Goal: Task Accomplishment & Management: Manage account settings

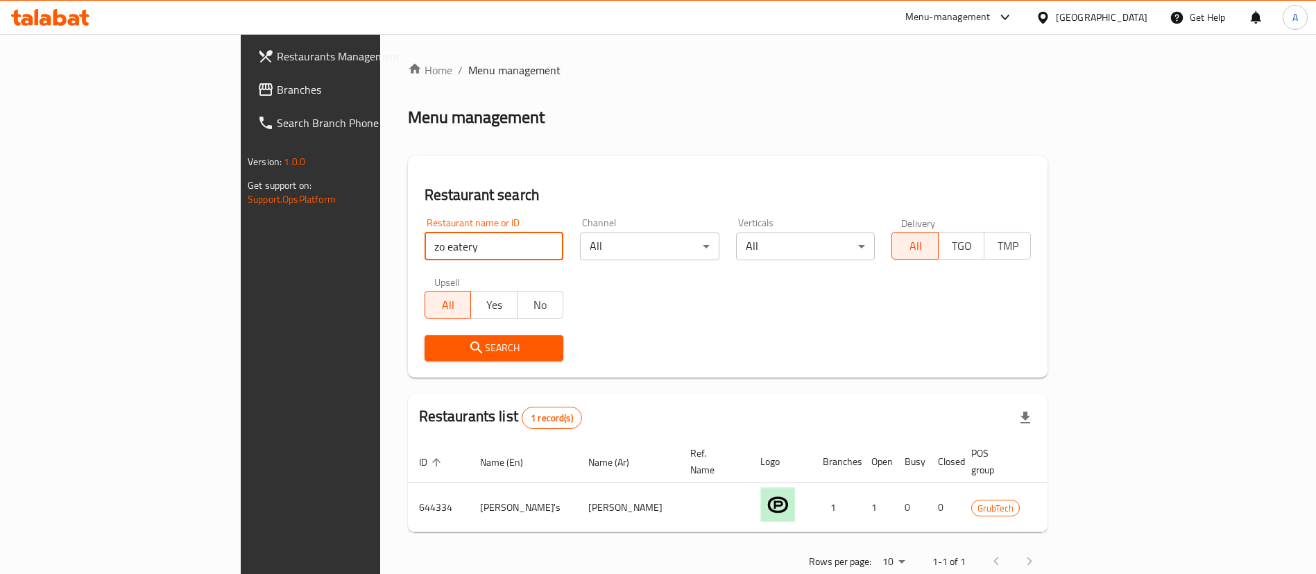
type input "zo eatery"
click button "Search" at bounding box center [493, 348] width 139 height 26
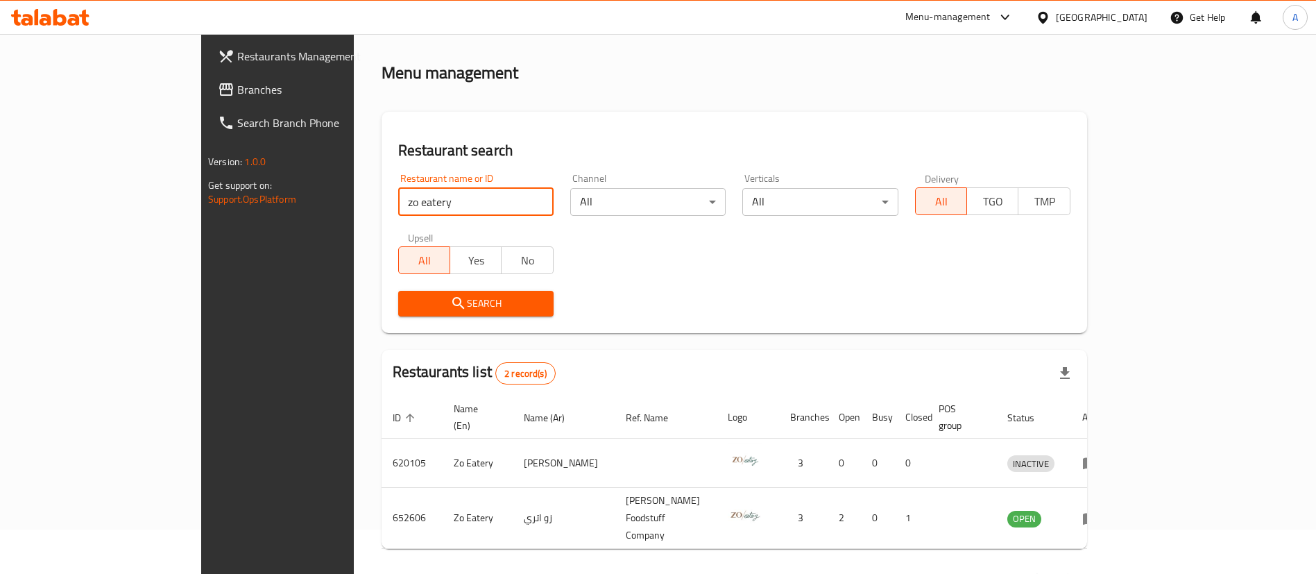
scroll to position [67, 0]
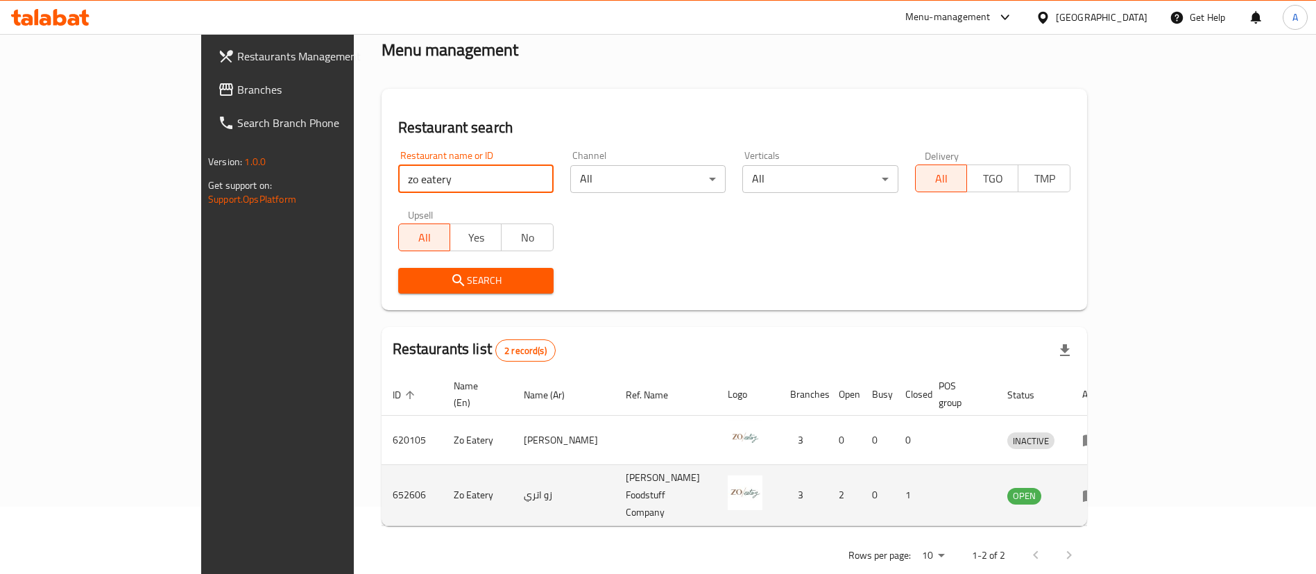
click at [1107, 487] on link "enhanced table" at bounding box center [1095, 495] width 26 height 17
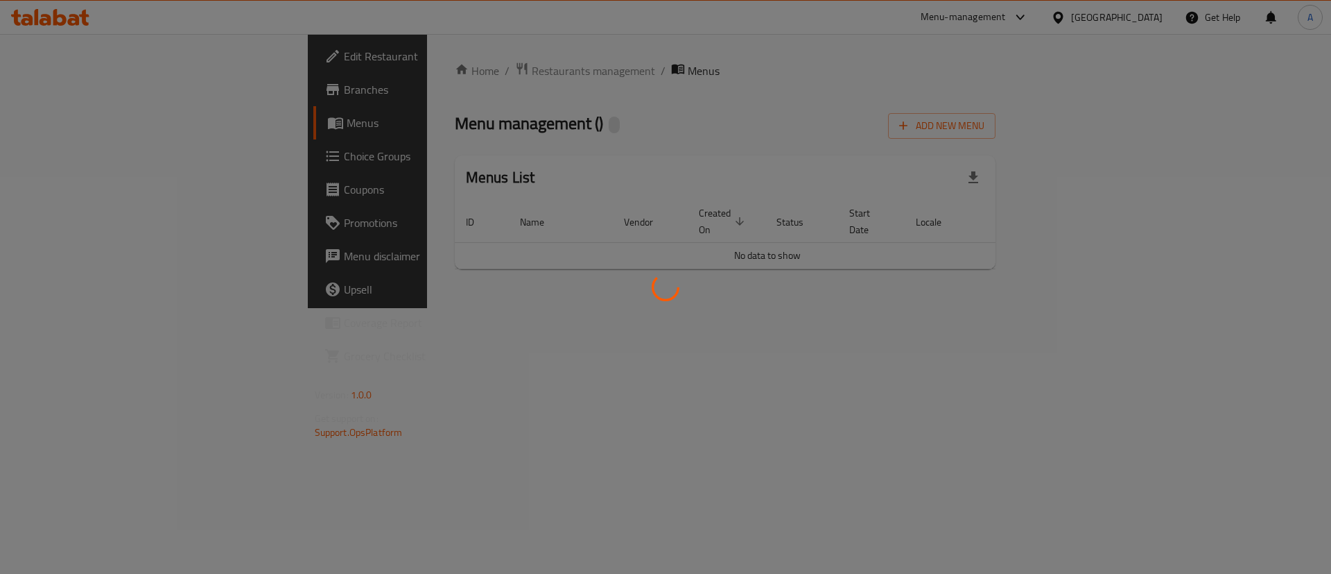
click at [1235, 472] on div at bounding box center [665, 287] width 1331 height 574
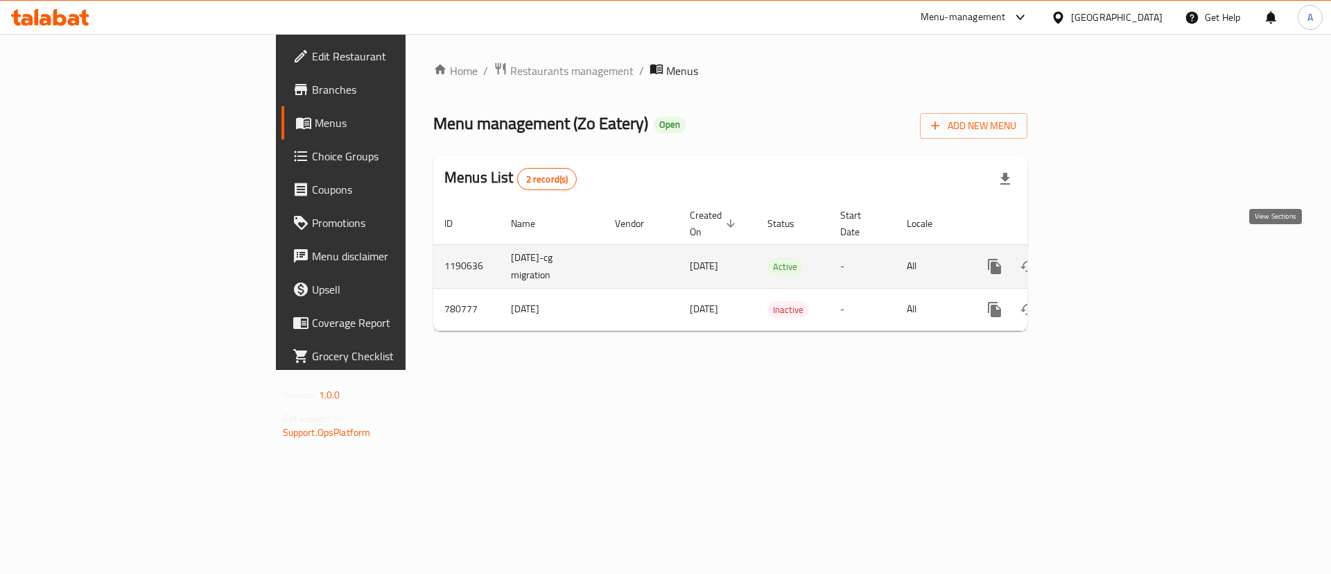
click at [1103, 258] on icon "enhanced table" at bounding box center [1095, 266] width 17 height 17
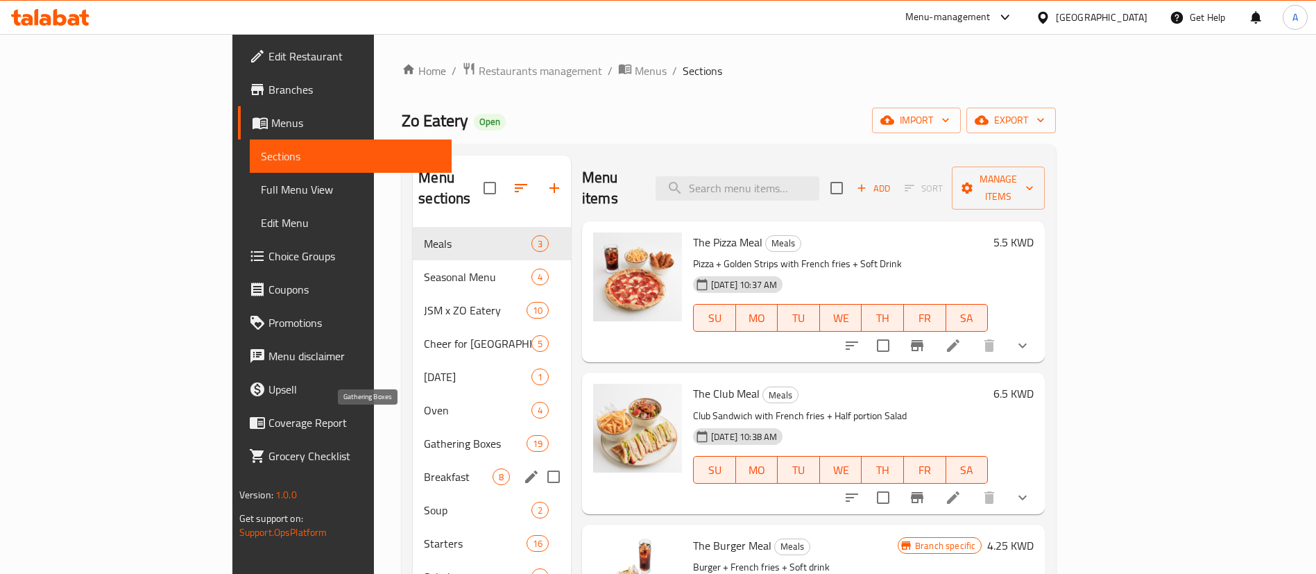
scroll to position [104, 0]
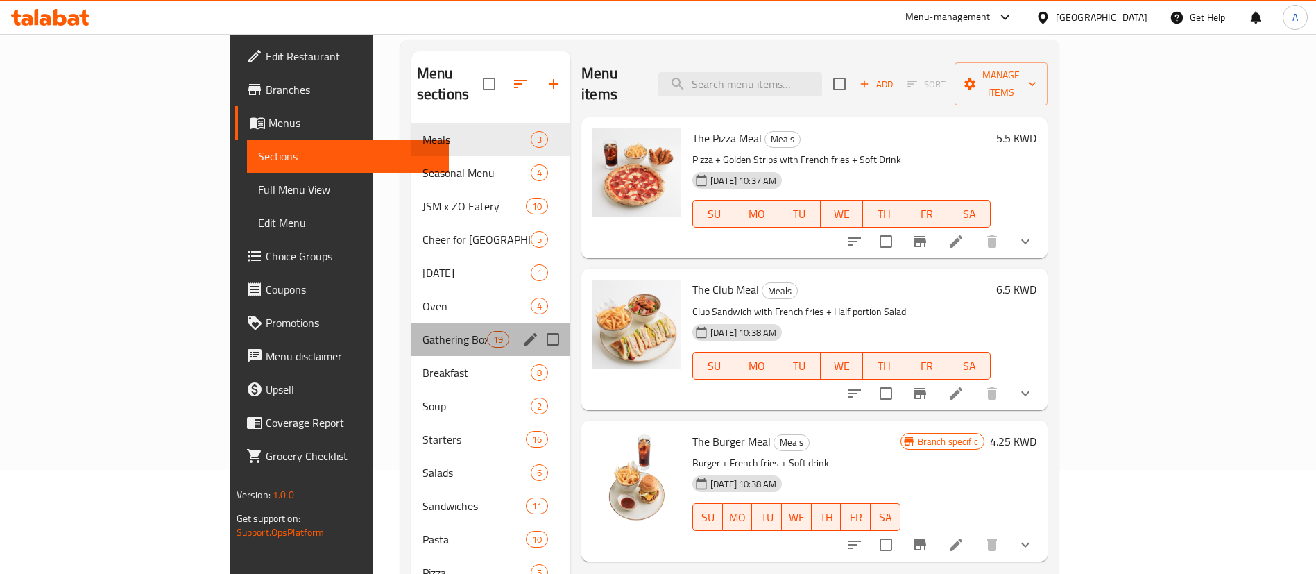
click at [411, 322] on div "Gathering Boxes 19" at bounding box center [490, 338] width 159 height 33
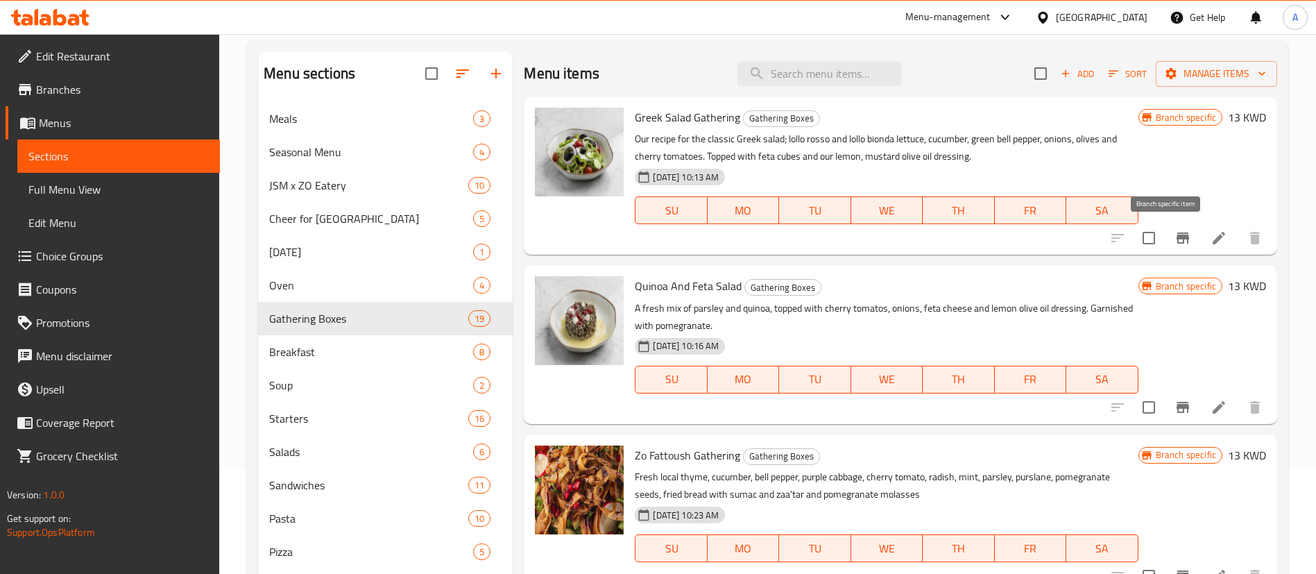
click at [1170, 246] on button "Branch-specific-item" at bounding box center [1182, 237] width 33 height 33
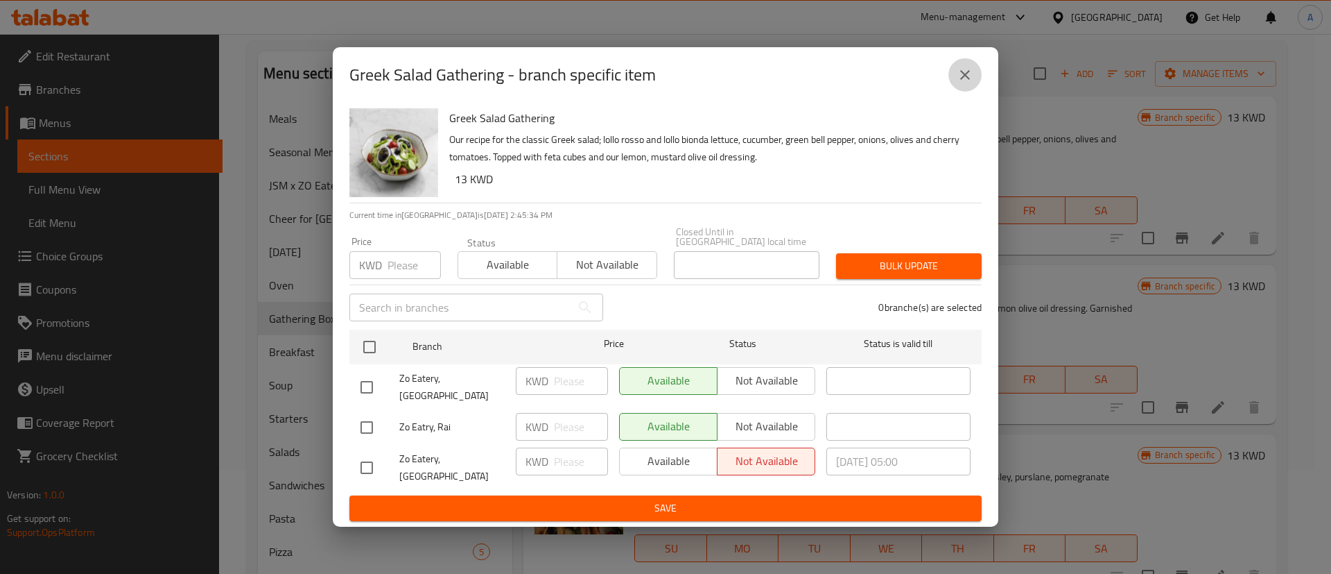
click at [954, 85] on button "close" at bounding box center [965, 74] width 33 height 33
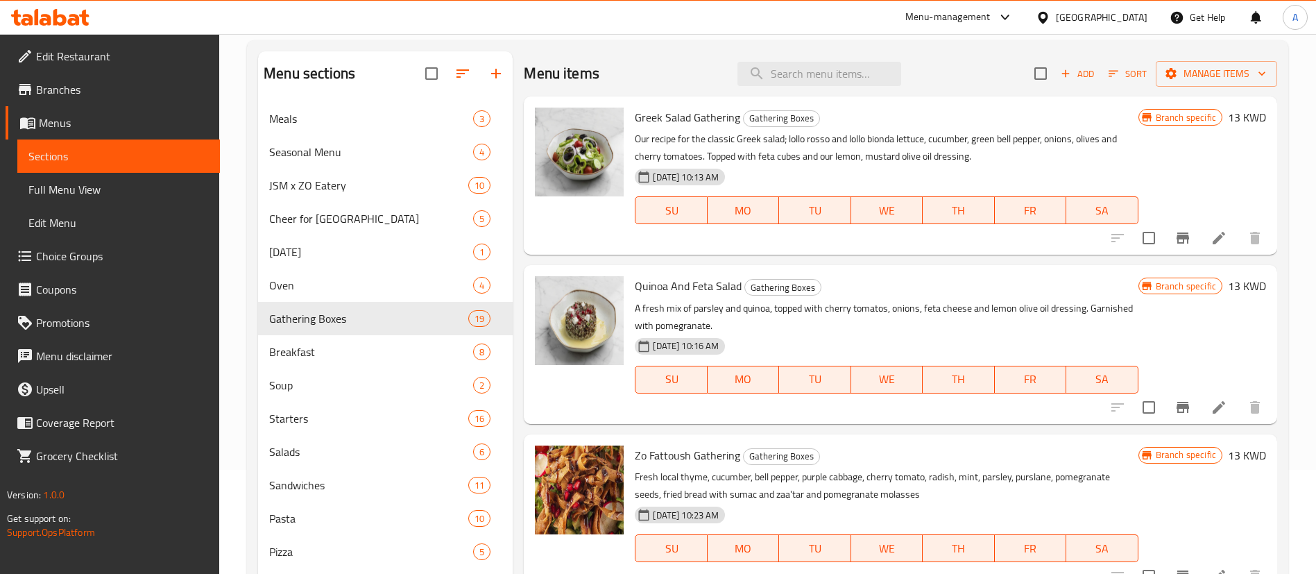
click at [1210, 242] on icon at bounding box center [1218, 238] width 17 height 17
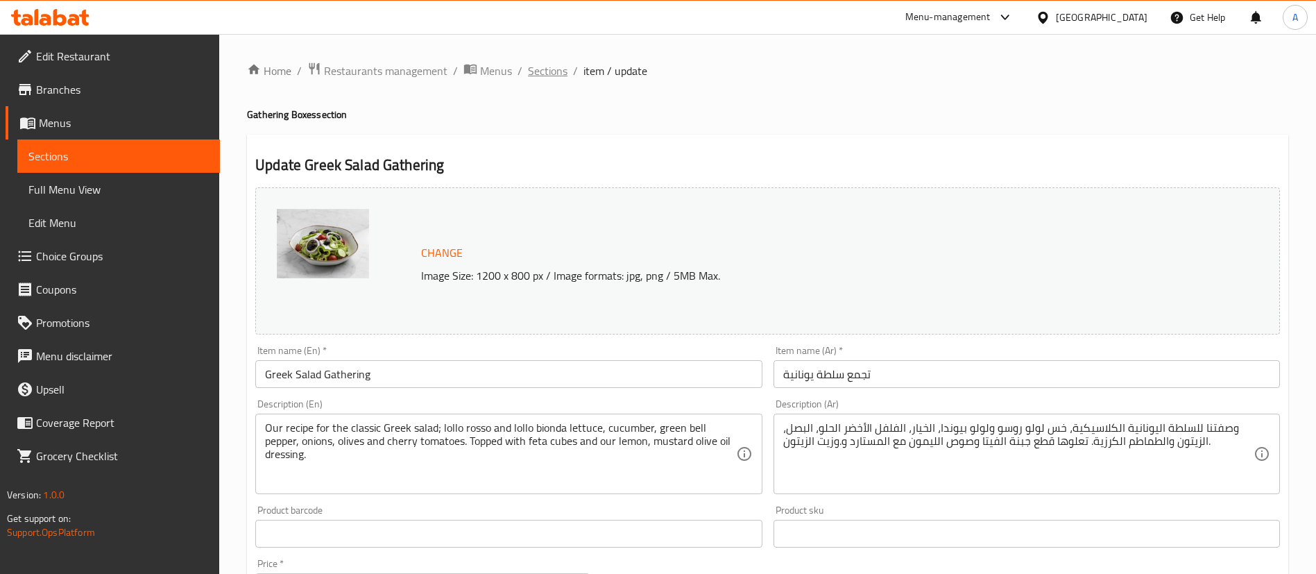
click at [560, 78] on span "Sections" at bounding box center [548, 70] width 40 height 17
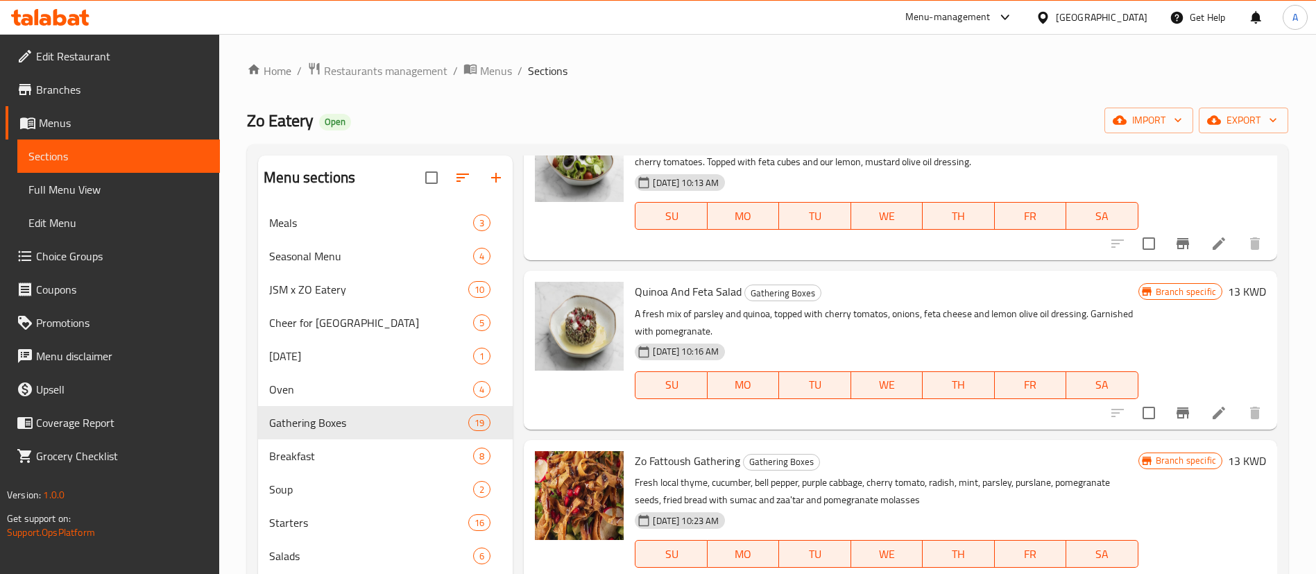
scroll to position [104, 0]
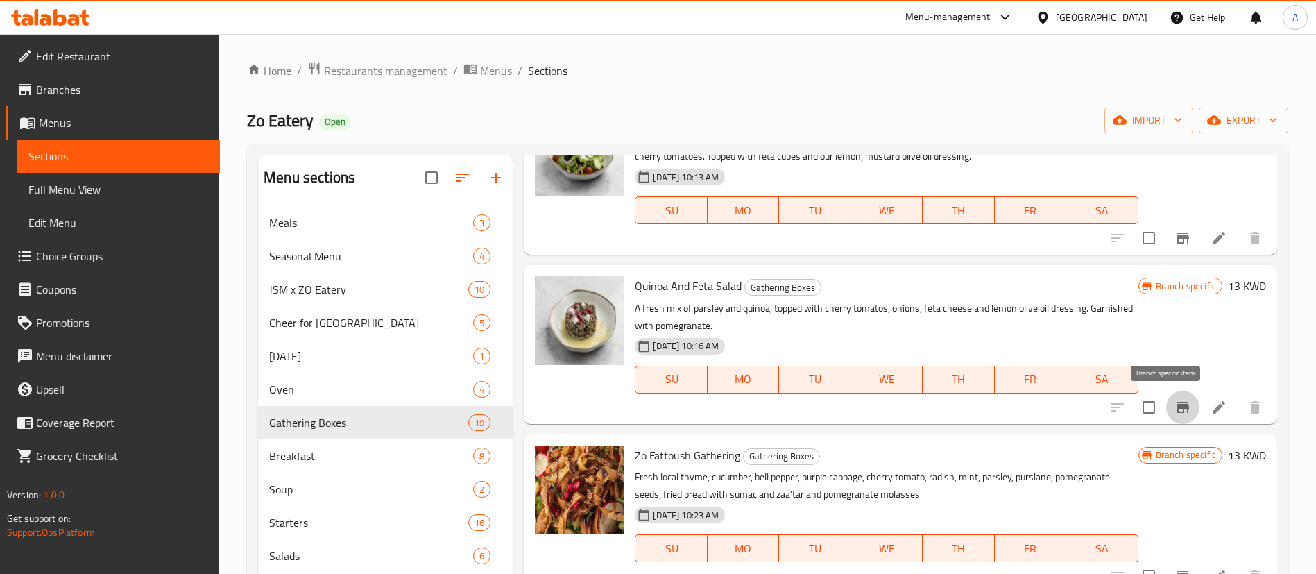
click at [1176, 405] on icon "Branch-specific-item" at bounding box center [1182, 407] width 12 height 11
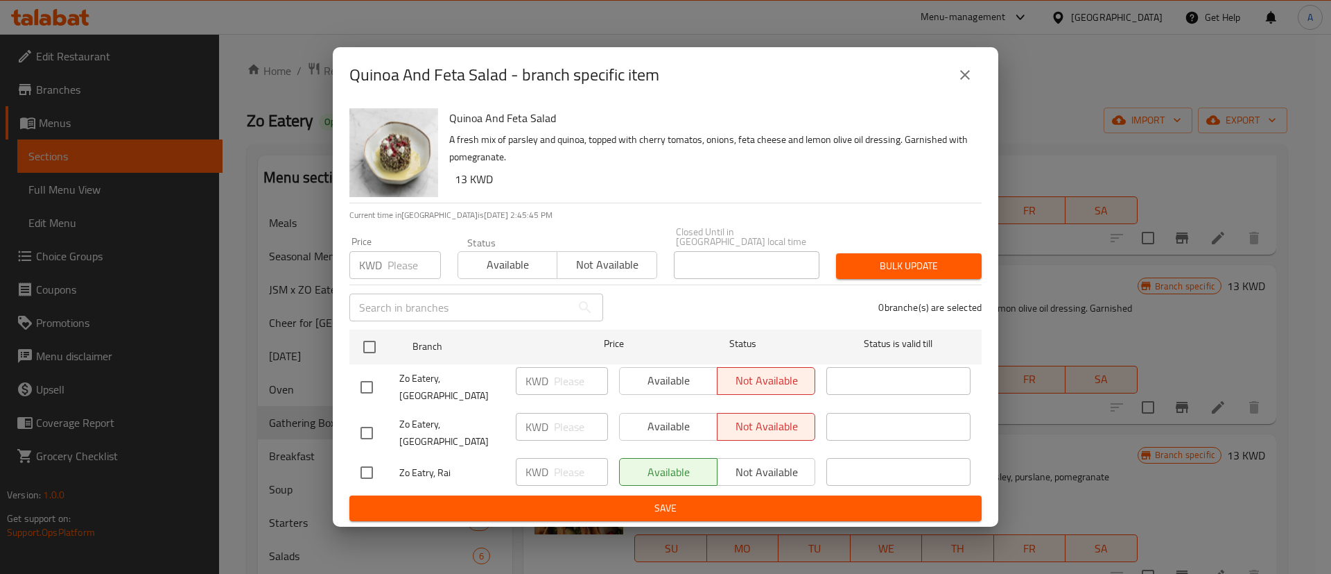
click at [977, 92] on button "close" at bounding box center [965, 74] width 33 height 33
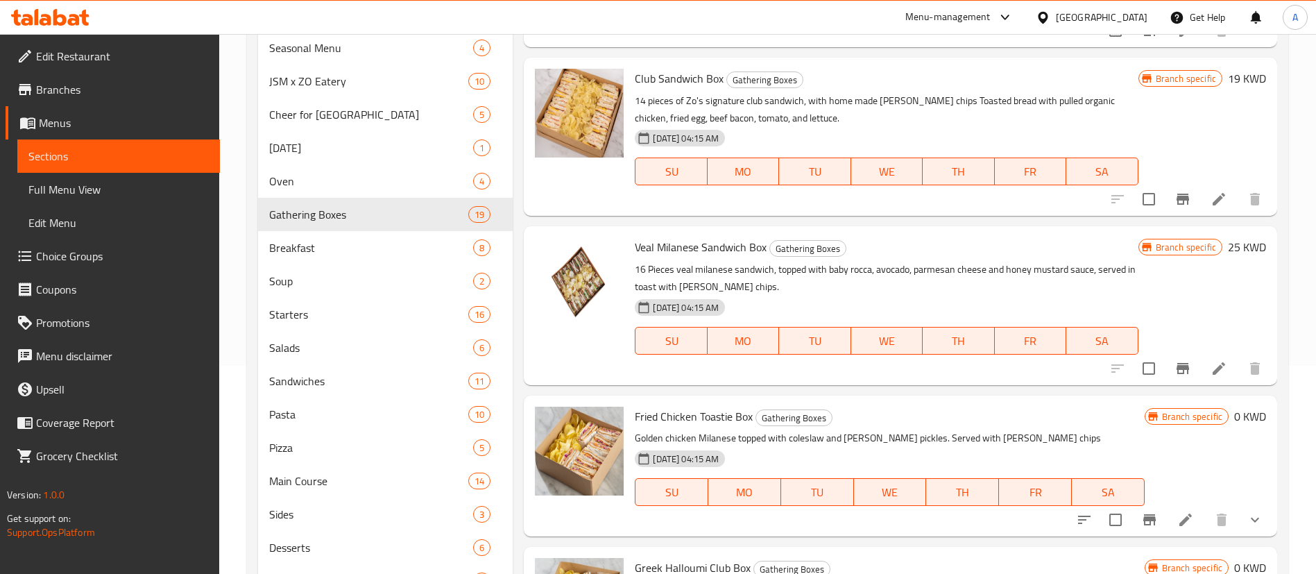
scroll to position [1352, 0]
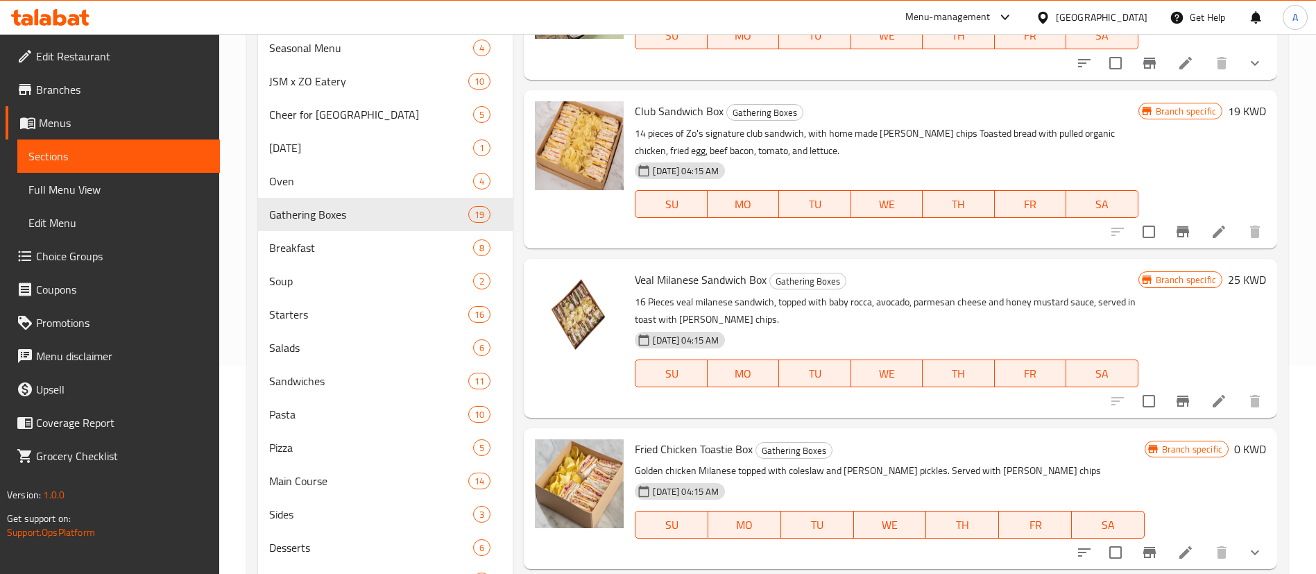
click at [1199, 236] on li at bounding box center [1218, 231] width 39 height 25
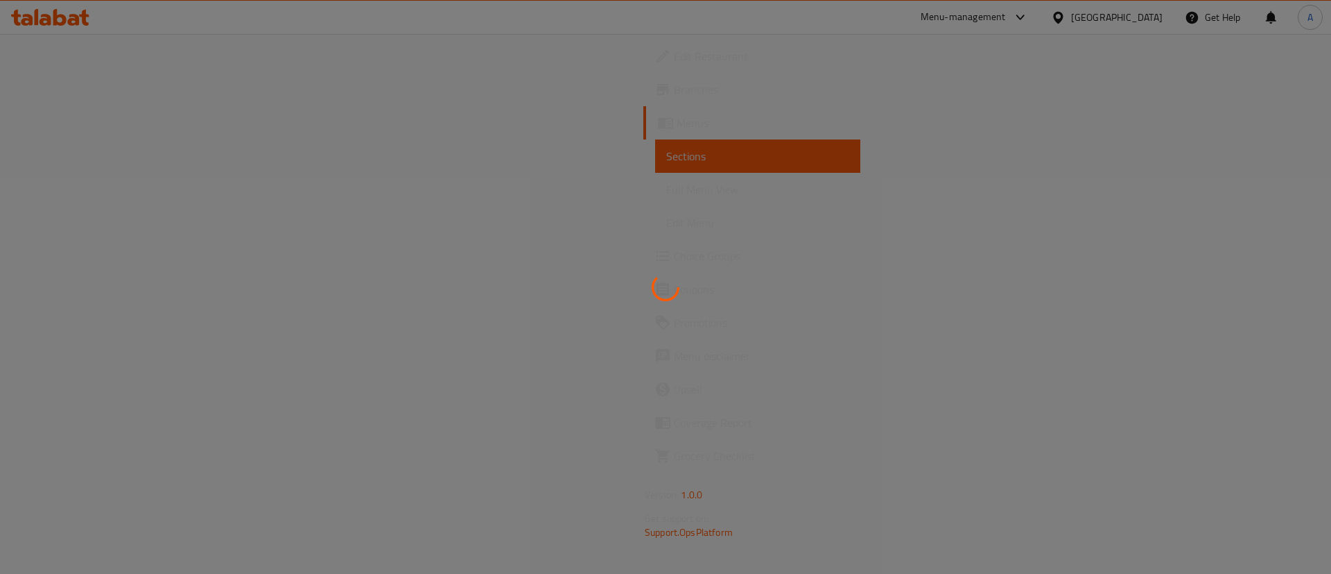
click at [1184, 236] on div at bounding box center [665, 287] width 1331 height 574
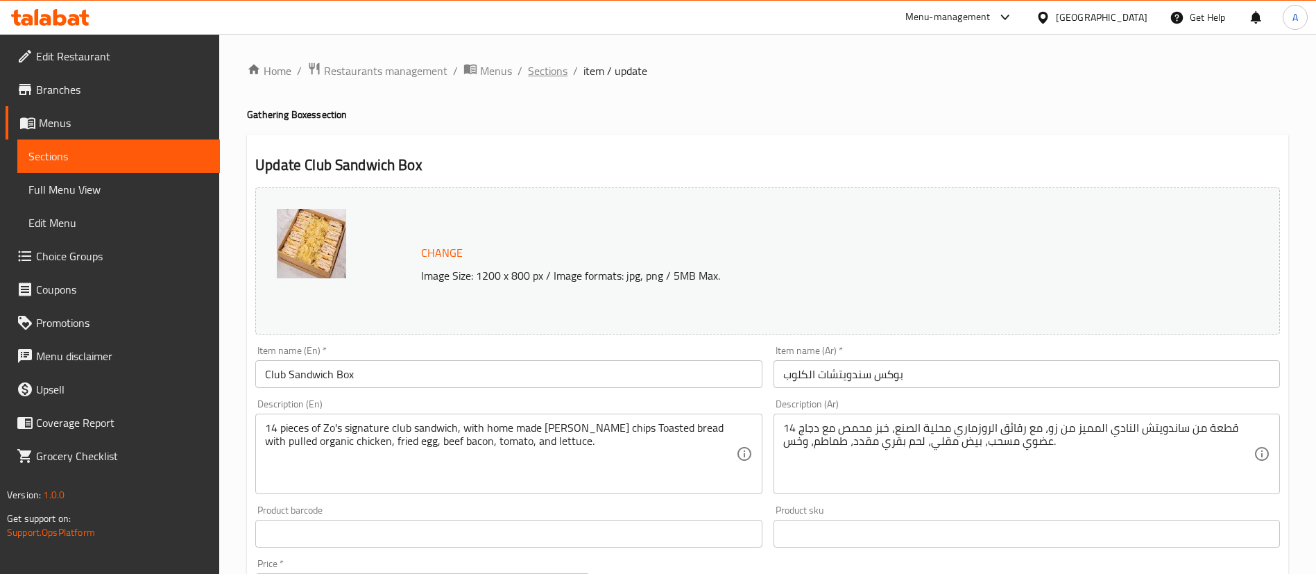
click at [558, 78] on div "Home / Restaurants management / Menus / Sections / item / update Gathering Boxe…" at bounding box center [767, 517] width 1041 height 911
click at [559, 75] on span "Sections" at bounding box center [548, 70] width 40 height 17
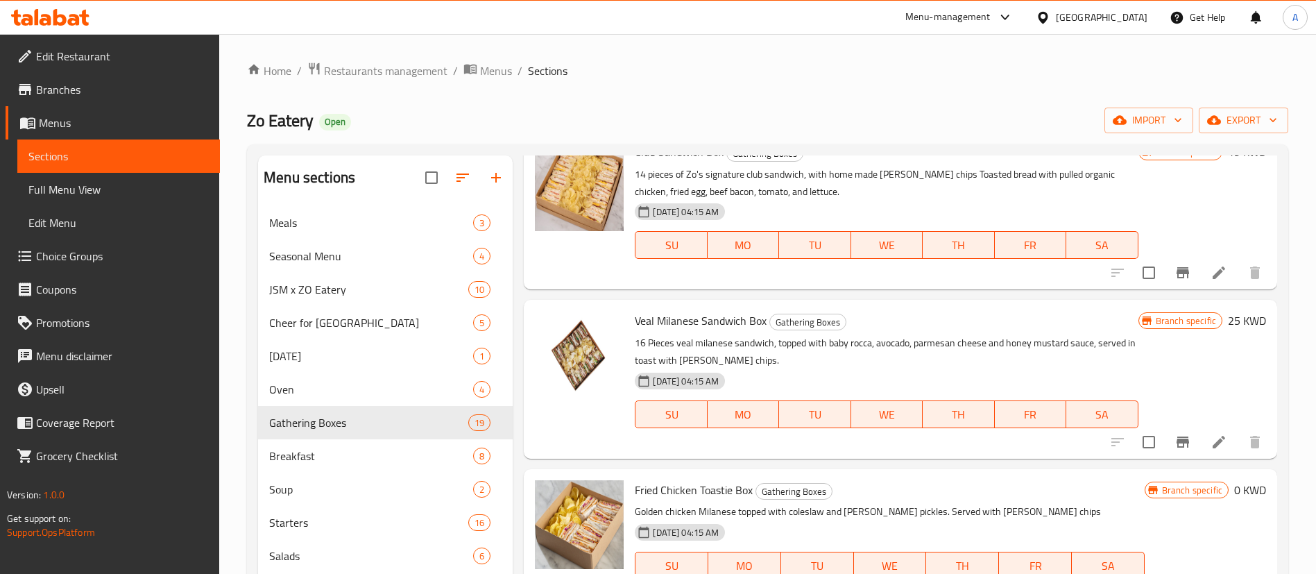
scroll to position [1872, 0]
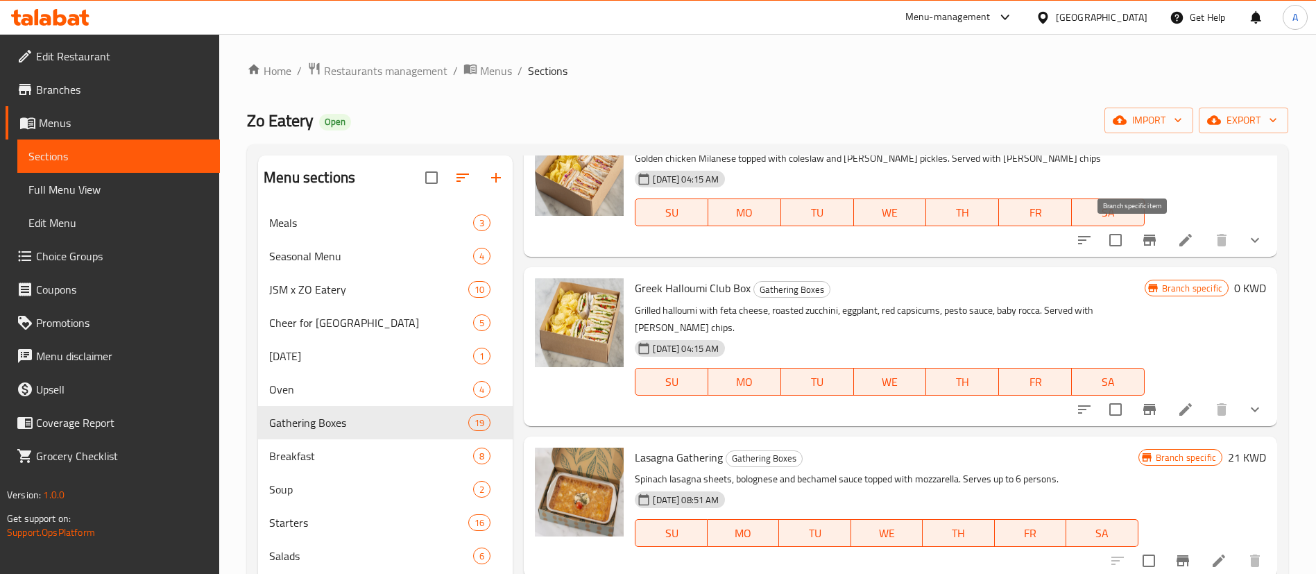
click at [1141, 233] on icon "Branch-specific-item" at bounding box center [1149, 240] width 17 height 17
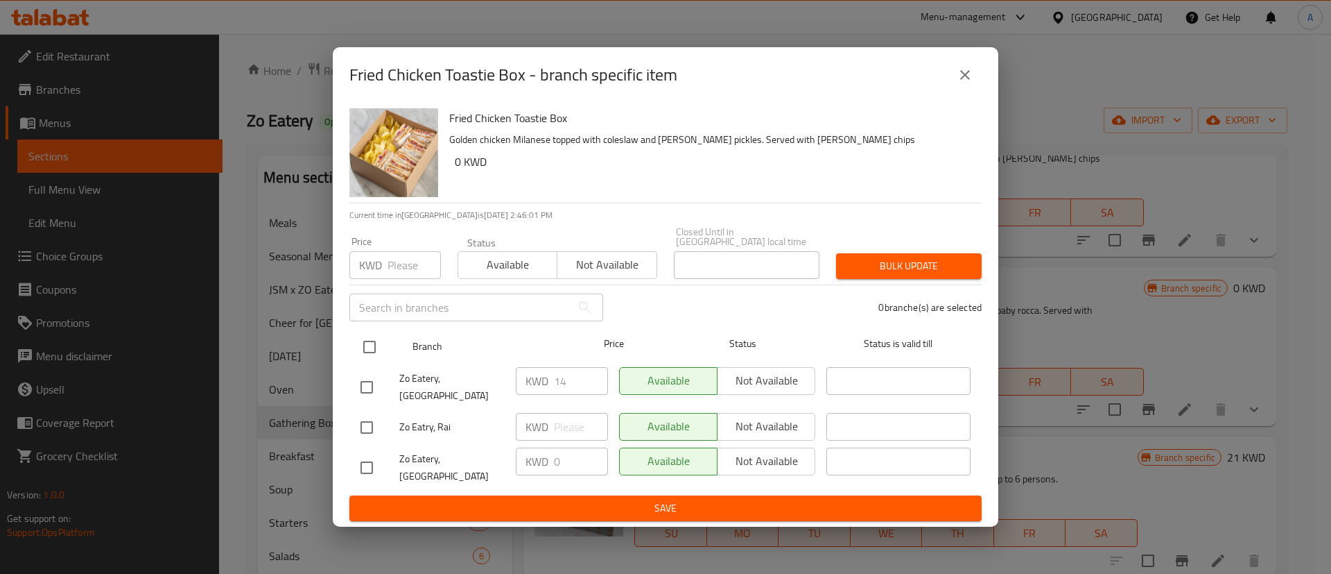
click at [369, 348] on input "checkbox" at bounding box center [369, 346] width 29 height 29
checkbox input "true"
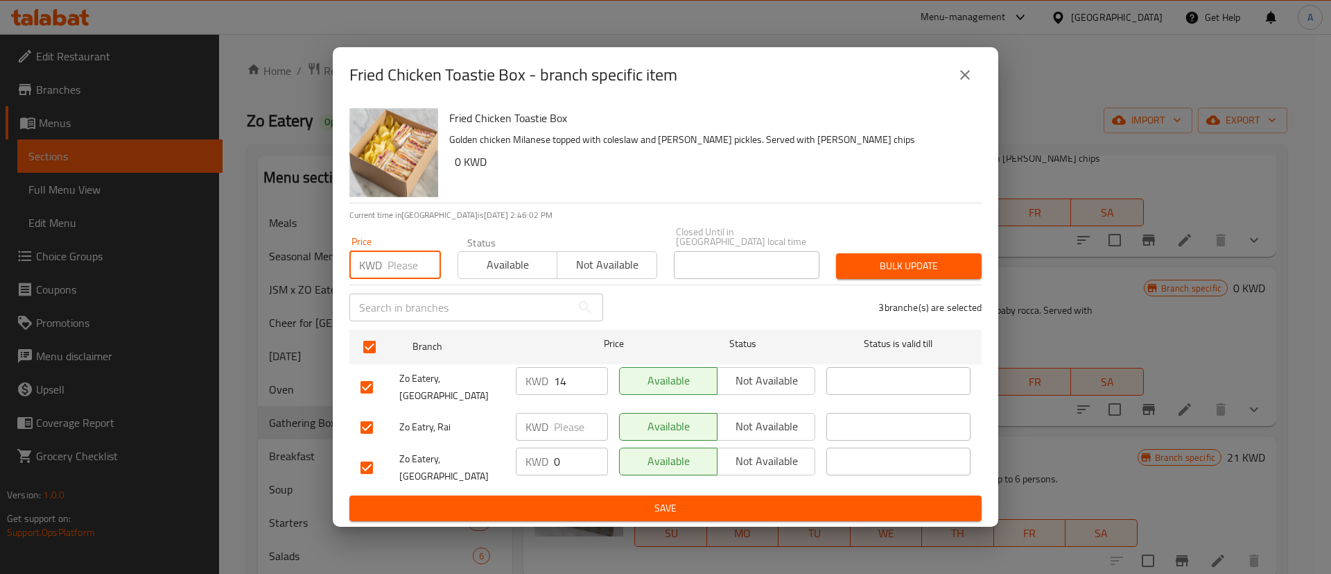
click at [404, 273] on input "number" at bounding box center [414, 265] width 53 height 28
type input "0"
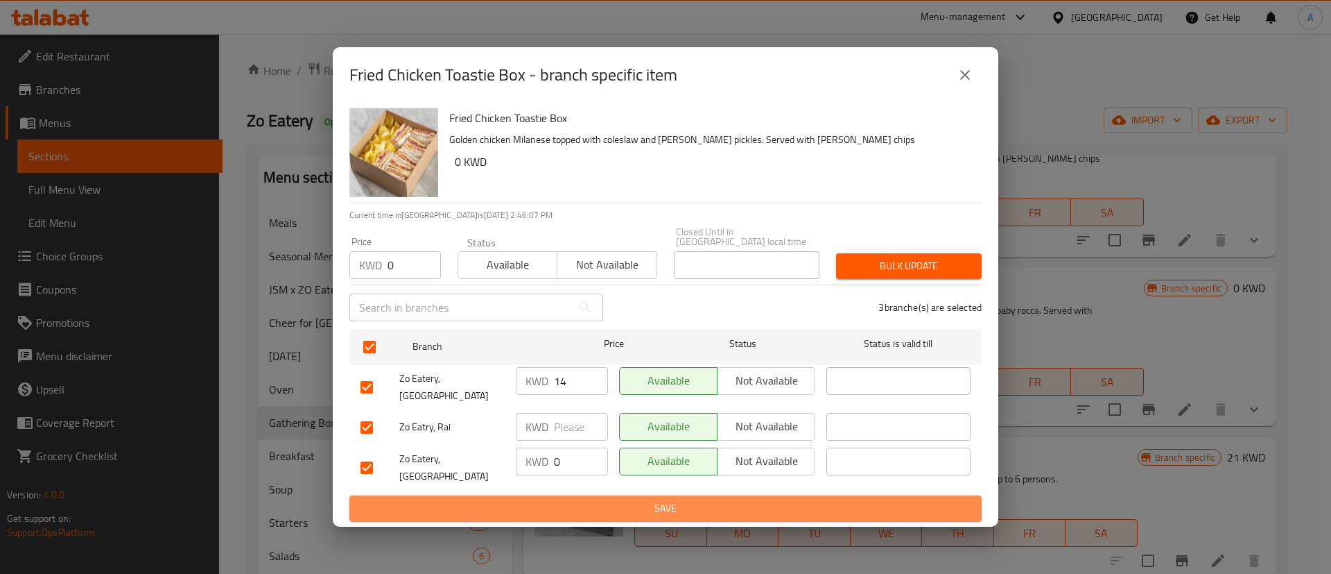
click at [574, 499] on span "Save" at bounding box center [666, 507] width 610 height 17
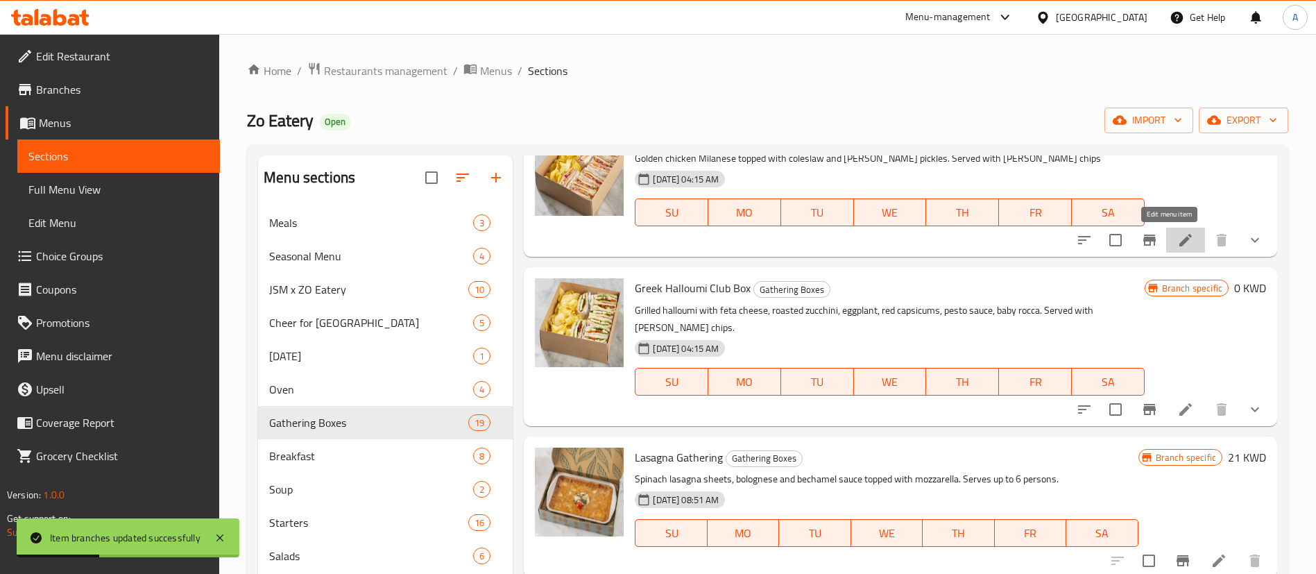
click at [1177, 244] on icon at bounding box center [1185, 240] width 17 height 17
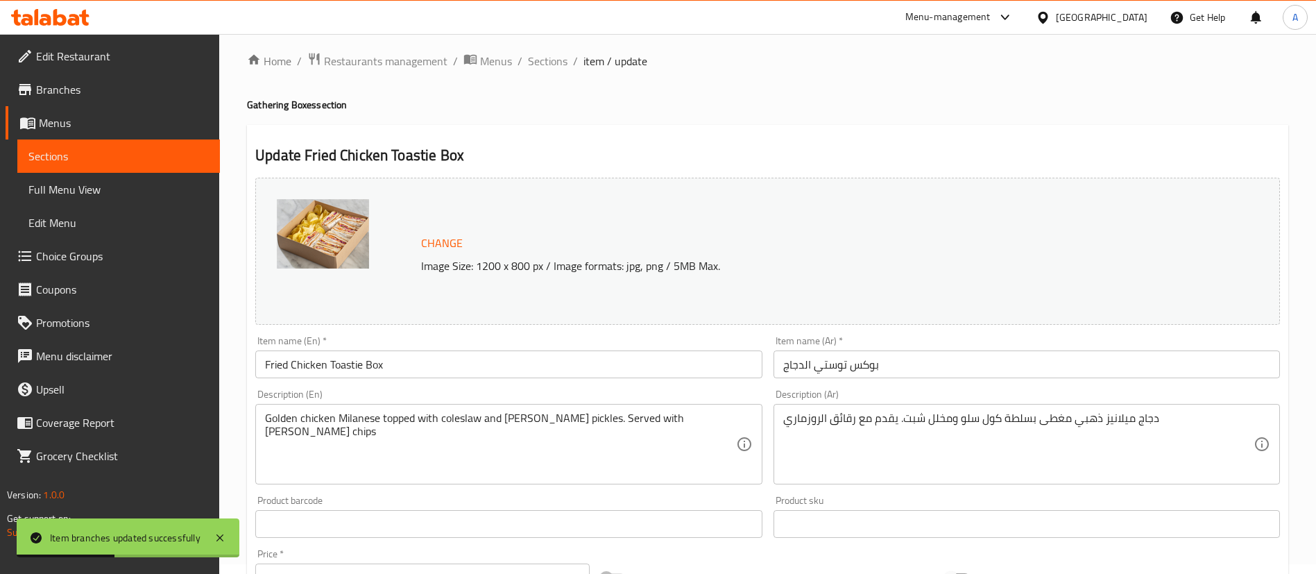
scroll to position [449, 0]
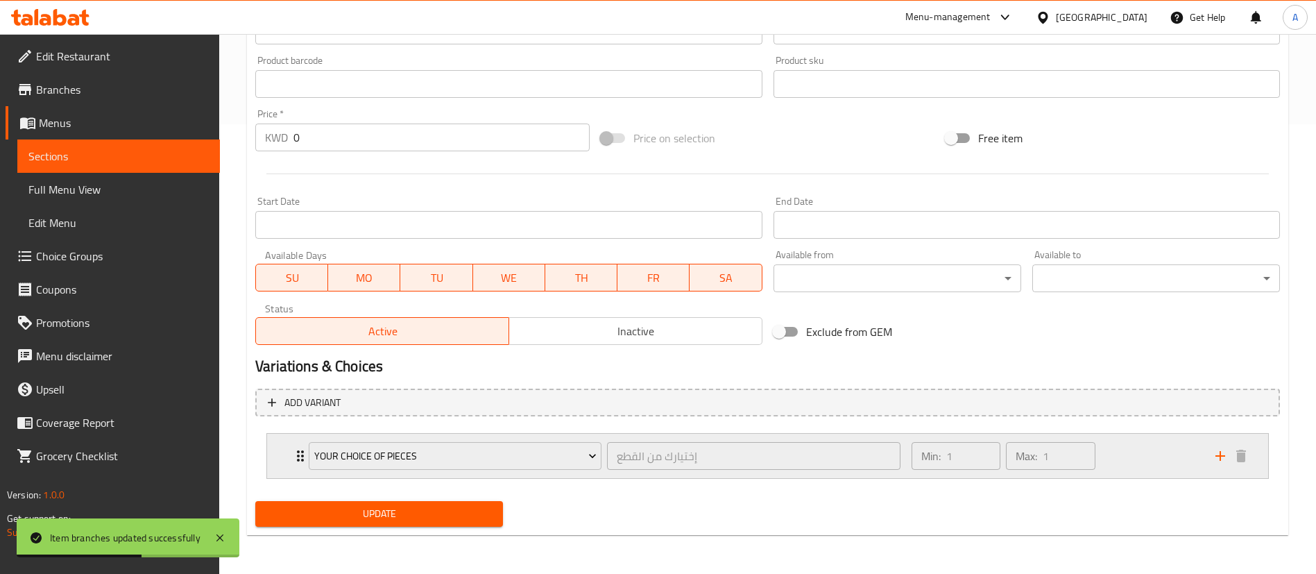
click at [1126, 455] on div "Min: 1 ​ Max: 1 ​" at bounding box center [1055, 455] width 304 height 44
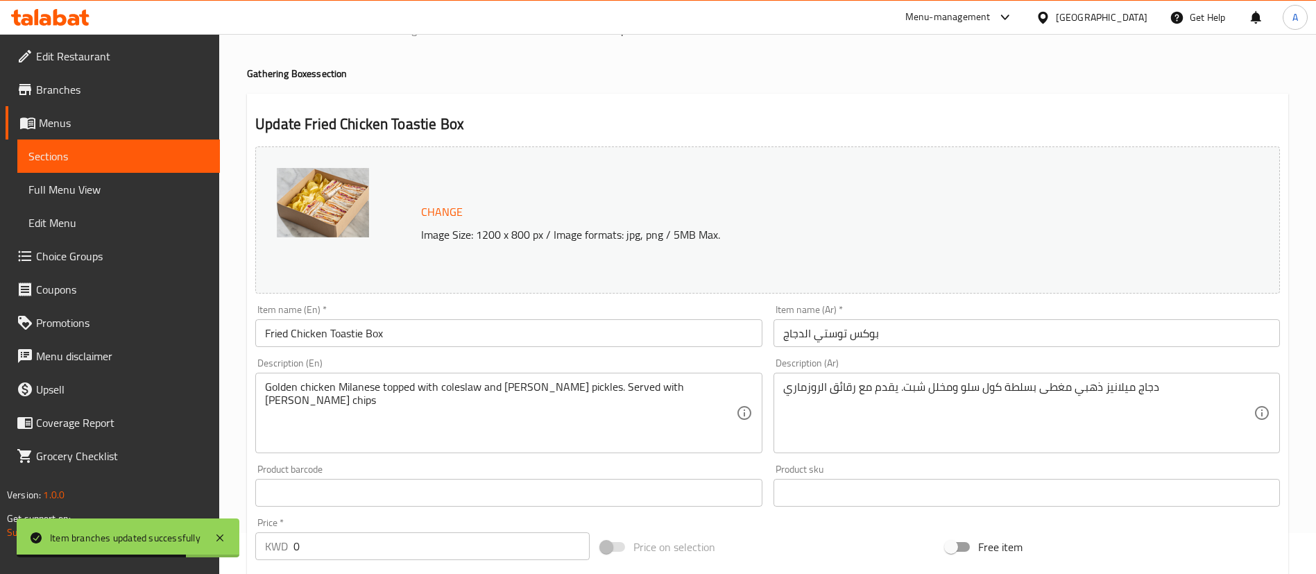
scroll to position [0, 0]
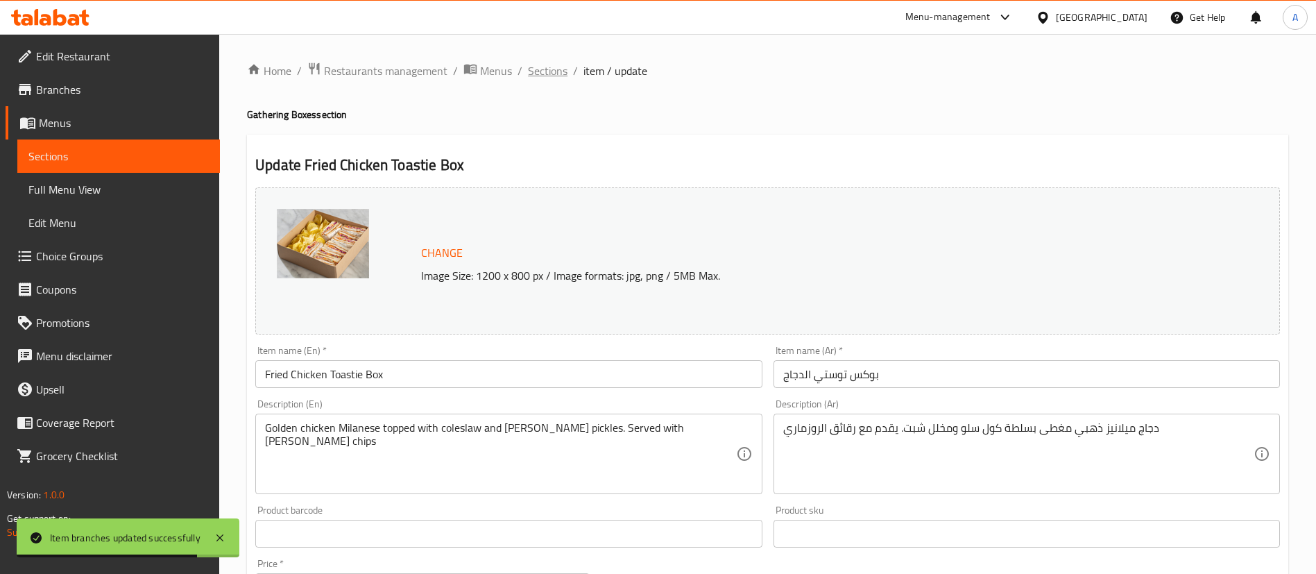
click at [546, 71] on span "Sections" at bounding box center [548, 70] width 40 height 17
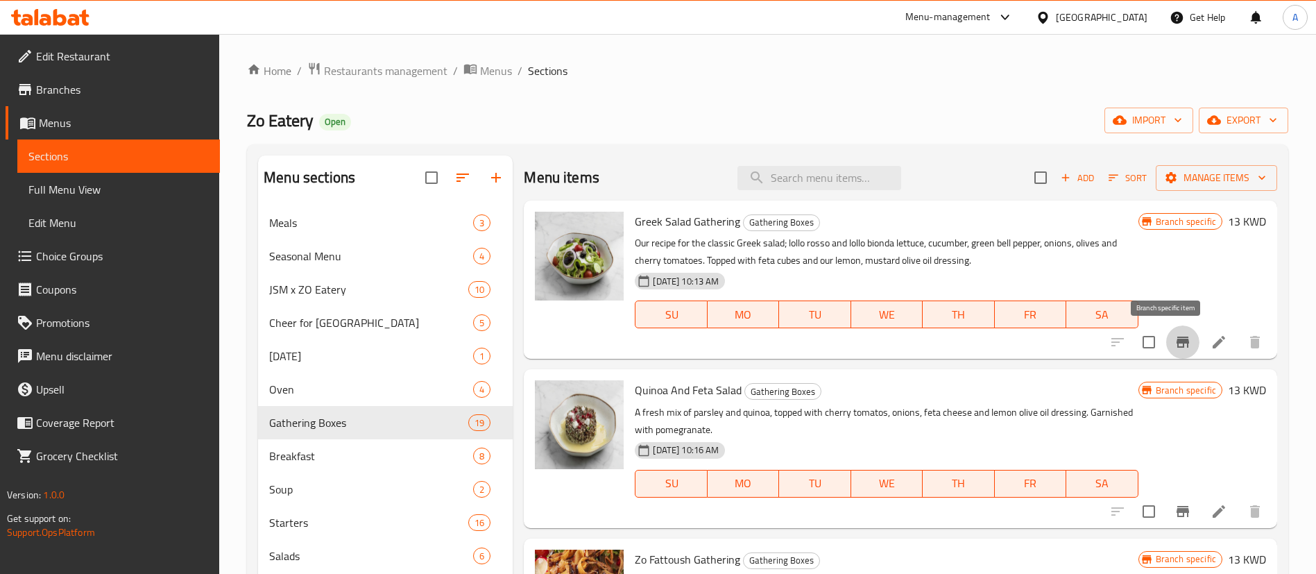
click at [1166, 350] on button "Branch-specific-item" at bounding box center [1182, 341] width 33 height 33
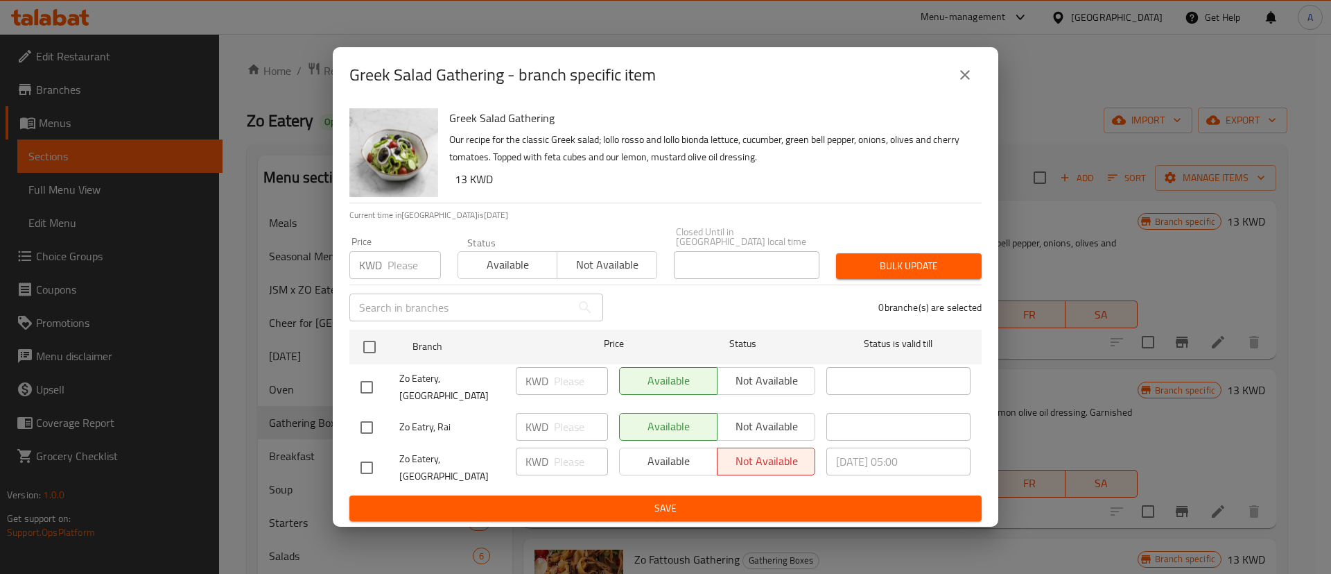
click at [1096, 295] on div "Greek Salad Gathering - branch specific item Greek Salad Gathering Our recipe f…" at bounding box center [665, 287] width 1331 height 574
click at [972, 83] on icon "close" at bounding box center [965, 75] width 17 height 17
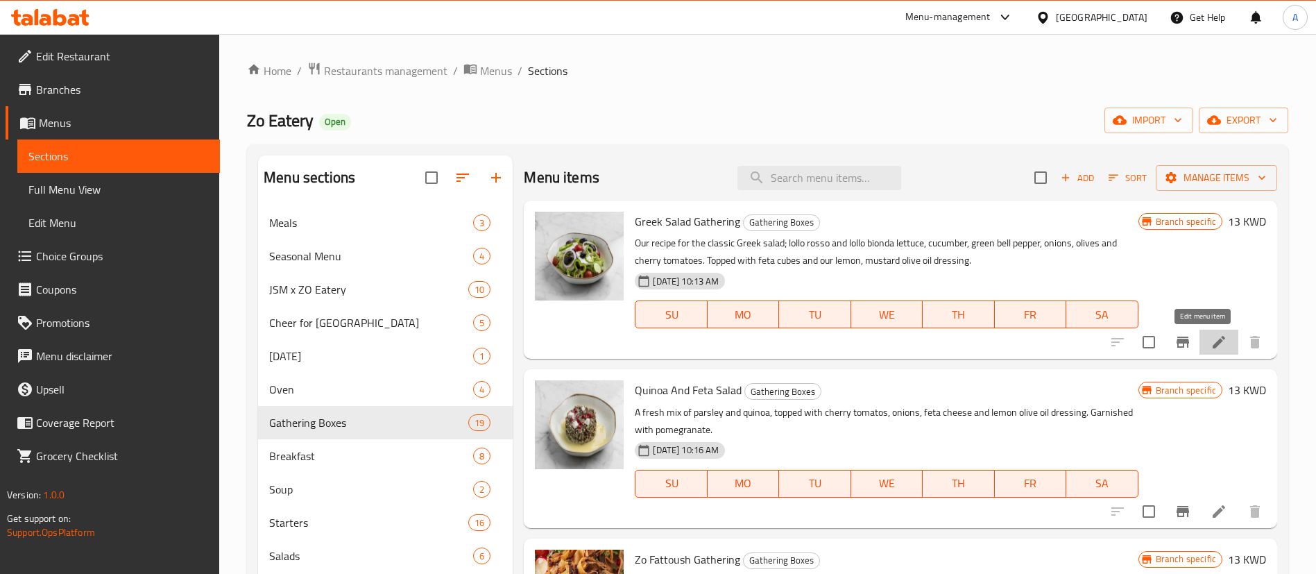
click at [1210, 339] on icon at bounding box center [1218, 342] width 17 height 17
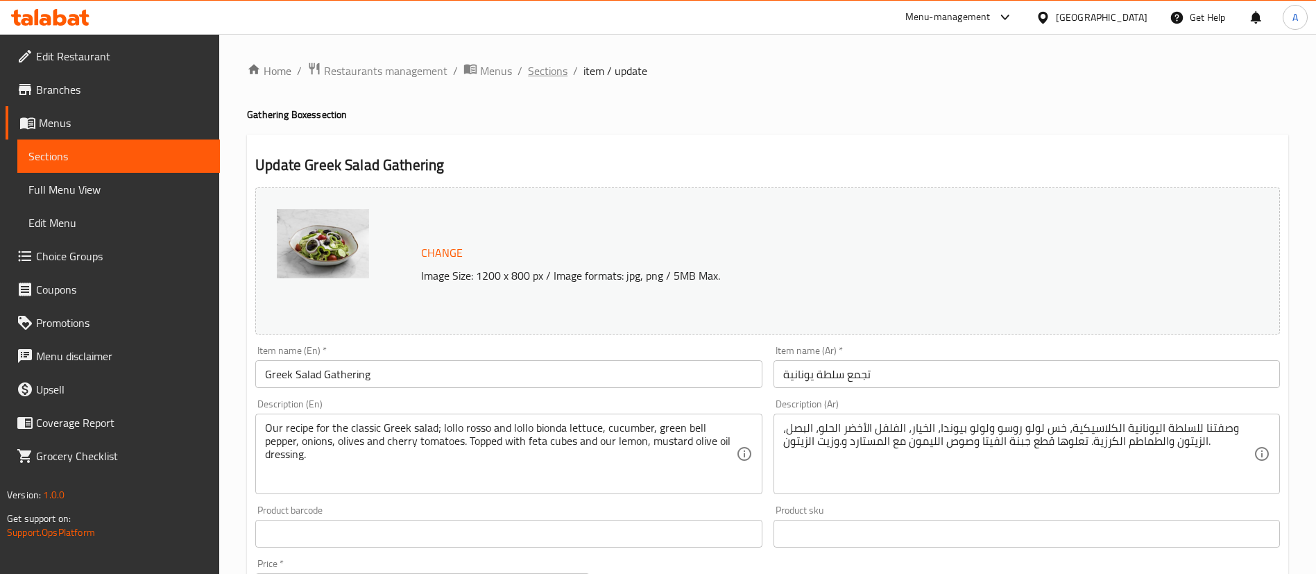
click at [537, 67] on span "Sections" at bounding box center [548, 70] width 40 height 17
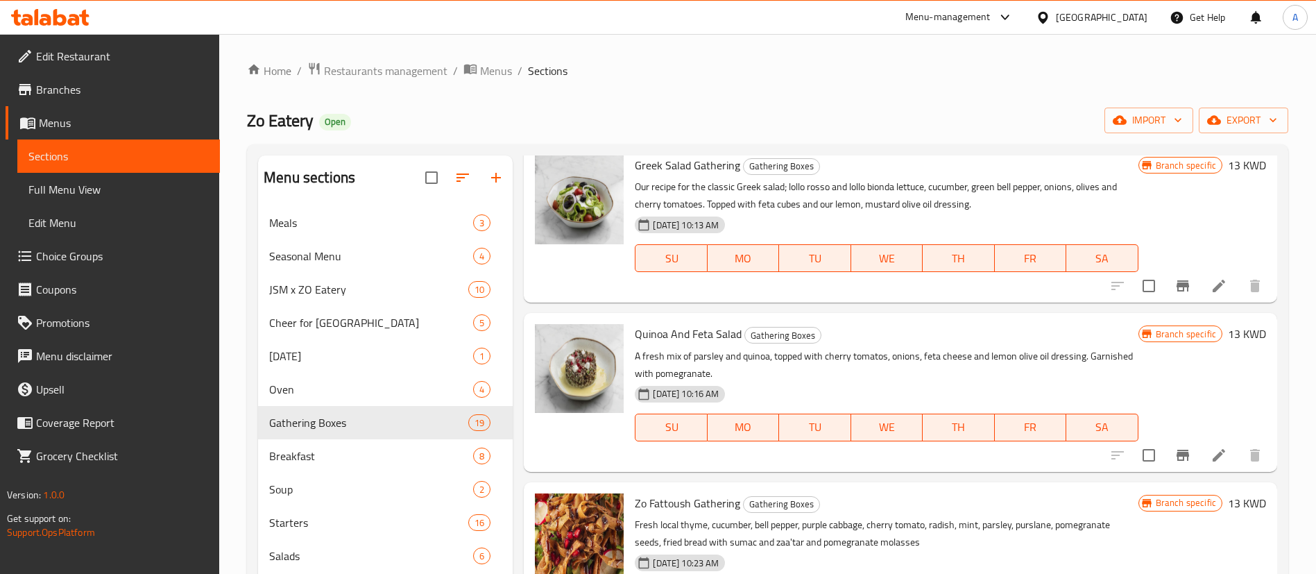
scroll to position [104, 0]
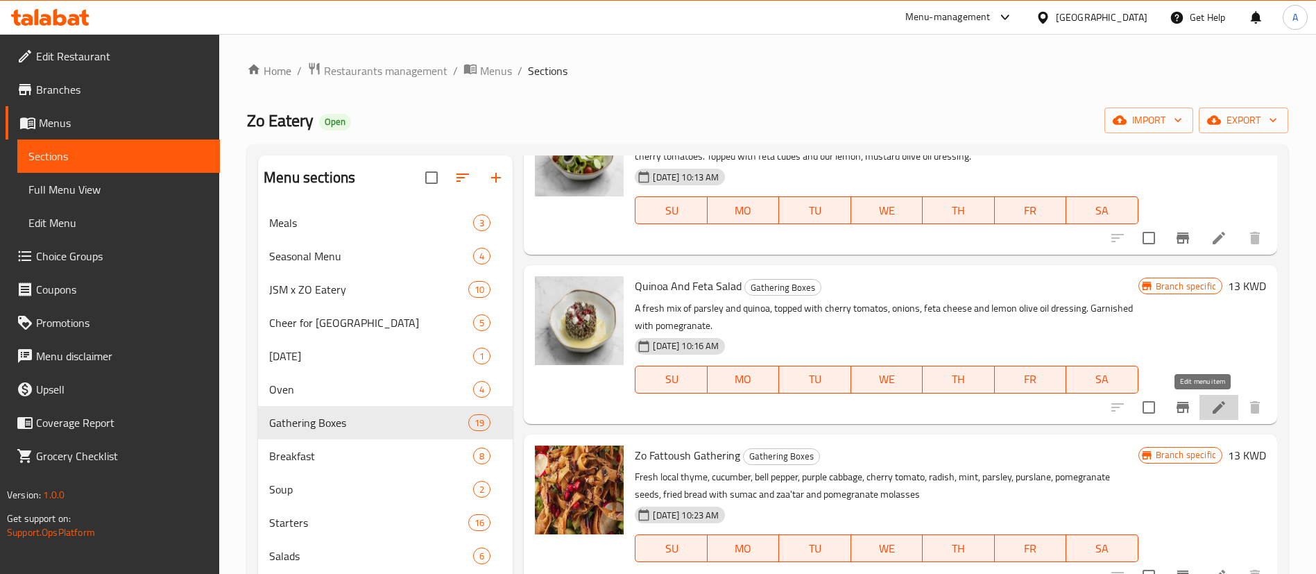
click at [1210, 413] on icon at bounding box center [1218, 407] width 17 height 17
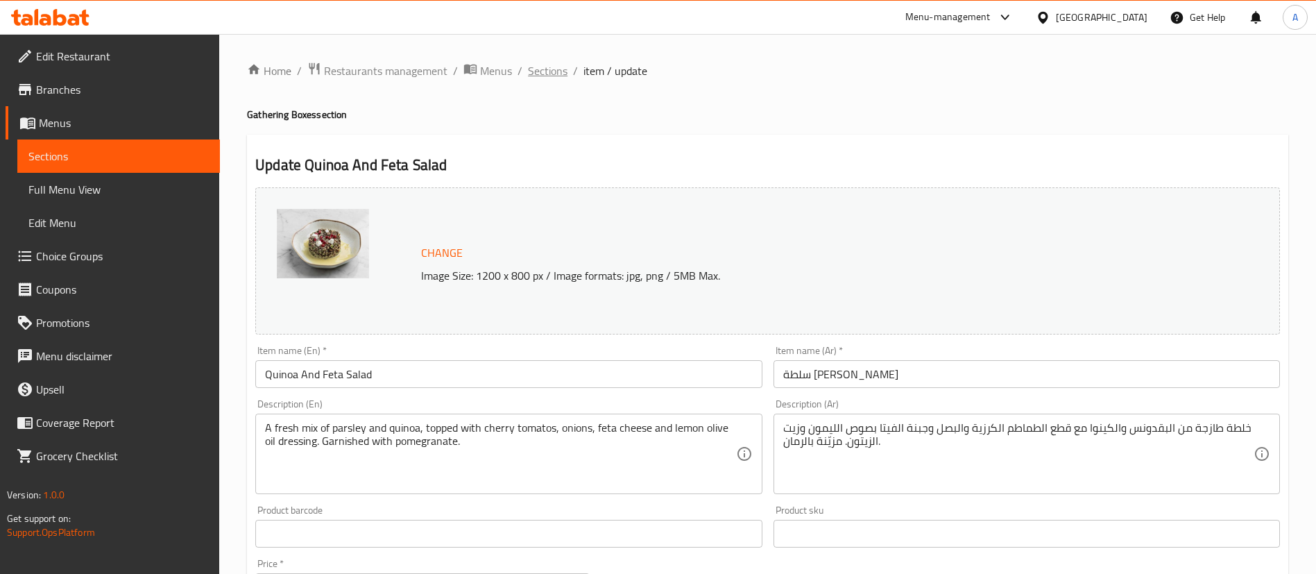
click at [558, 71] on span "Sections" at bounding box center [548, 70] width 40 height 17
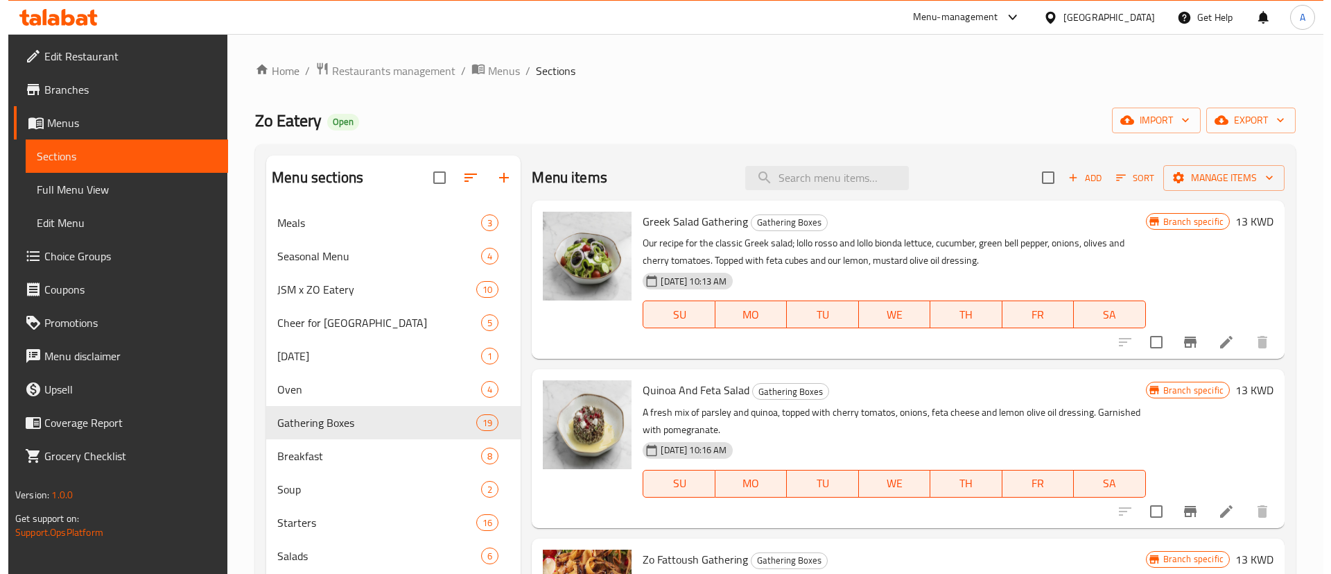
scroll to position [312, 0]
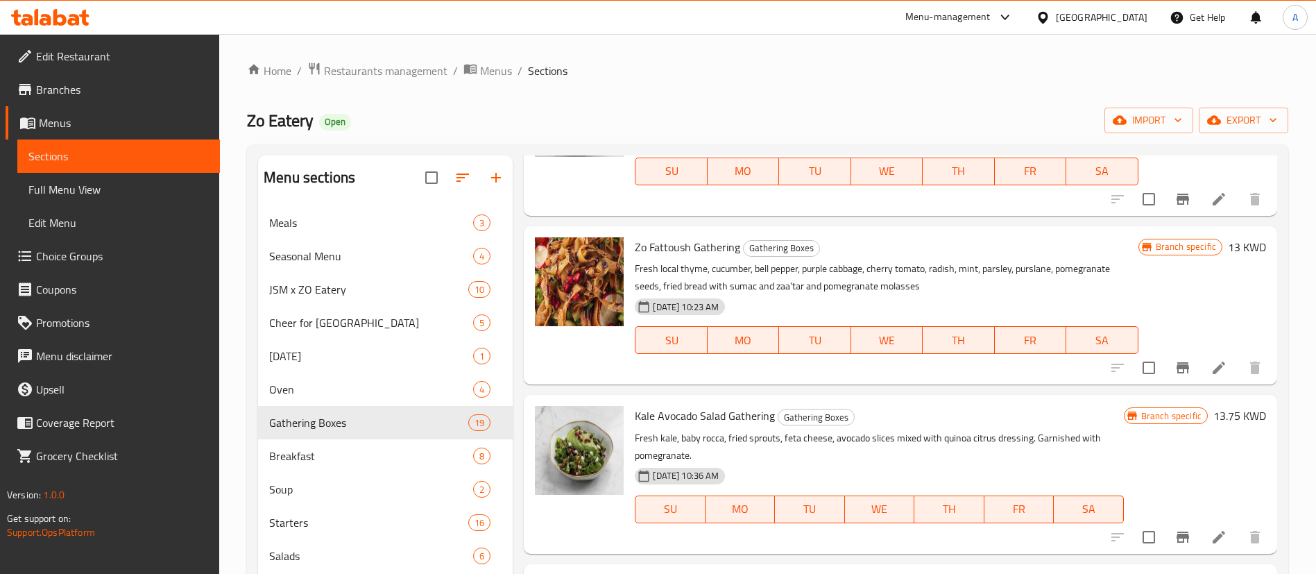
click at [1210, 367] on icon at bounding box center [1218, 367] width 17 height 17
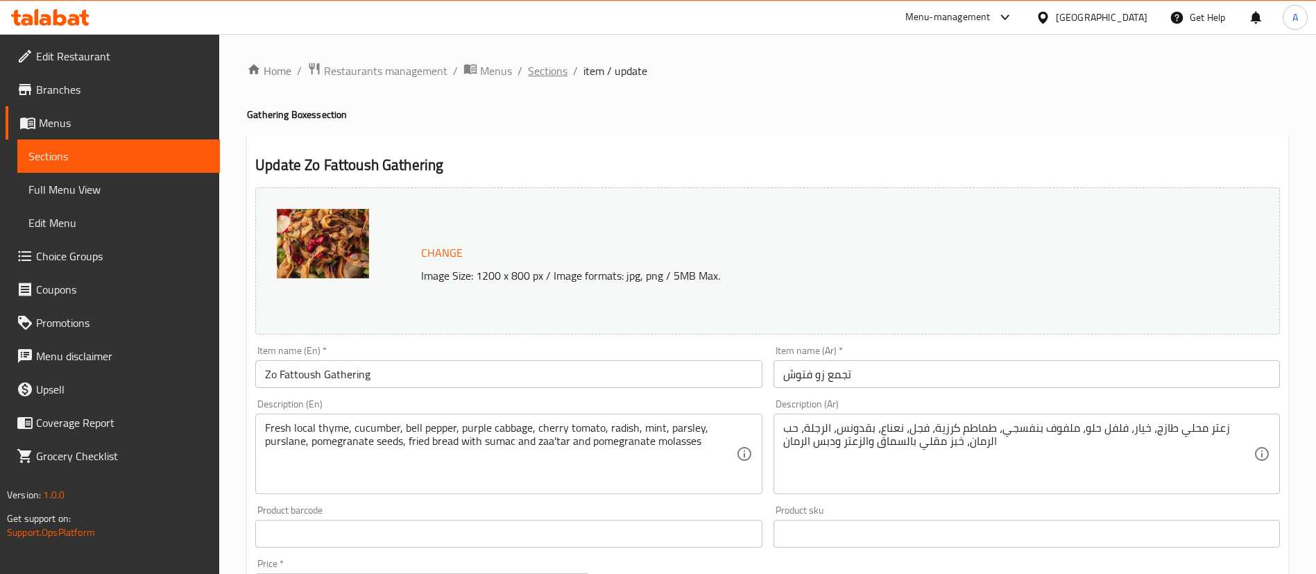
click at [560, 78] on span "Sections" at bounding box center [548, 70] width 40 height 17
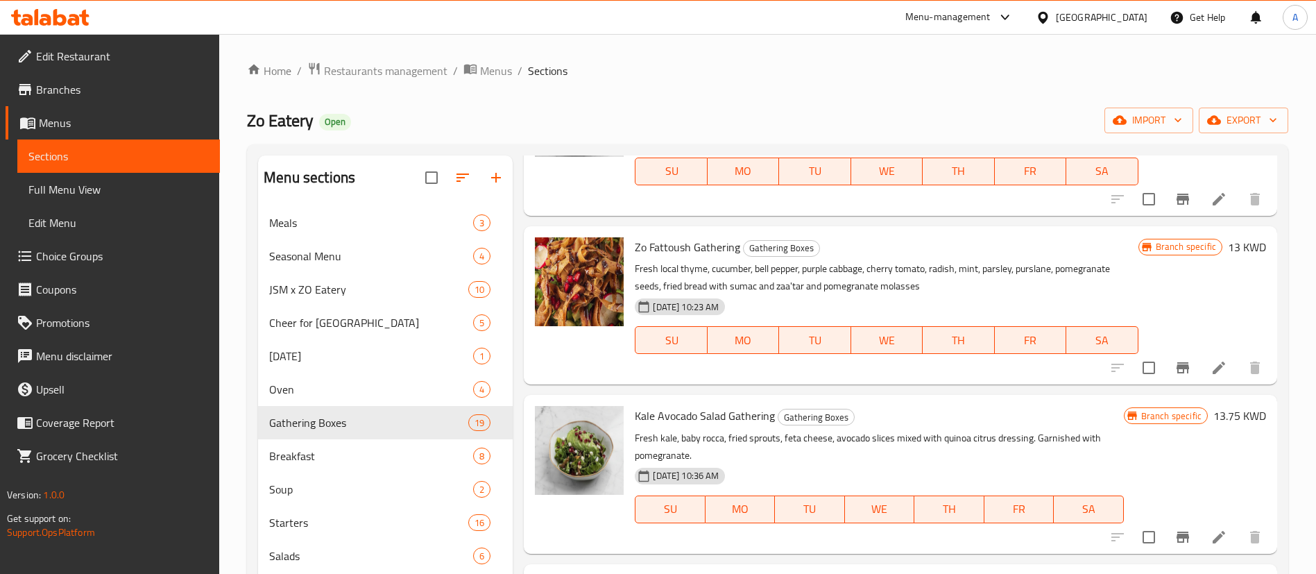
scroll to position [416, 0]
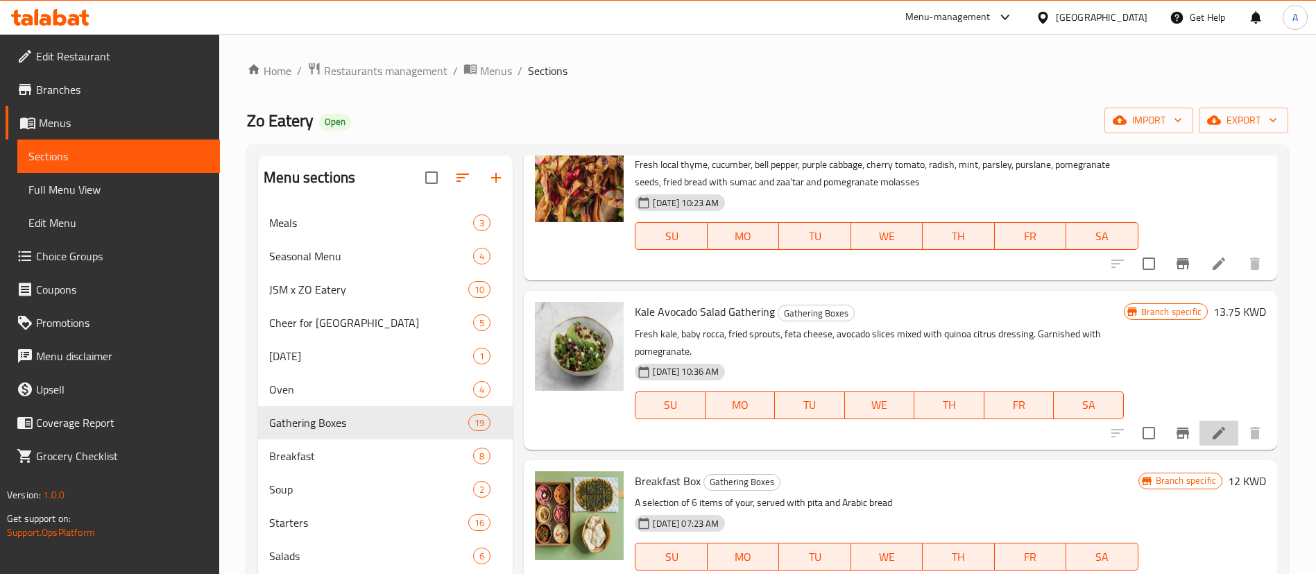
click at [1200, 442] on li at bounding box center [1218, 432] width 39 height 25
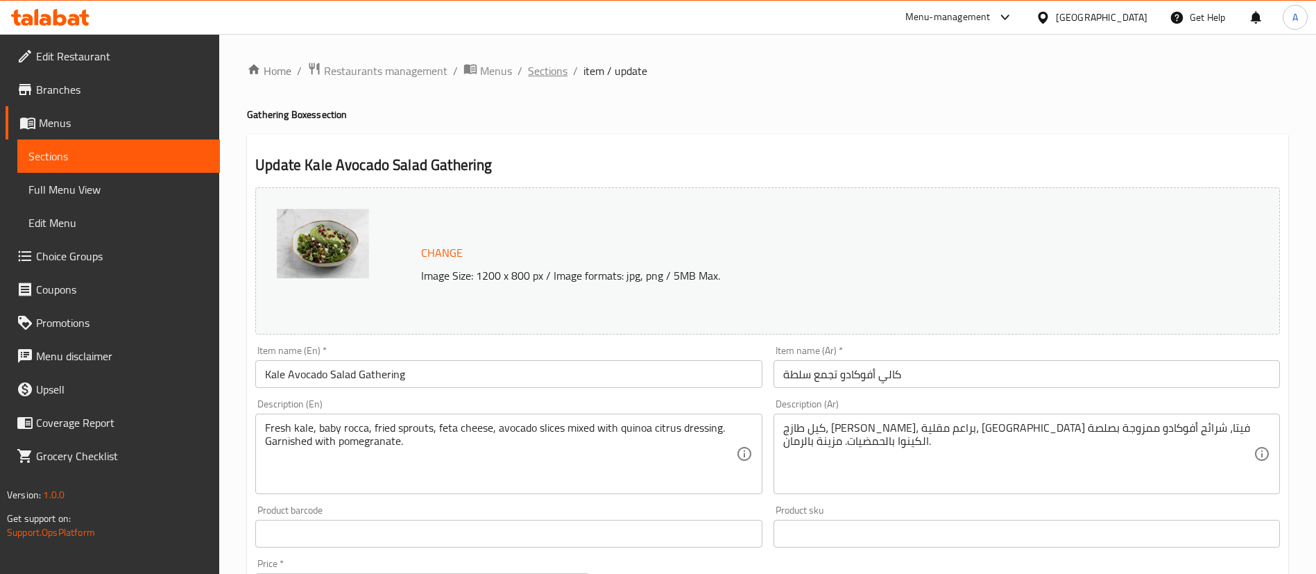
click at [539, 64] on span "Sections" at bounding box center [548, 70] width 40 height 17
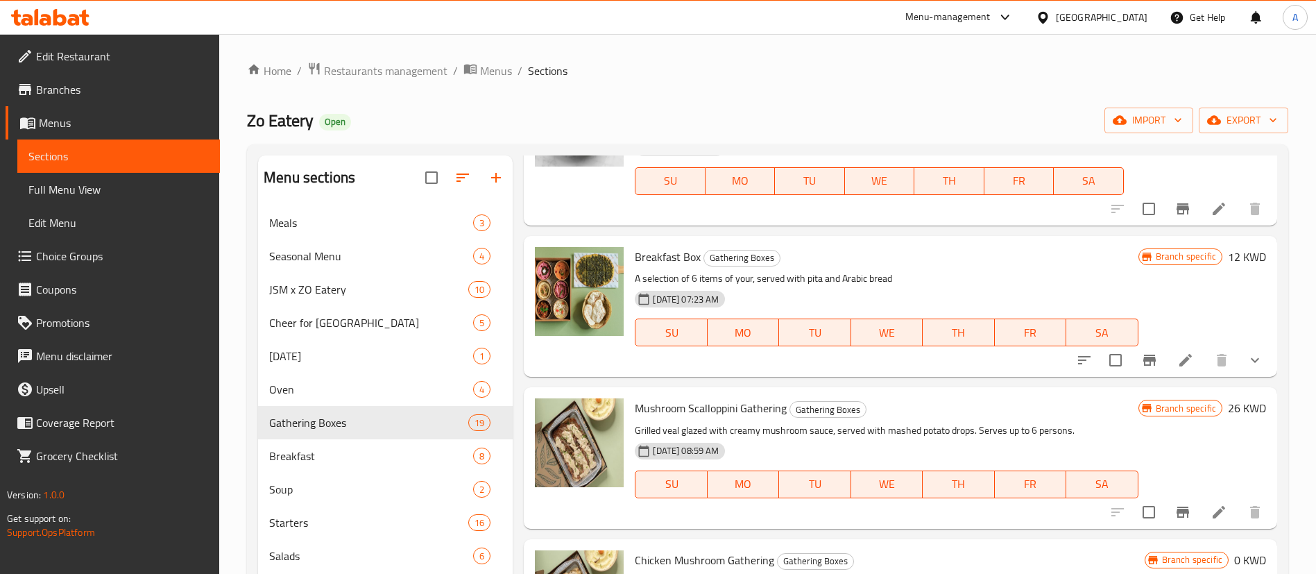
scroll to position [728, 0]
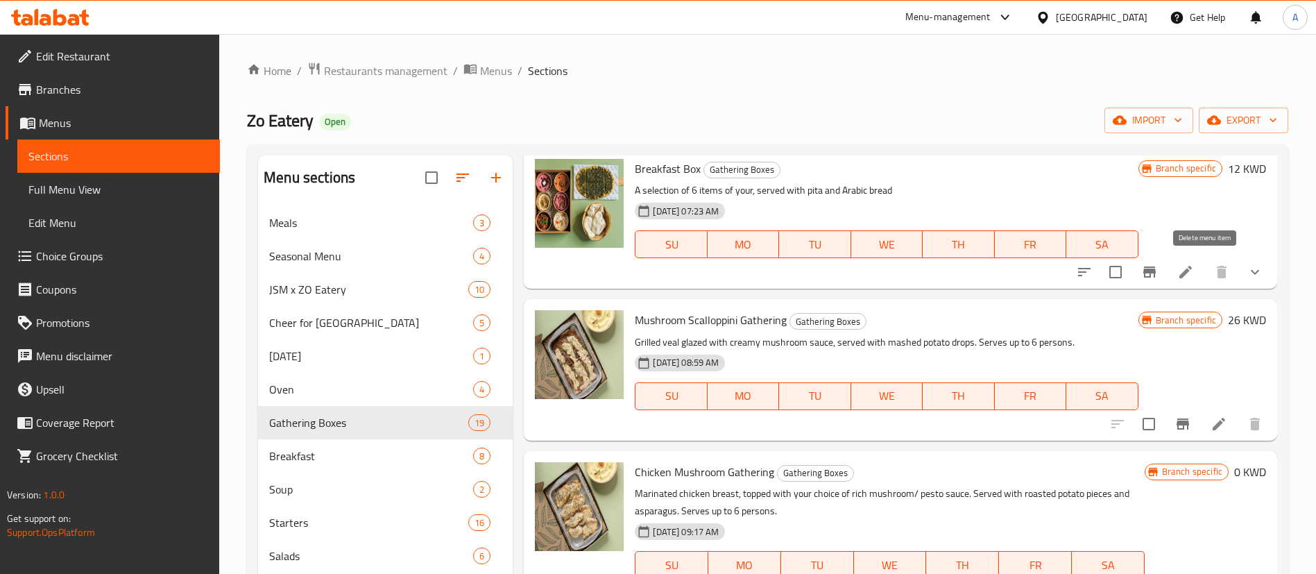
click at [1180, 268] on li at bounding box center [1185, 271] width 39 height 25
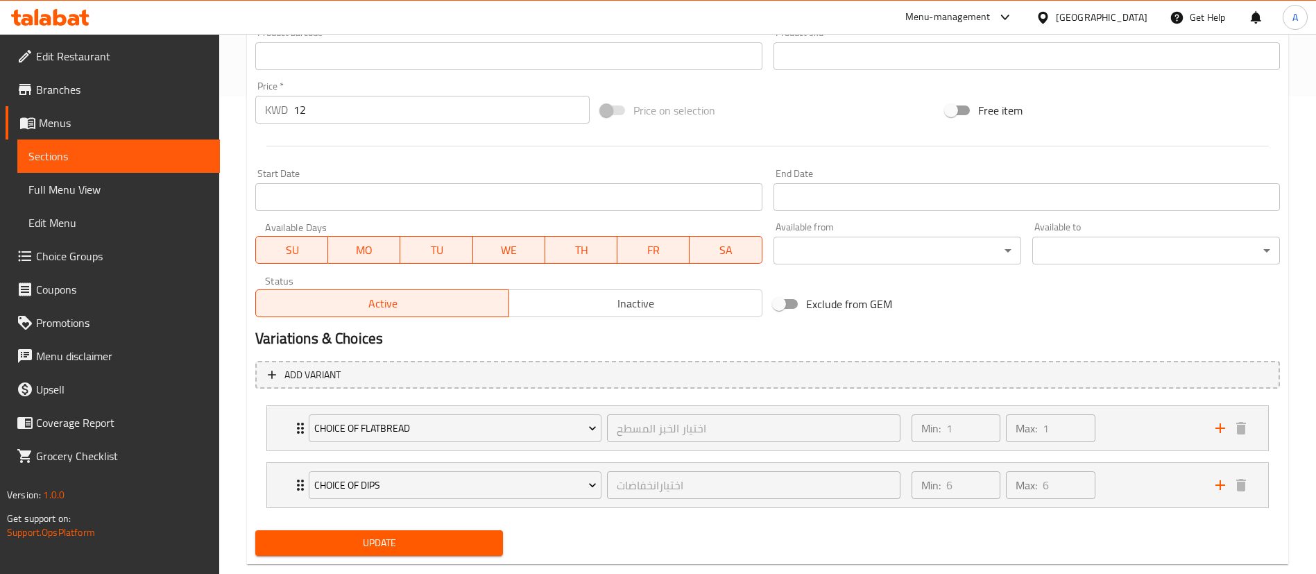
scroll to position [506, 0]
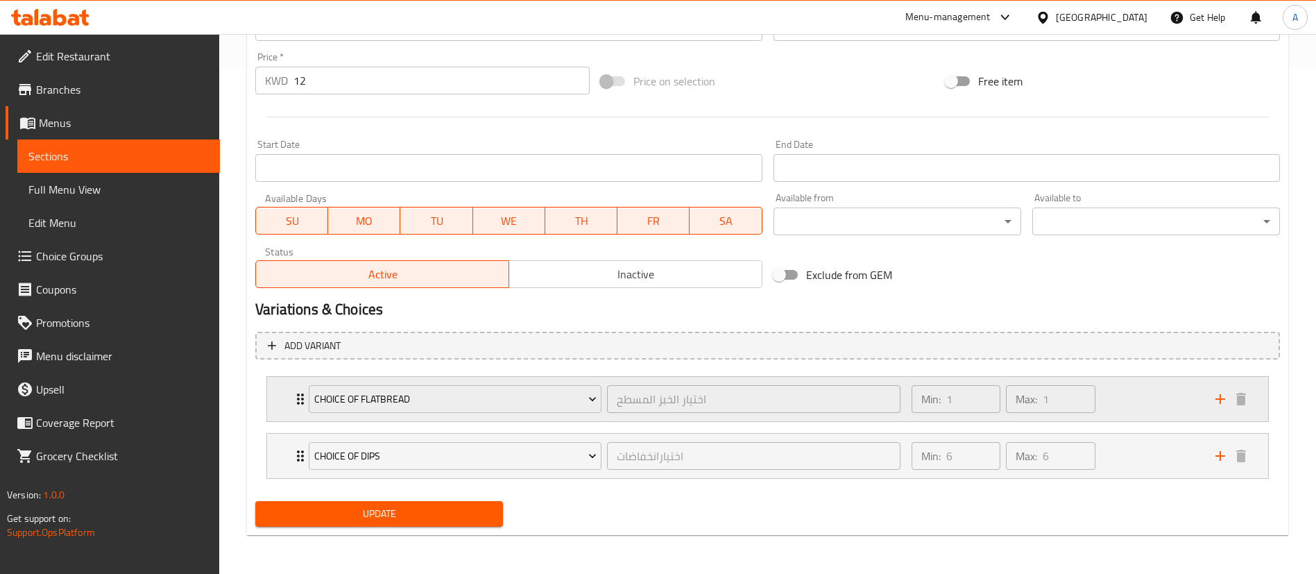
click at [1168, 405] on div "Min: 1 ​ Max: 1 ​" at bounding box center [1055, 399] width 304 height 44
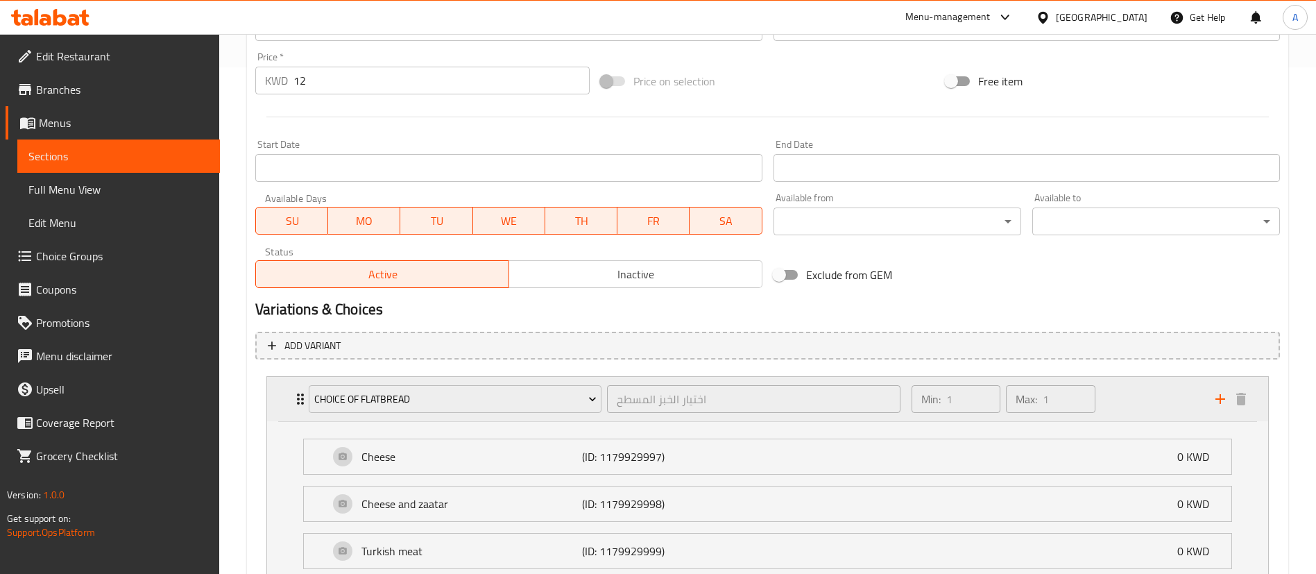
click at [1168, 405] on div "Min: 1 ​ Max: 1 ​" at bounding box center [1055, 399] width 304 height 44
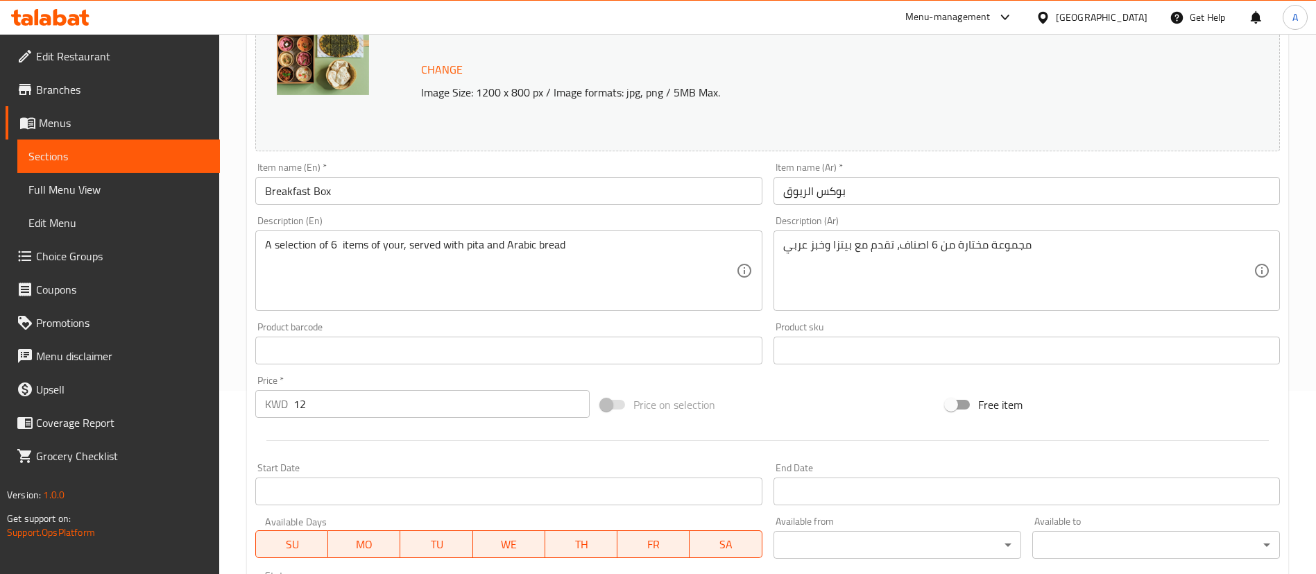
scroll to position [0, 0]
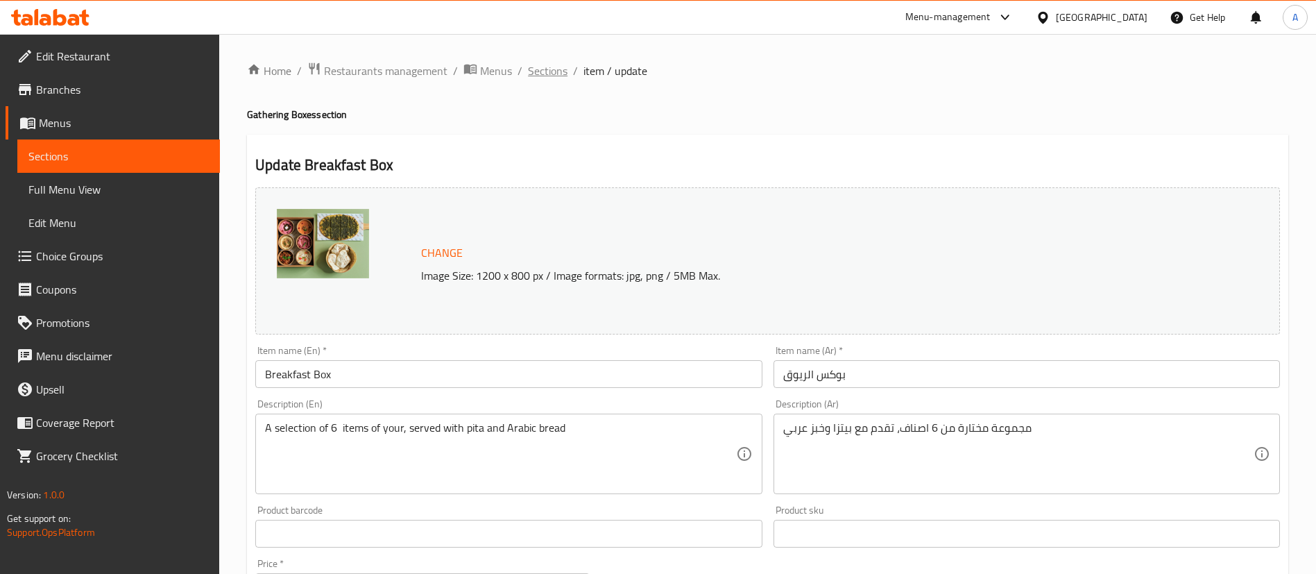
click at [559, 74] on span "Sections" at bounding box center [548, 70] width 40 height 17
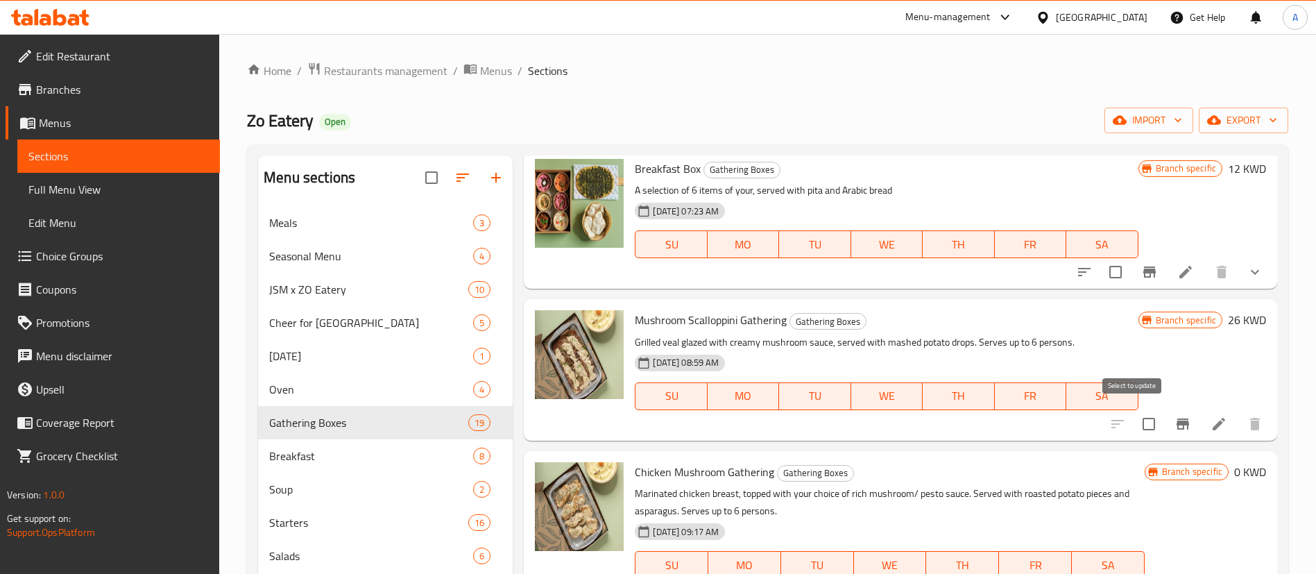
scroll to position [832, 0]
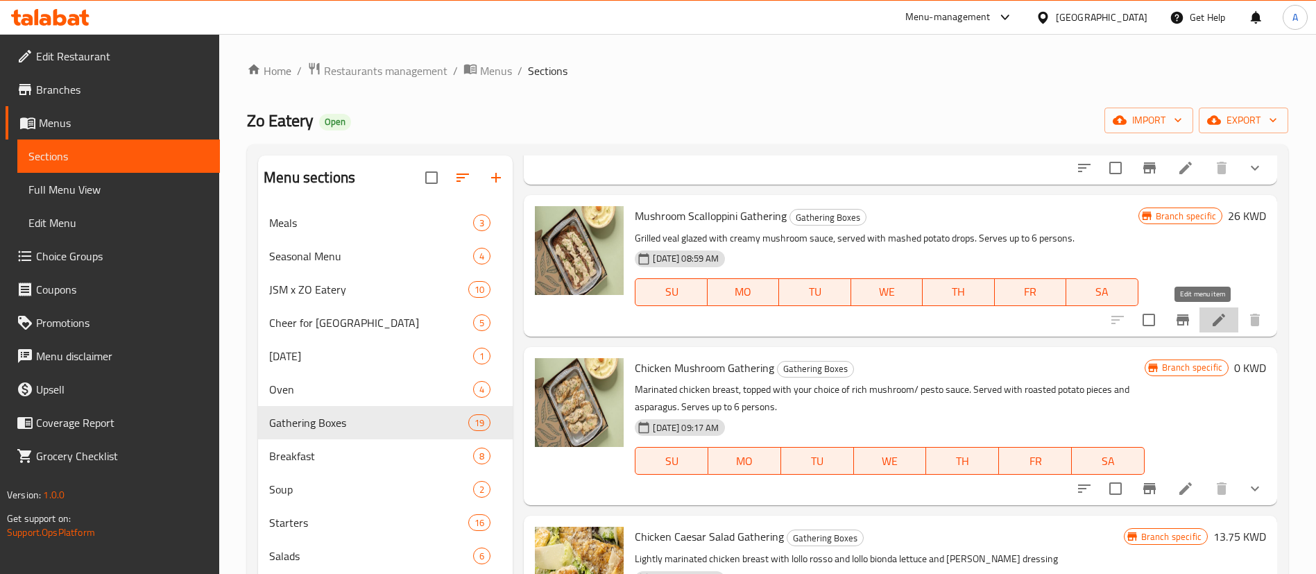
click at [1210, 319] on icon at bounding box center [1218, 319] width 17 height 17
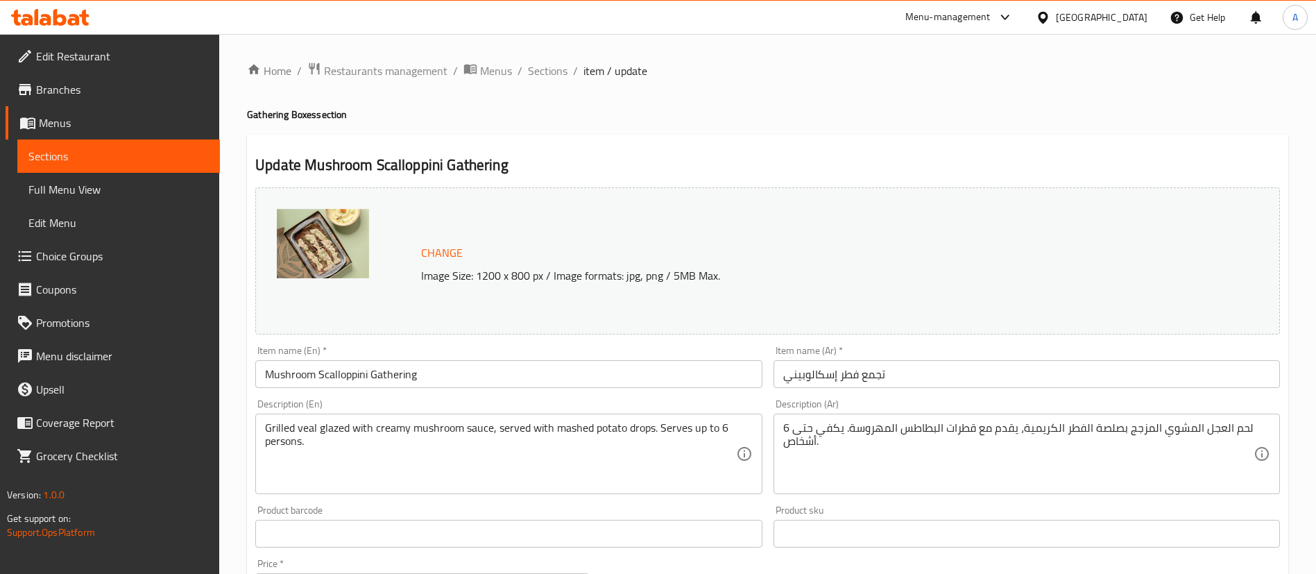
drag, startPoint x: 550, startPoint y: 77, endPoint x: 560, endPoint y: 101, distance: 26.1
click at [549, 77] on span "Sections" at bounding box center [548, 70] width 40 height 17
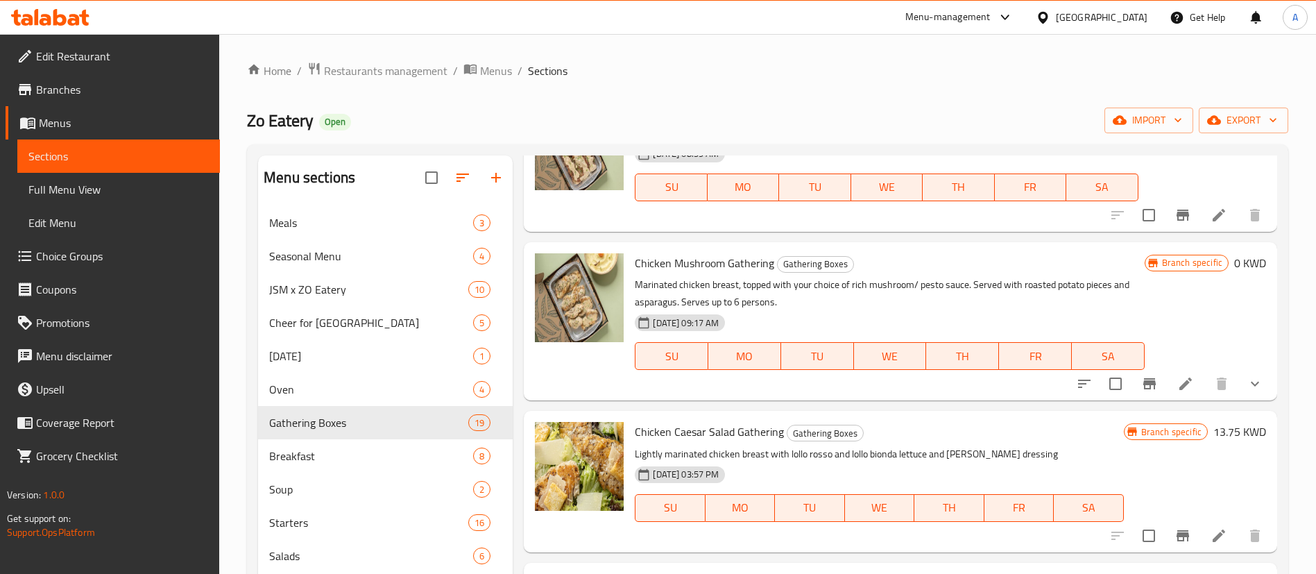
scroll to position [1040, 0]
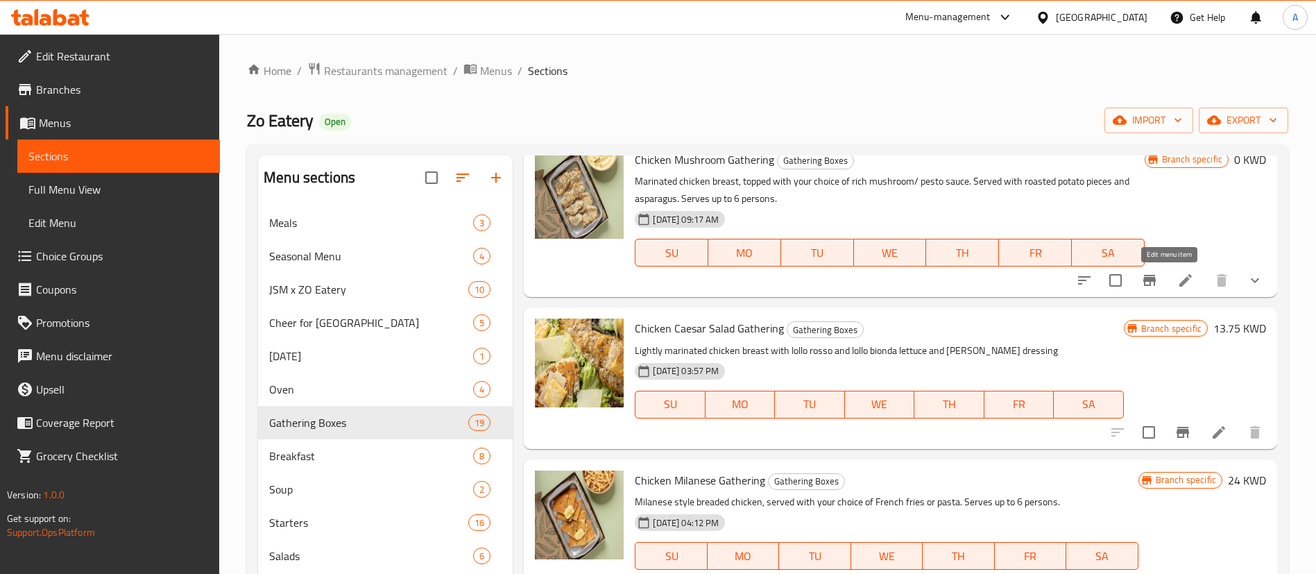
click at [1177, 279] on icon at bounding box center [1185, 280] width 17 height 17
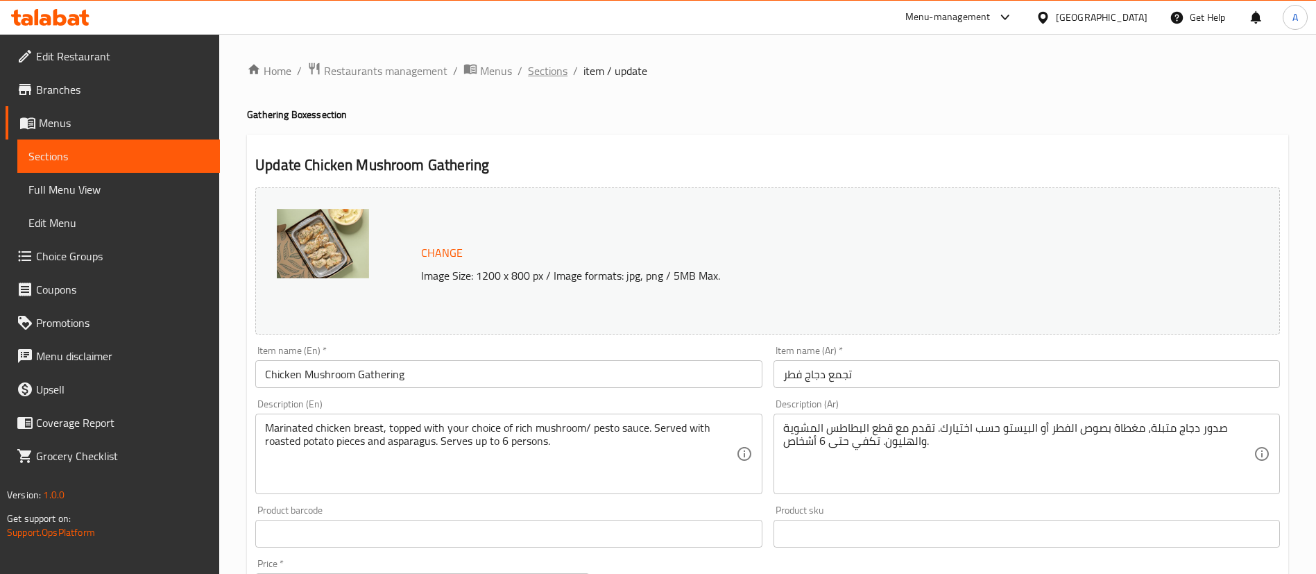
click at [558, 79] on span "Sections" at bounding box center [548, 70] width 40 height 17
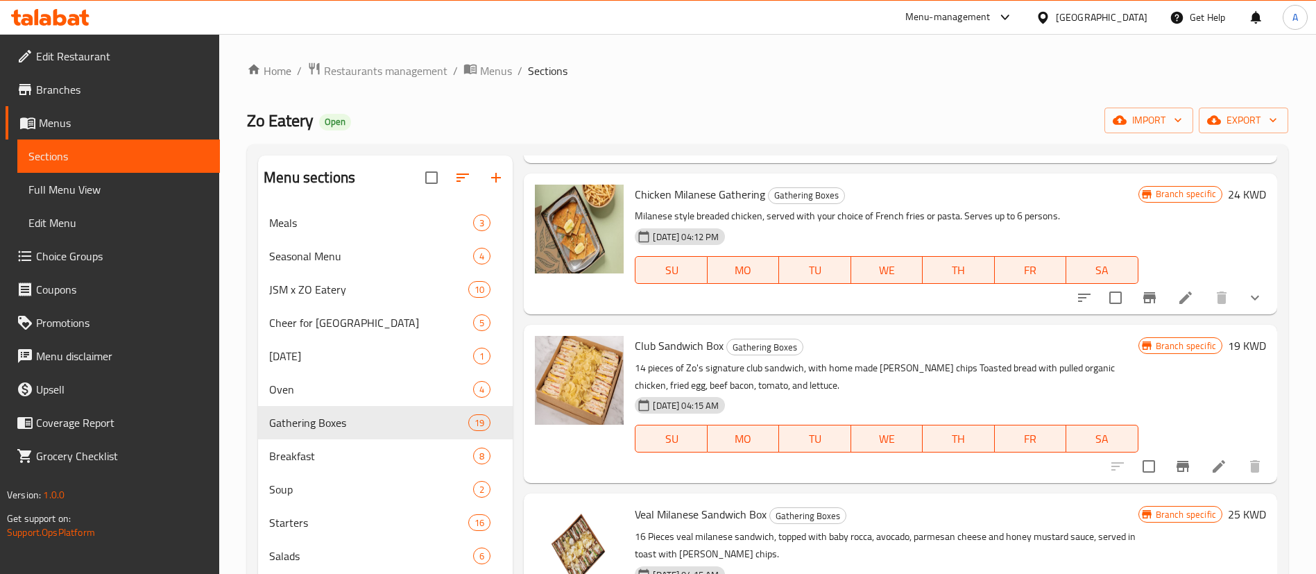
scroll to position [1352, 0]
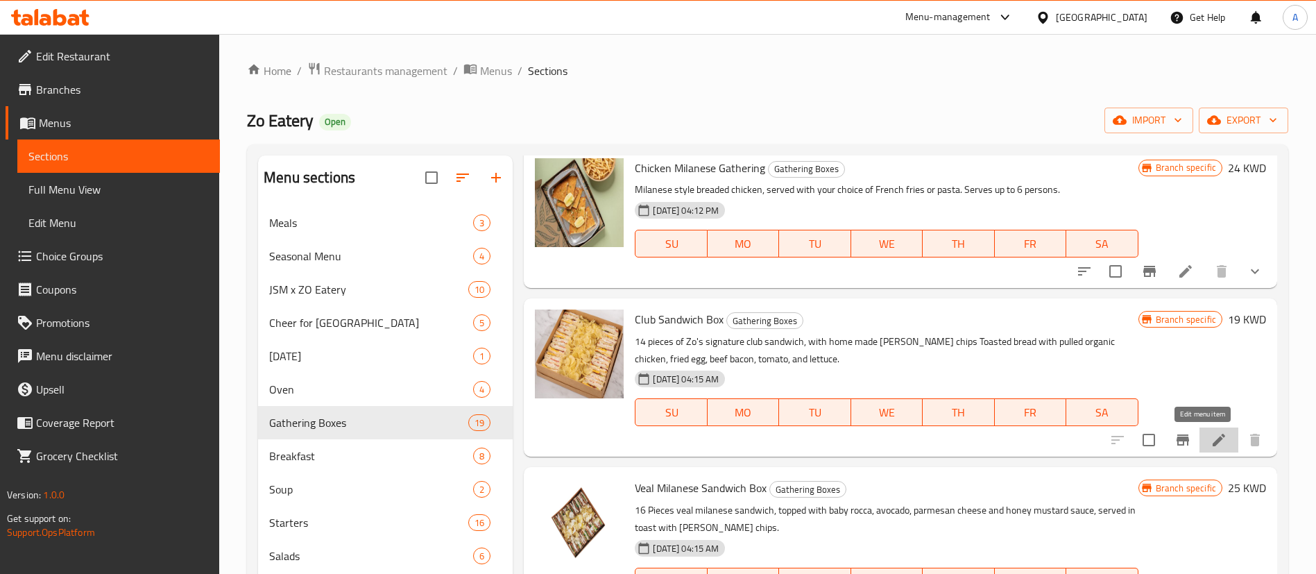
click at [1212, 440] on icon at bounding box center [1218, 439] width 12 height 12
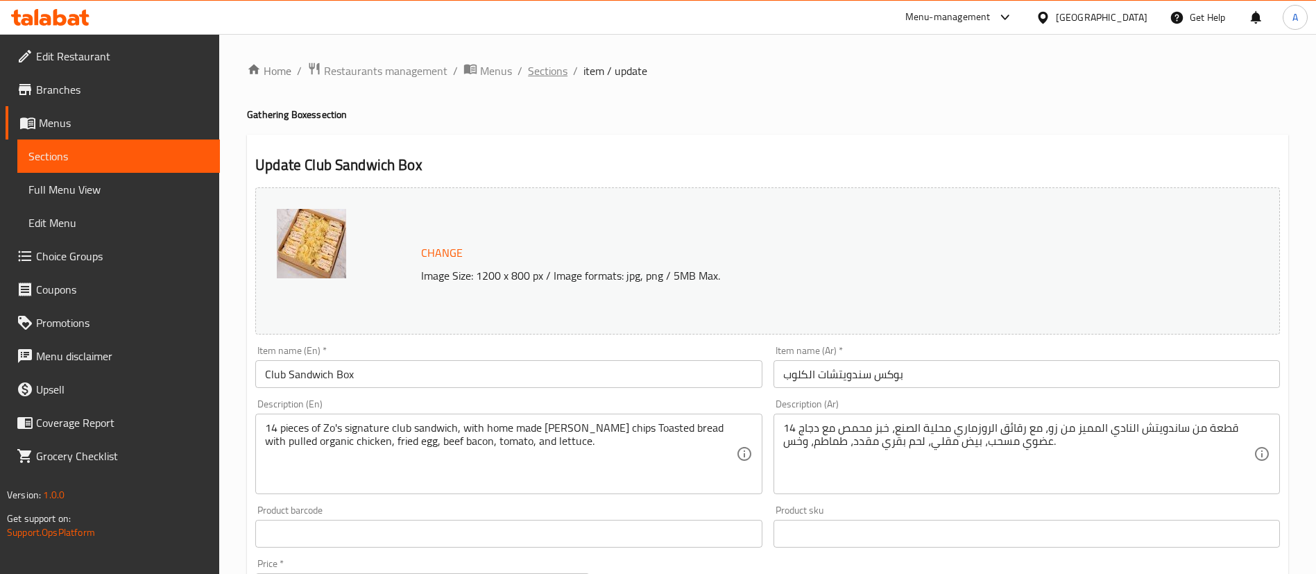
click at [535, 74] on span "Sections" at bounding box center [548, 70] width 40 height 17
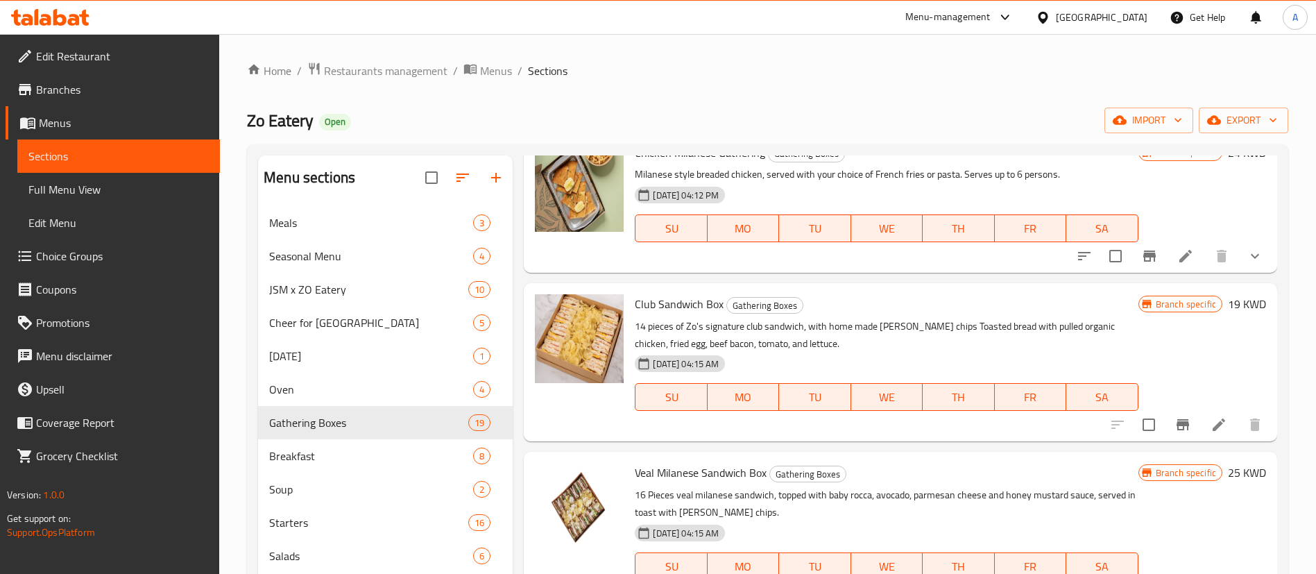
scroll to position [1456, 0]
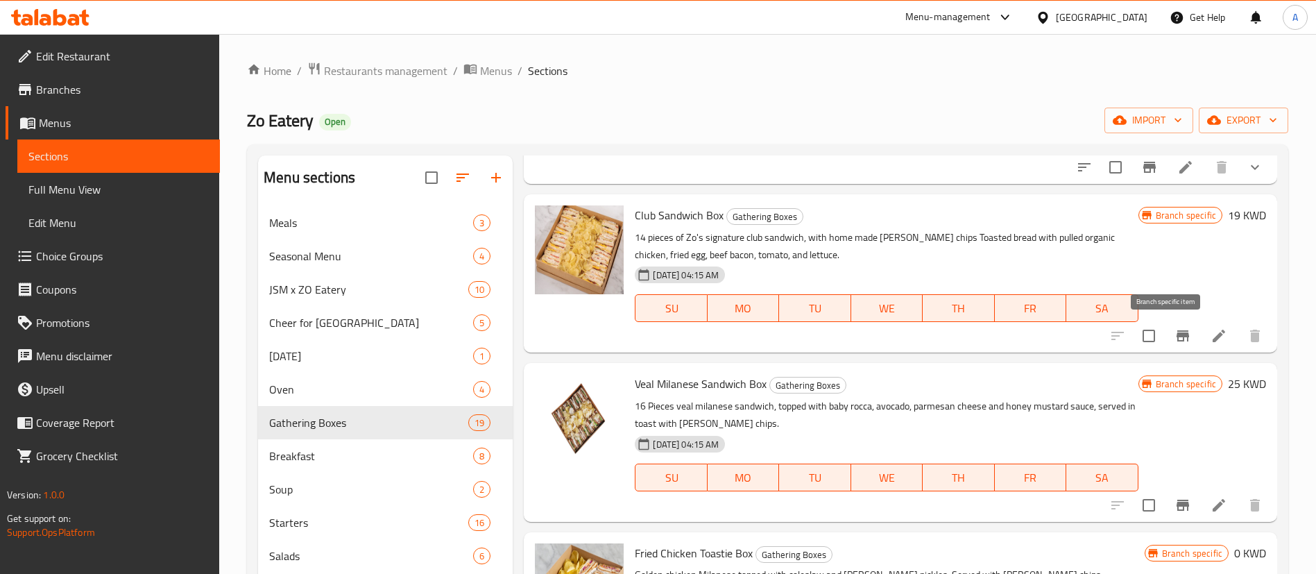
click at [1168, 325] on button "Branch-specific-item" at bounding box center [1182, 335] width 33 height 33
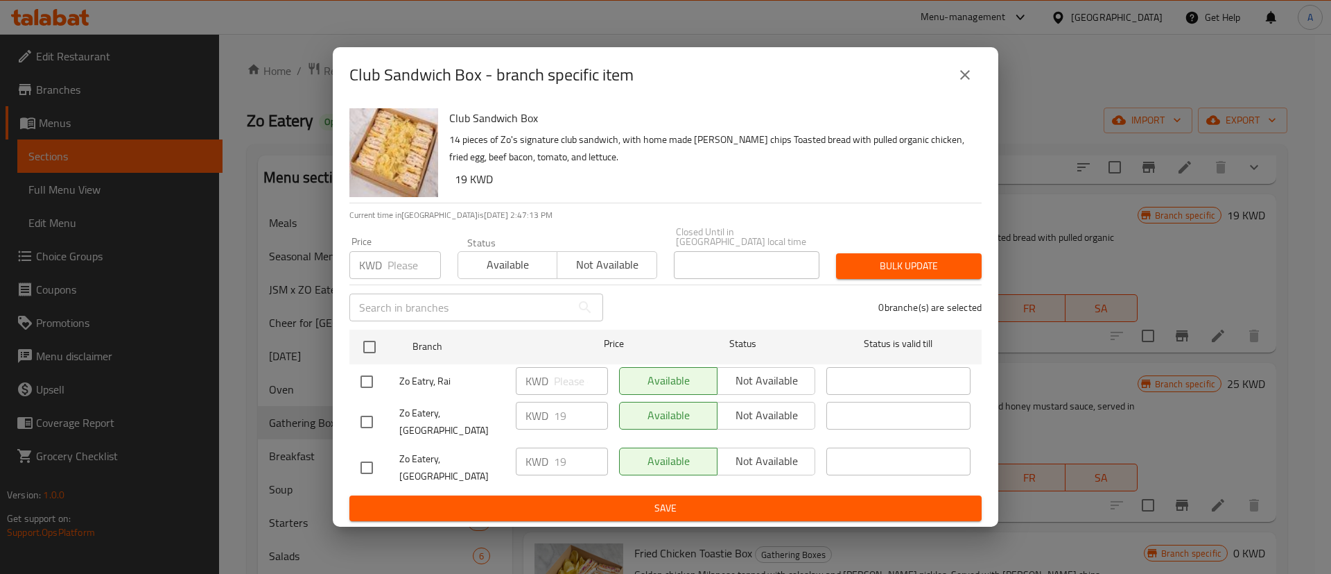
click at [966, 83] on icon "close" at bounding box center [965, 75] width 17 height 17
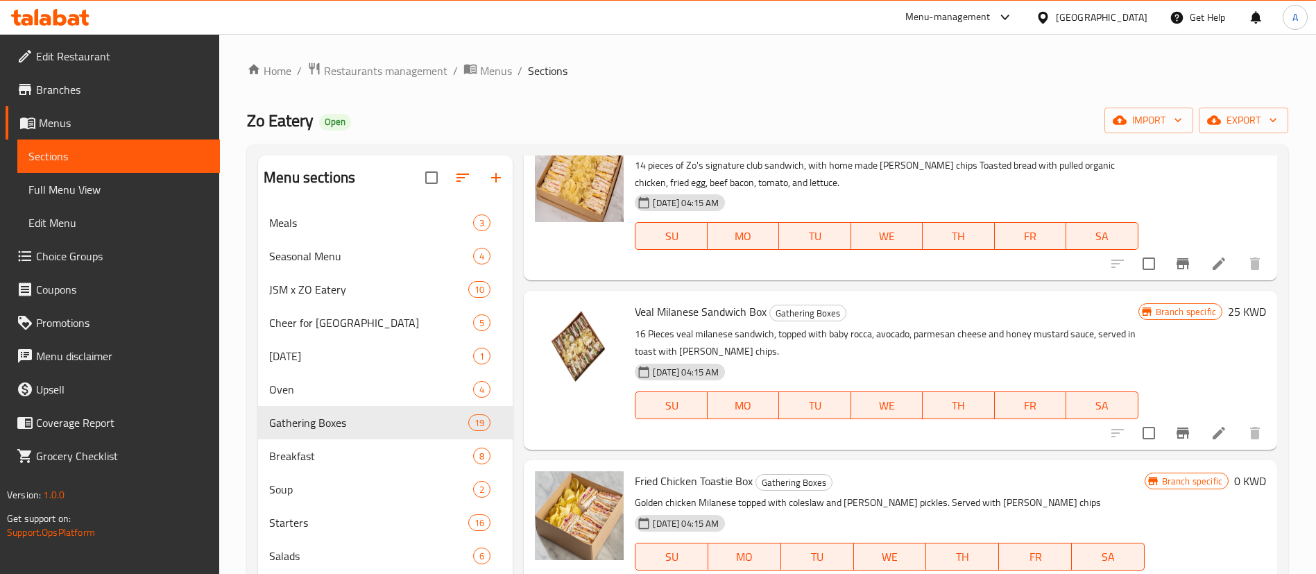
scroll to position [1560, 0]
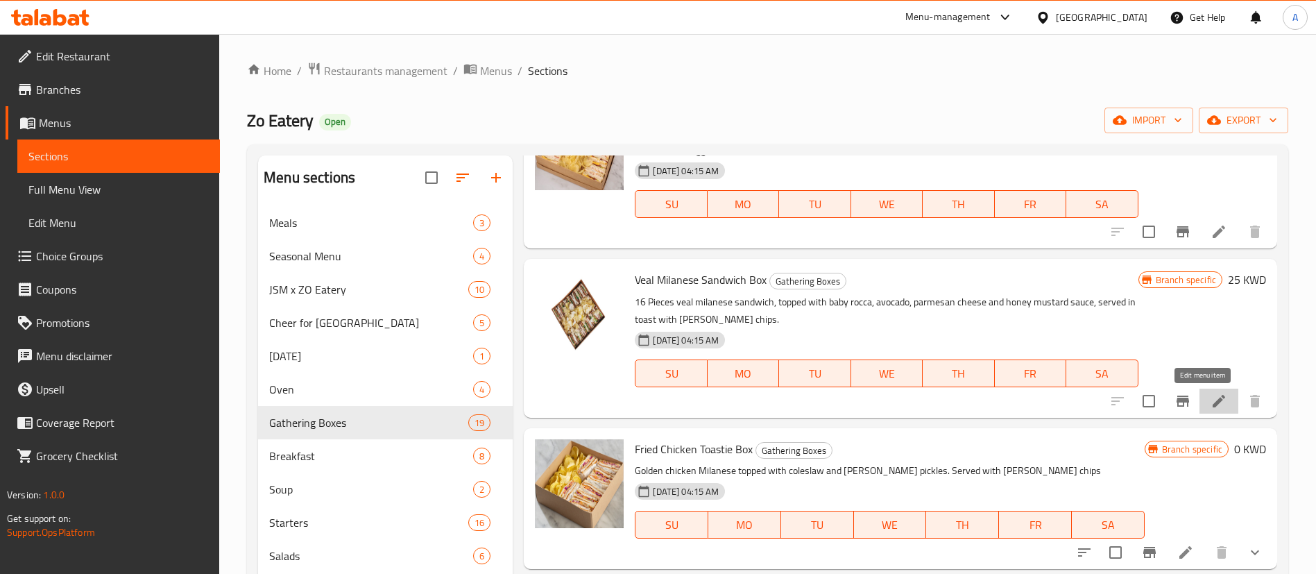
click at [1210, 402] on icon at bounding box center [1218, 401] width 17 height 17
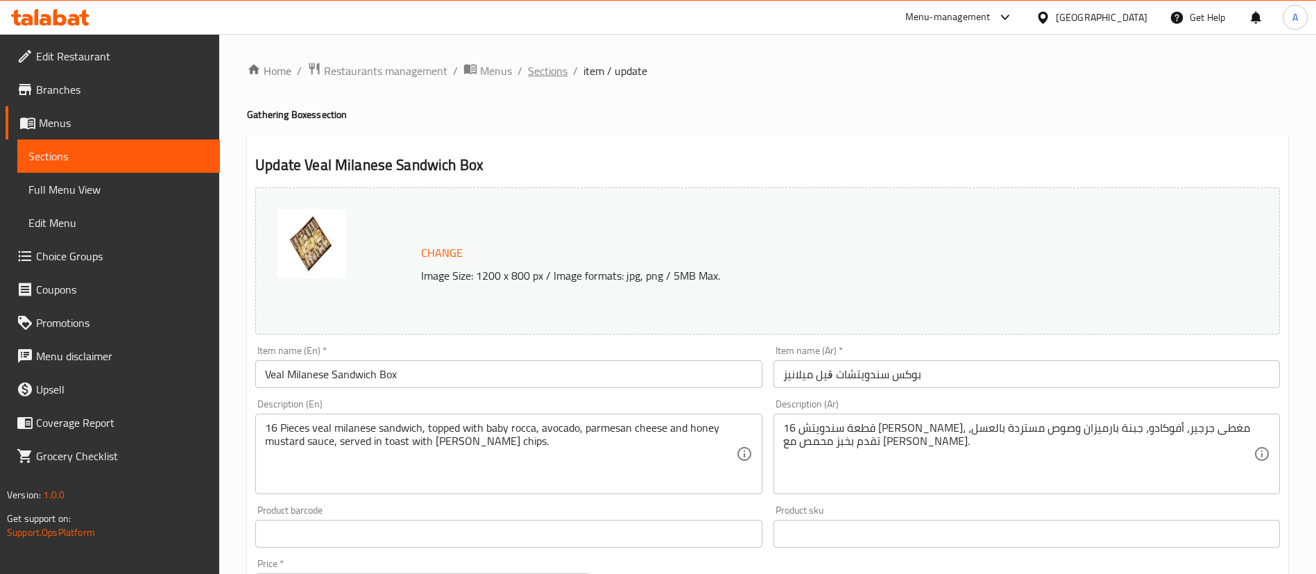
click at [539, 74] on span "Sections" at bounding box center [548, 70] width 40 height 17
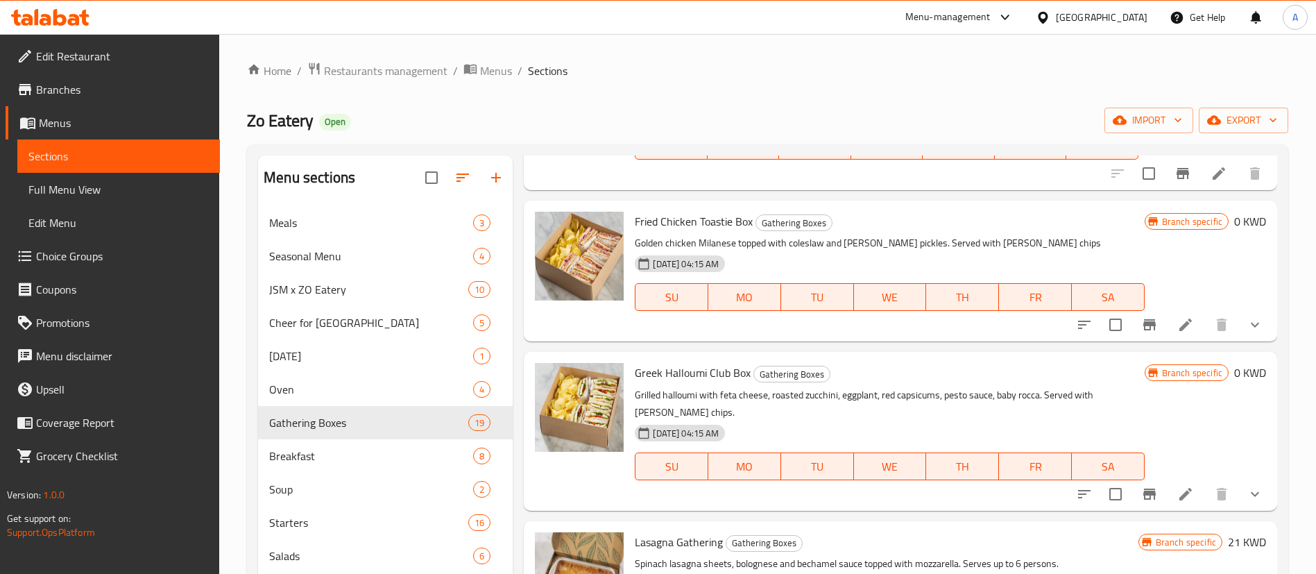
scroll to position [1768, 0]
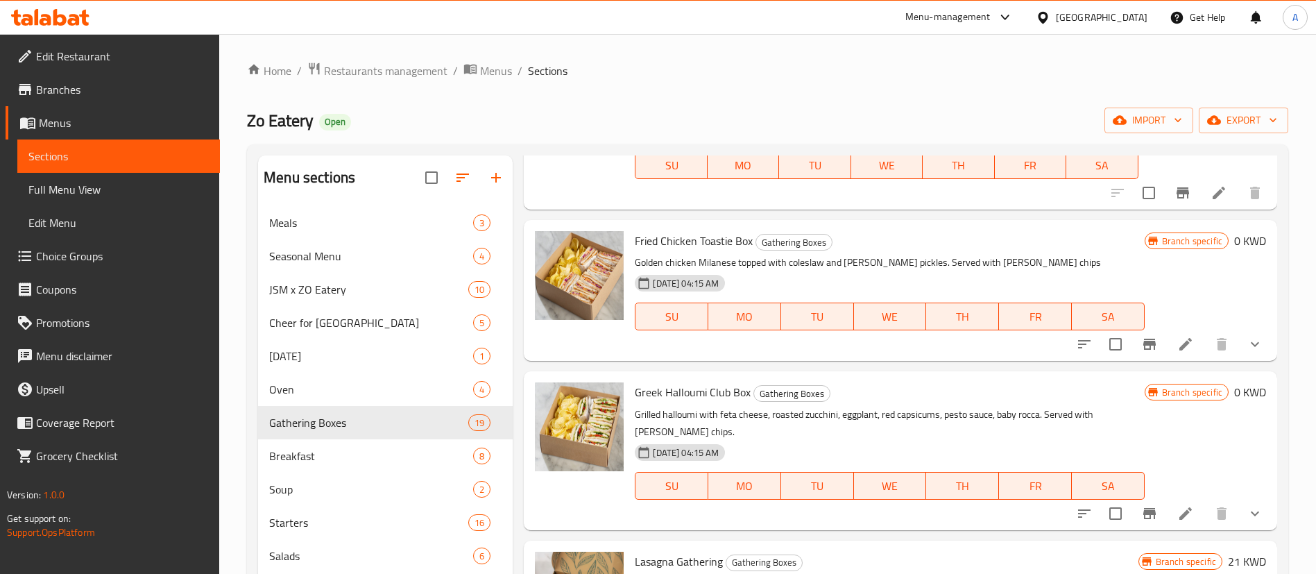
click at [1166, 331] on li at bounding box center [1185, 343] width 39 height 25
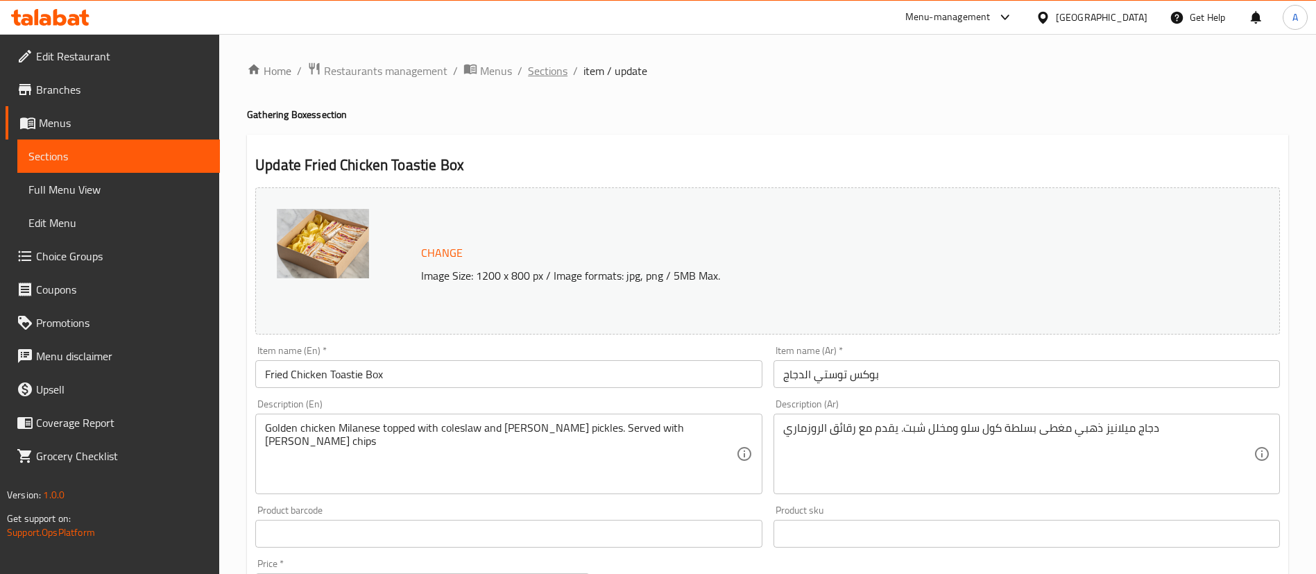
click at [551, 71] on span "Sections" at bounding box center [548, 70] width 40 height 17
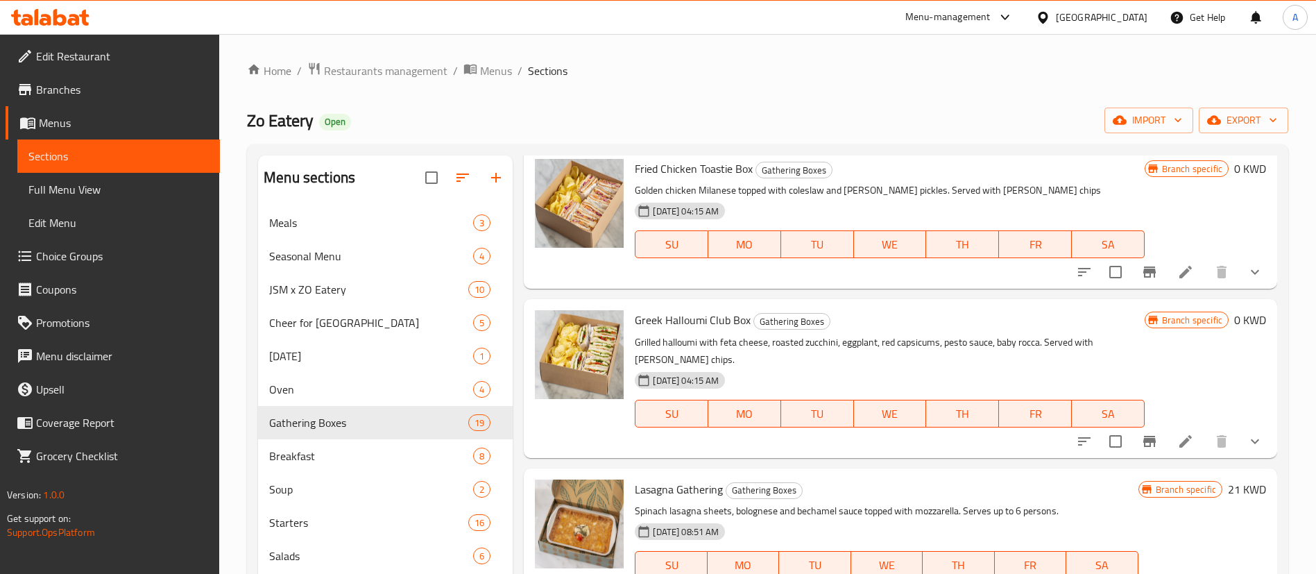
scroll to position [1872, 0]
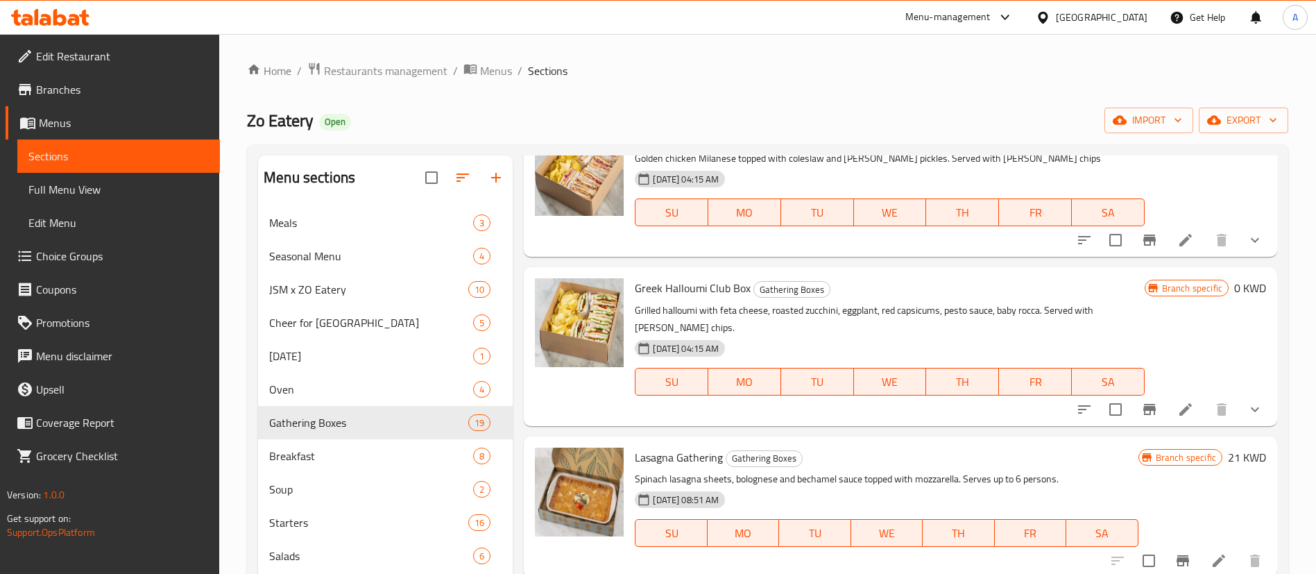
click at [1173, 393] on div at bounding box center [1169, 409] width 204 height 33
click at [1177, 402] on icon at bounding box center [1185, 409] width 17 height 17
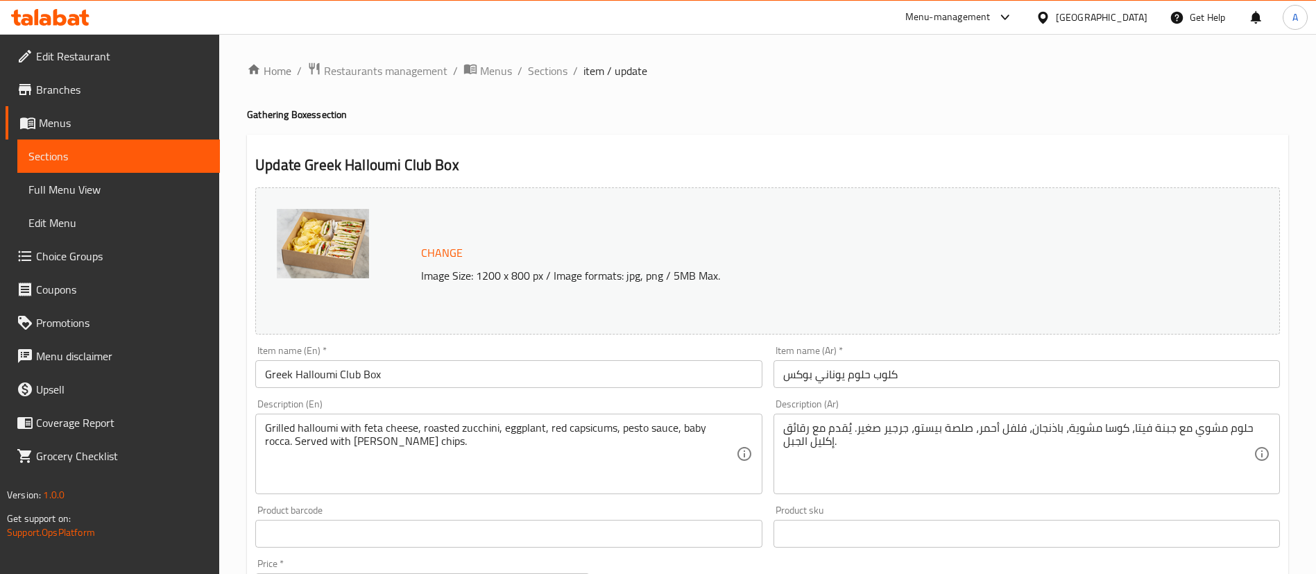
click at [566, 71] on ol "Home / Restaurants management / Menus / Sections / item / update" at bounding box center [767, 71] width 1041 height 18
click at [553, 76] on span "Sections" at bounding box center [548, 70] width 40 height 17
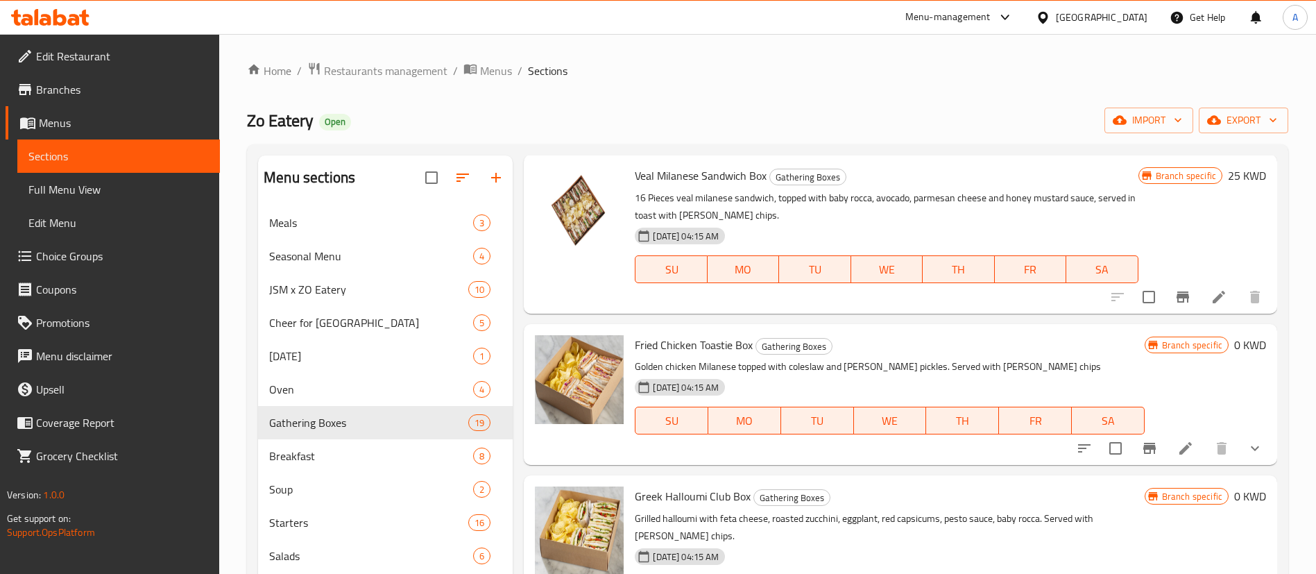
scroll to position [1768, 0]
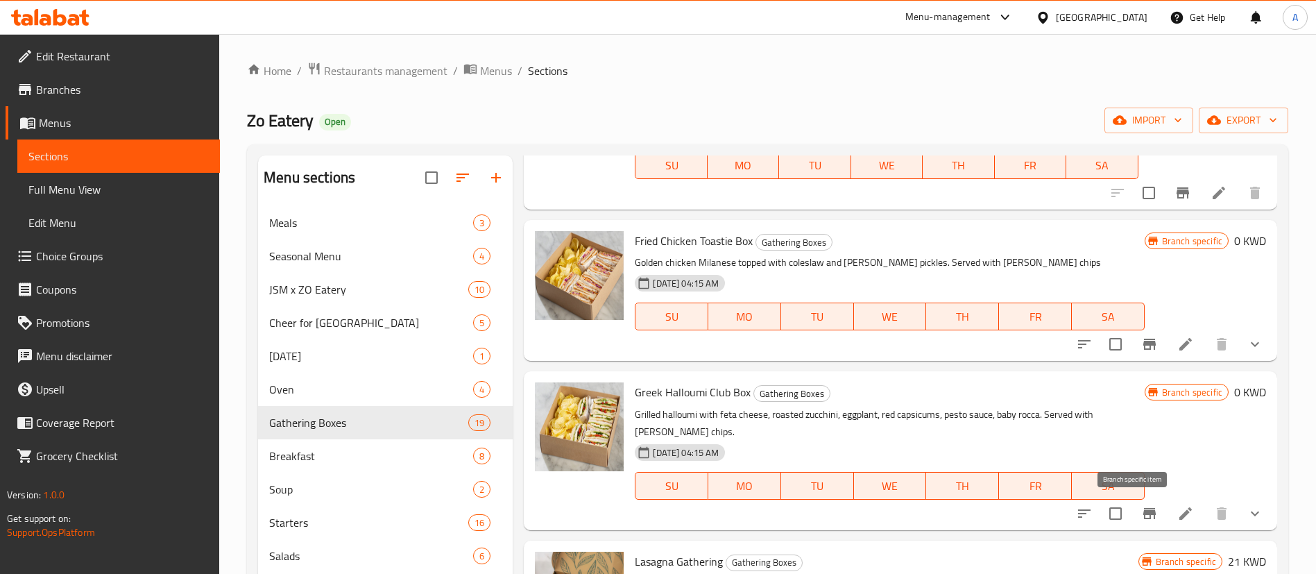
click at [1141, 515] on icon "Branch-specific-item" at bounding box center [1149, 513] width 17 height 17
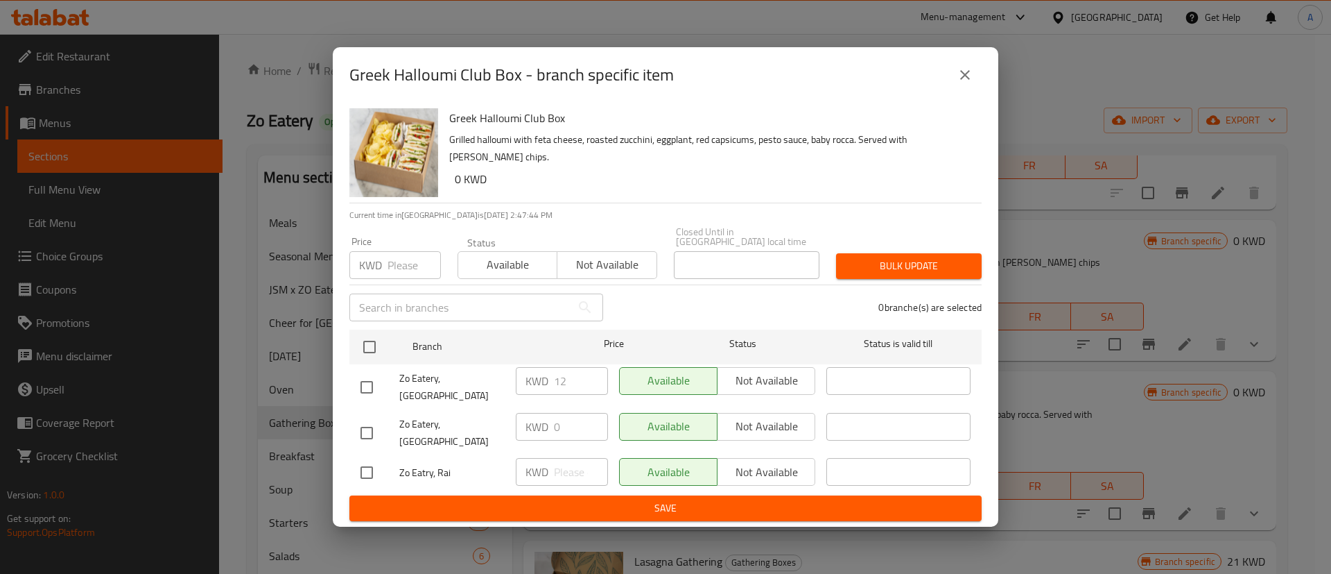
click at [411, 279] on input "number" at bounding box center [414, 265] width 53 height 28
type input "0"
click at [874, 261] on button "Bulk update" at bounding box center [909, 266] width 146 height 26
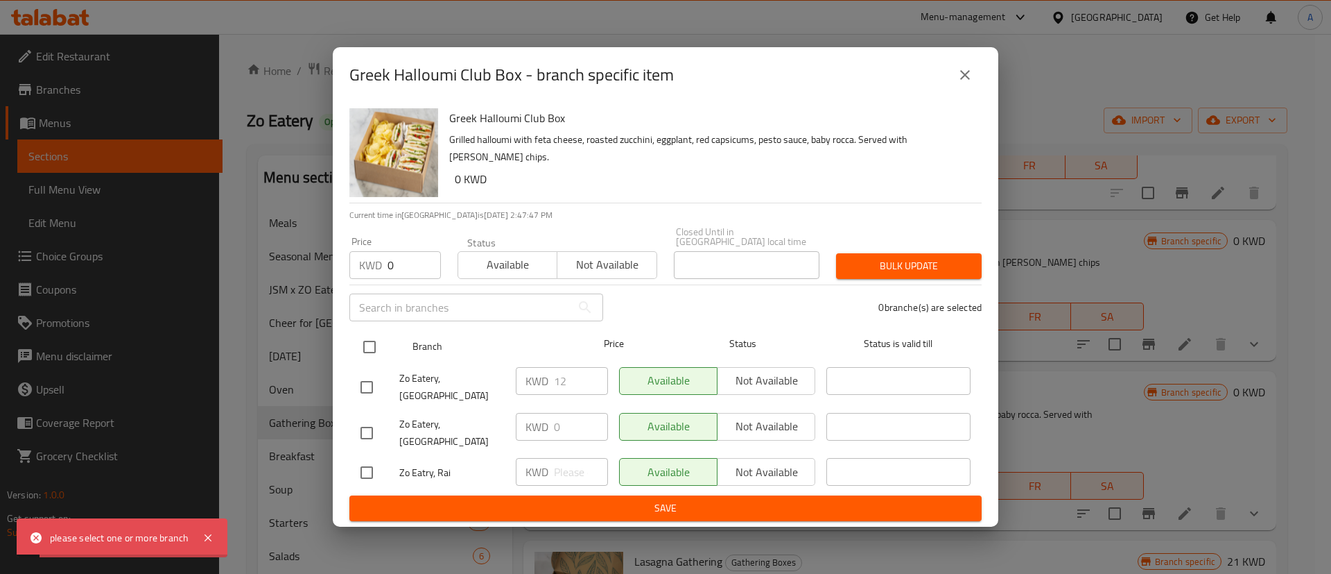
click at [368, 356] on input "checkbox" at bounding box center [369, 346] width 29 height 29
checkbox input "true"
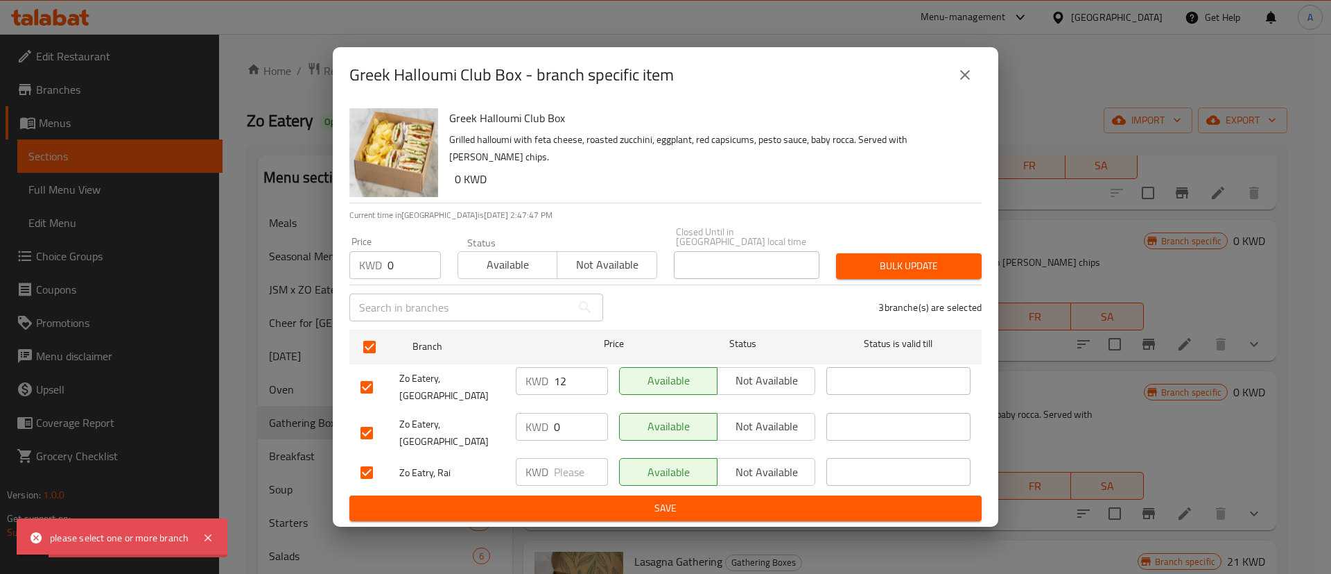
click at [903, 275] on span "Bulk update" at bounding box center [908, 265] width 123 height 17
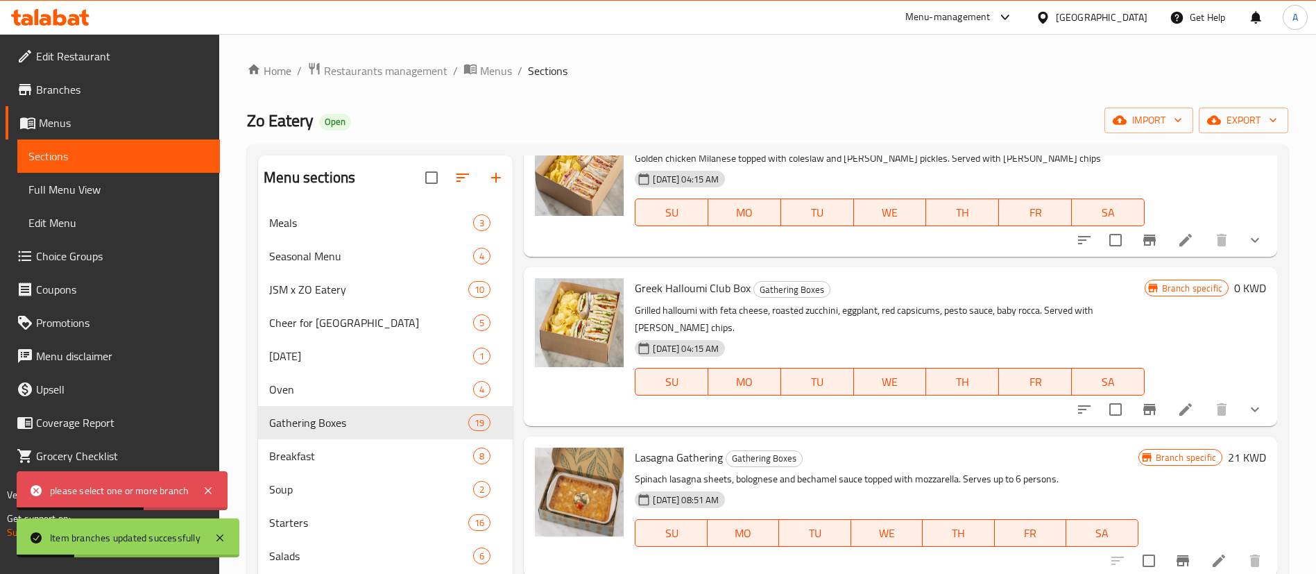
scroll to position [1976, 0]
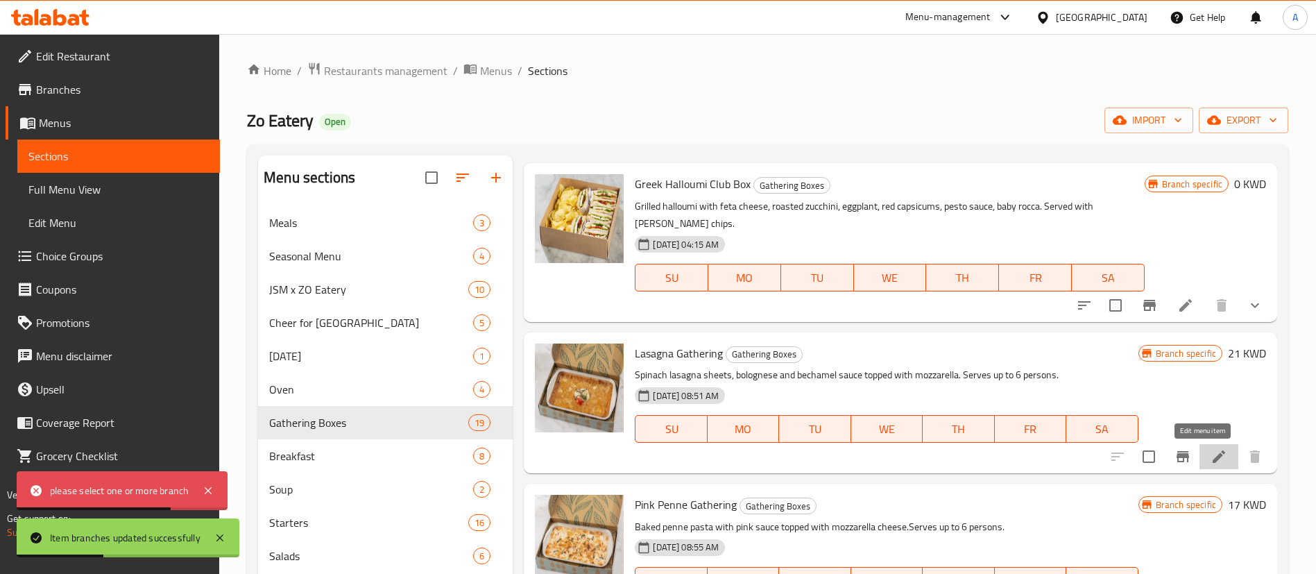
click at [1210, 456] on icon at bounding box center [1218, 456] width 17 height 17
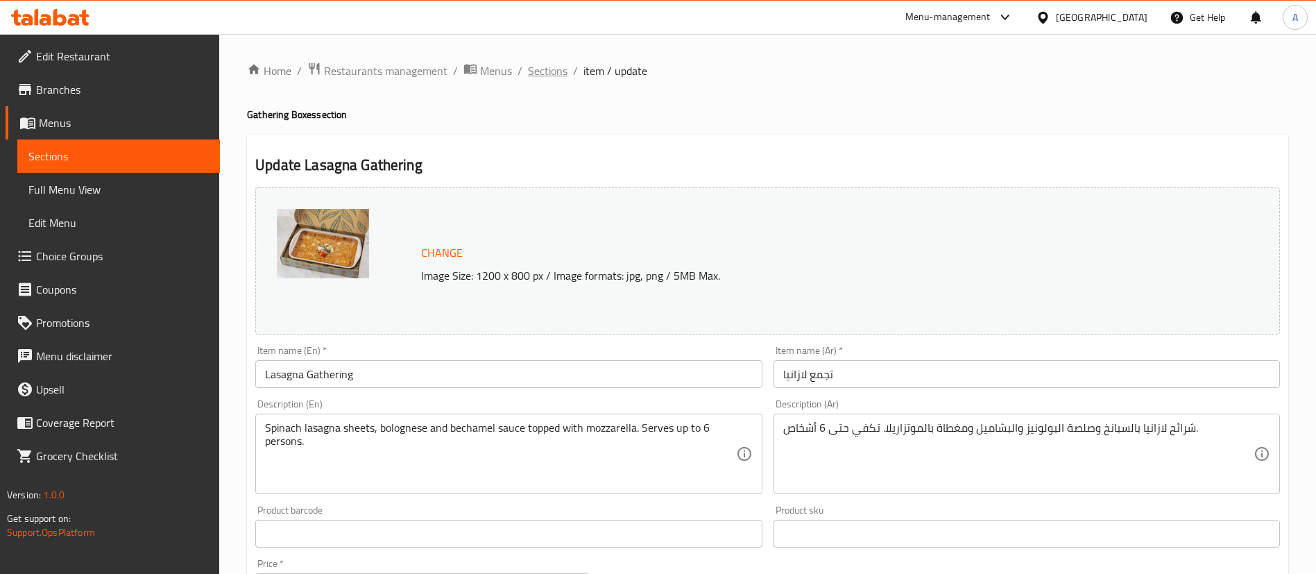
click at [546, 75] on span "Sections" at bounding box center [548, 70] width 40 height 17
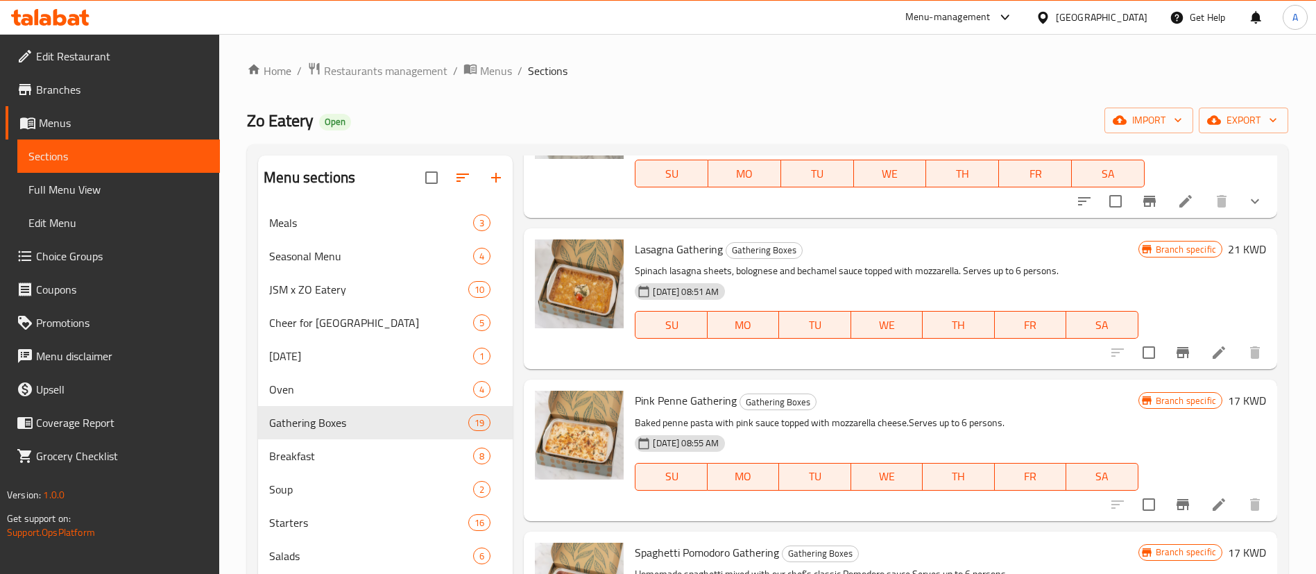
scroll to position [2288, 0]
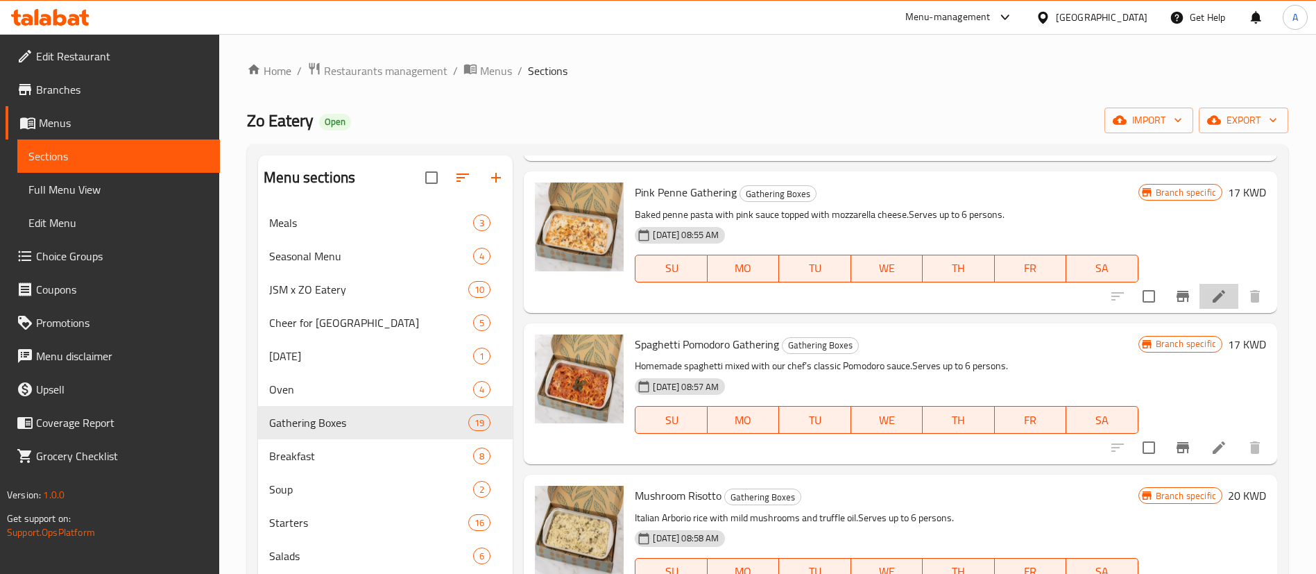
click at [1199, 302] on li at bounding box center [1218, 296] width 39 height 25
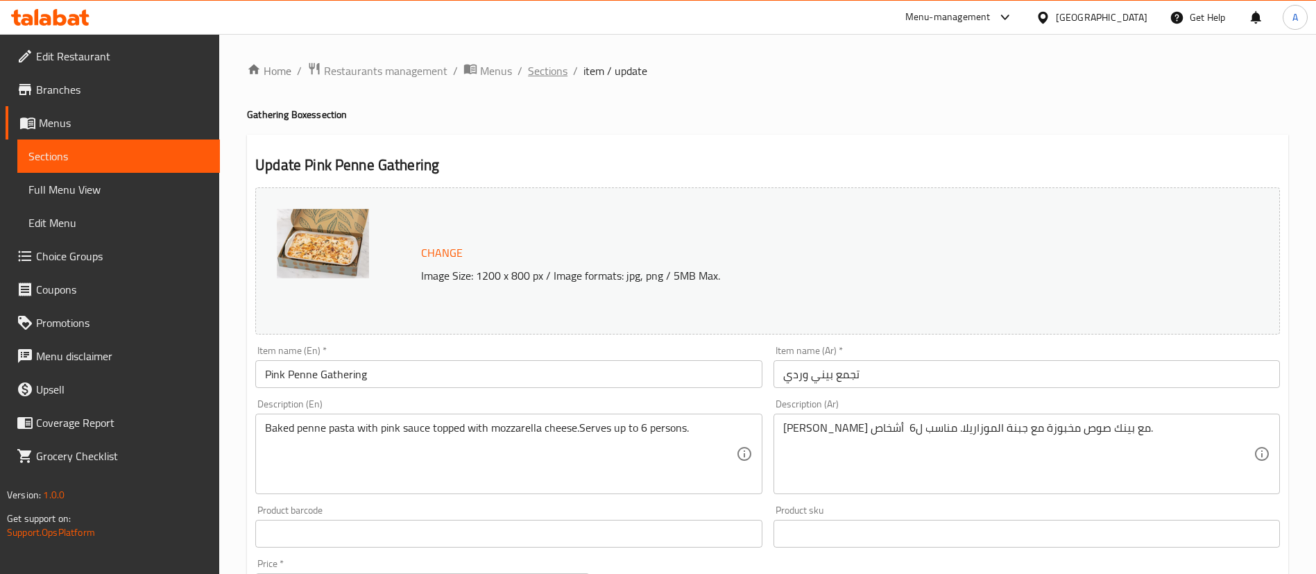
click at [553, 74] on span "Sections" at bounding box center [548, 70] width 40 height 17
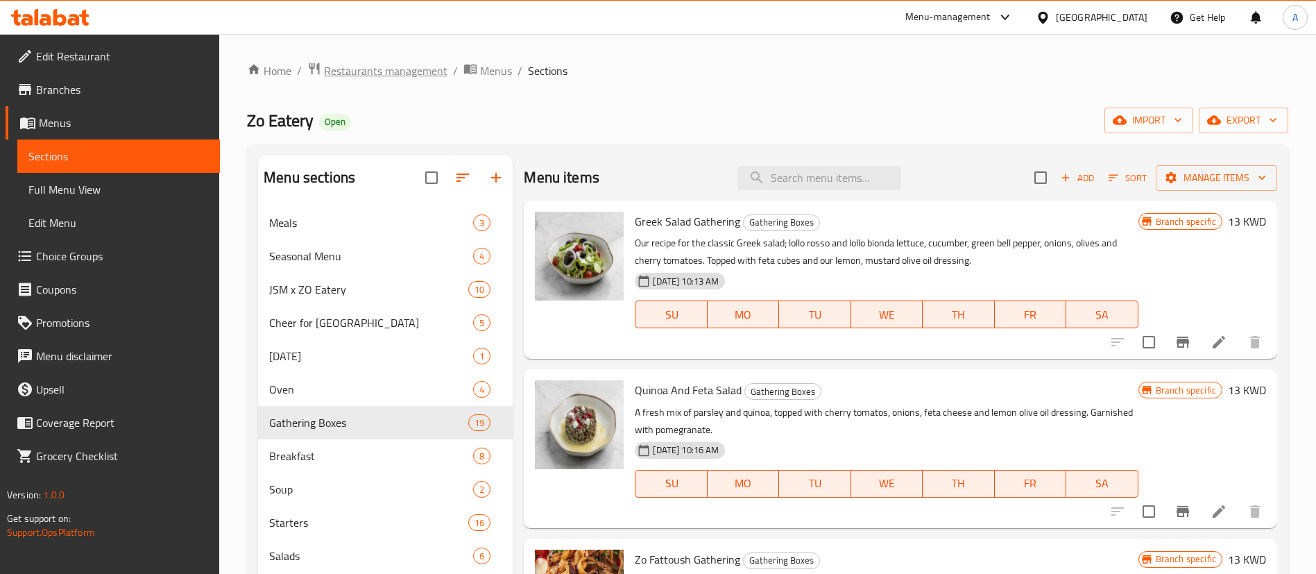
click at [381, 75] on span "Restaurants management" at bounding box center [385, 70] width 123 height 17
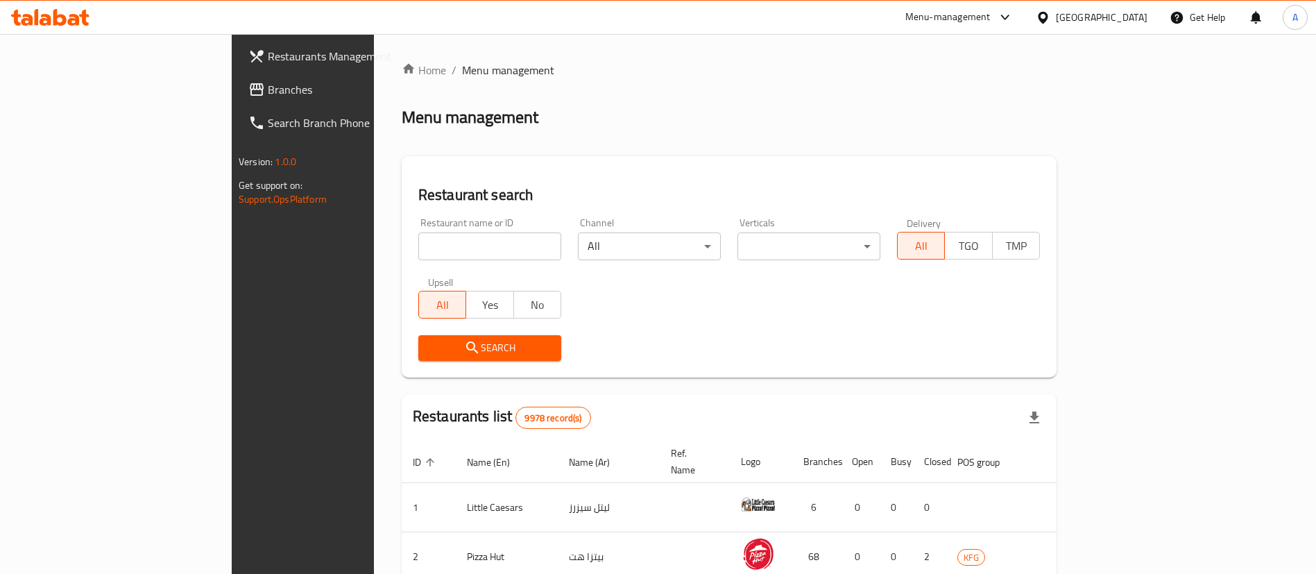
click at [418, 253] on input "search" at bounding box center [489, 246] width 143 height 28
click at [418, 248] on input "search" at bounding box center [489, 246] width 143 height 28
type input "bakehaus"
click button "Search" at bounding box center [489, 348] width 143 height 26
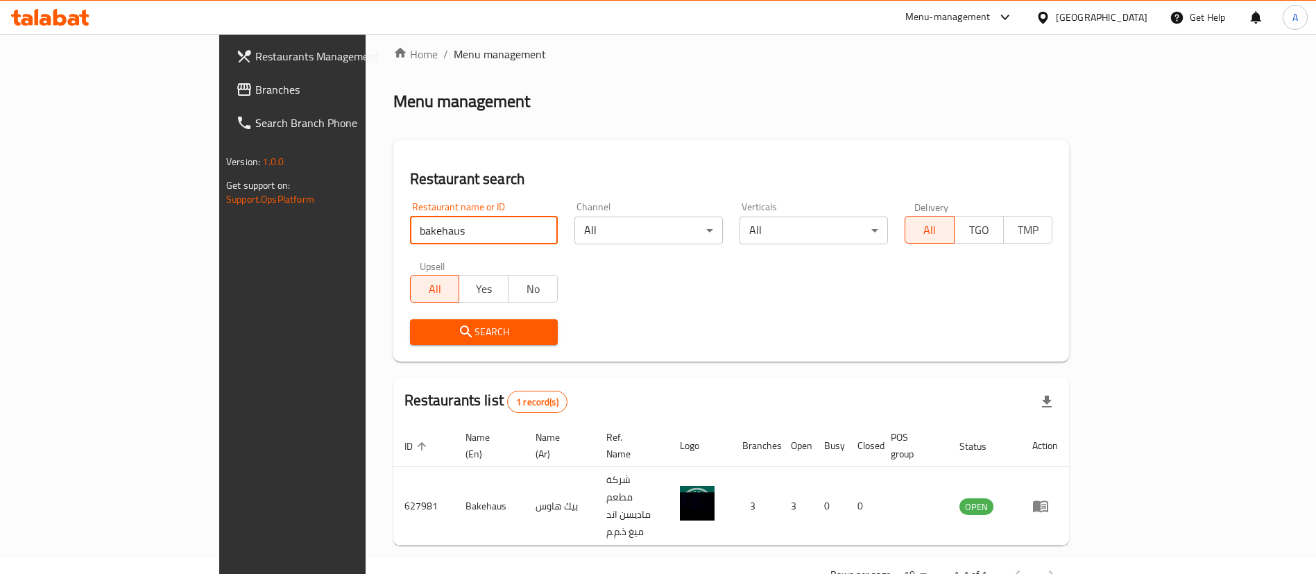
scroll to position [18, 0]
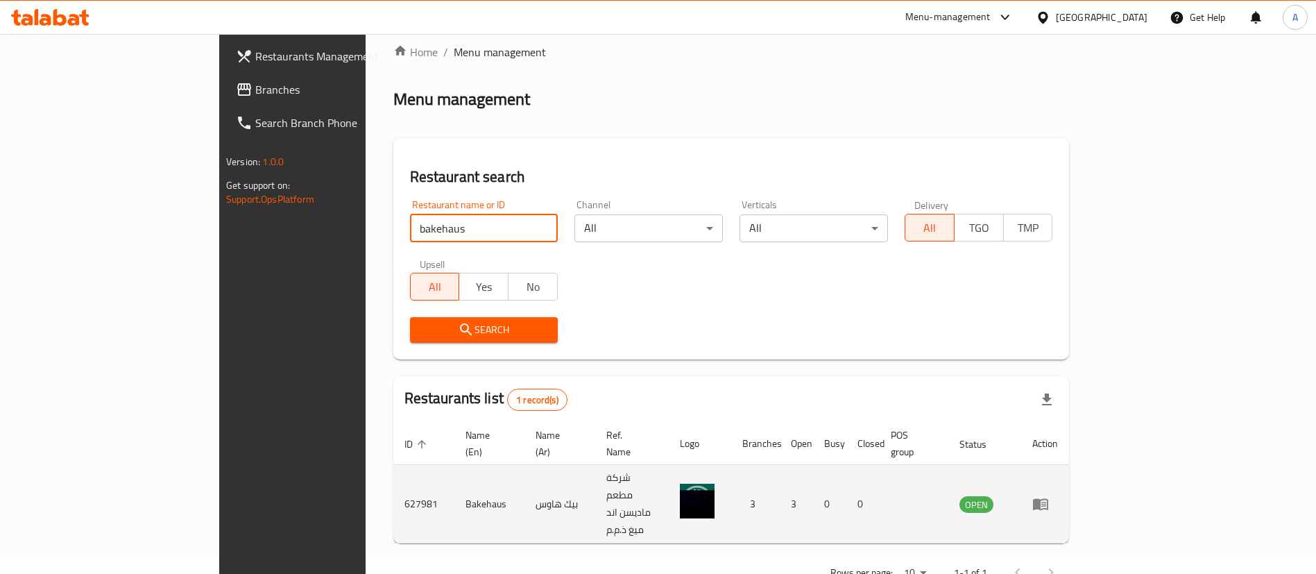
click at [1058, 495] on link "enhanced table" at bounding box center [1045, 503] width 26 height 17
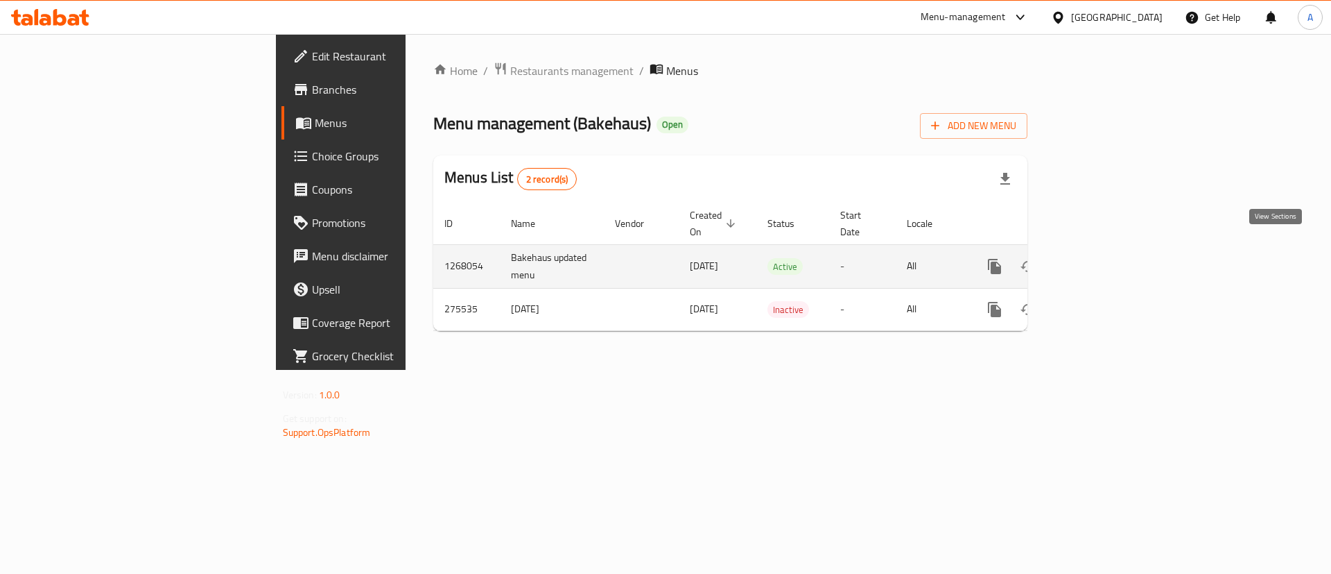
click at [1103, 258] on icon "enhanced table" at bounding box center [1095, 266] width 17 height 17
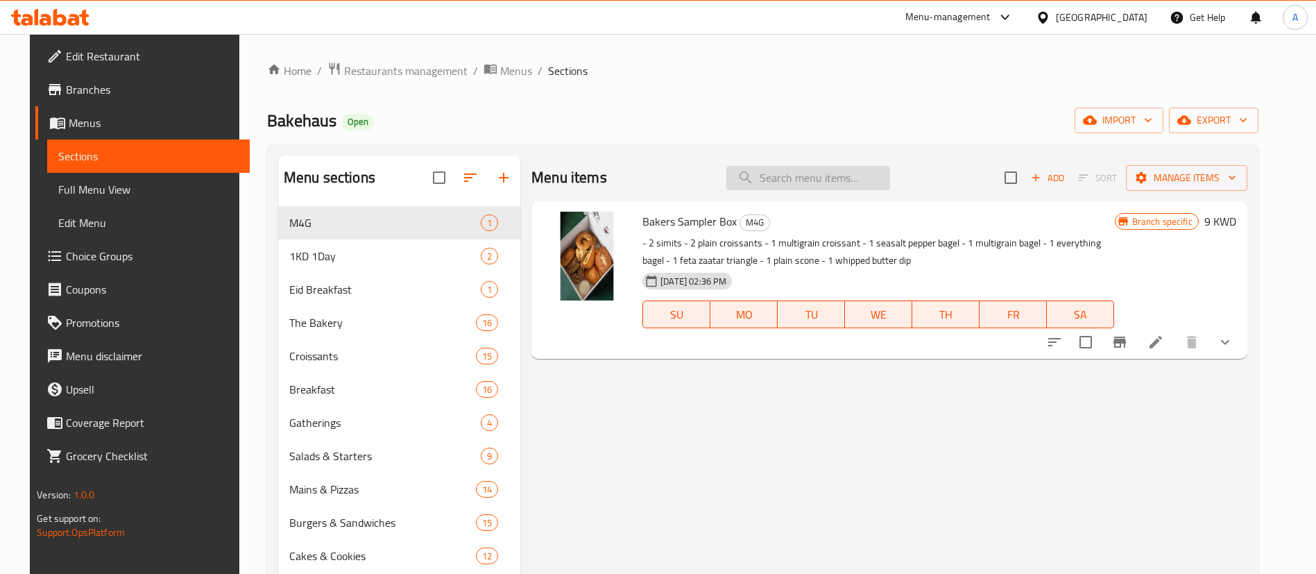
click at [777, 178] on input "search" at bounding box center [808, 178] width 164 height 24
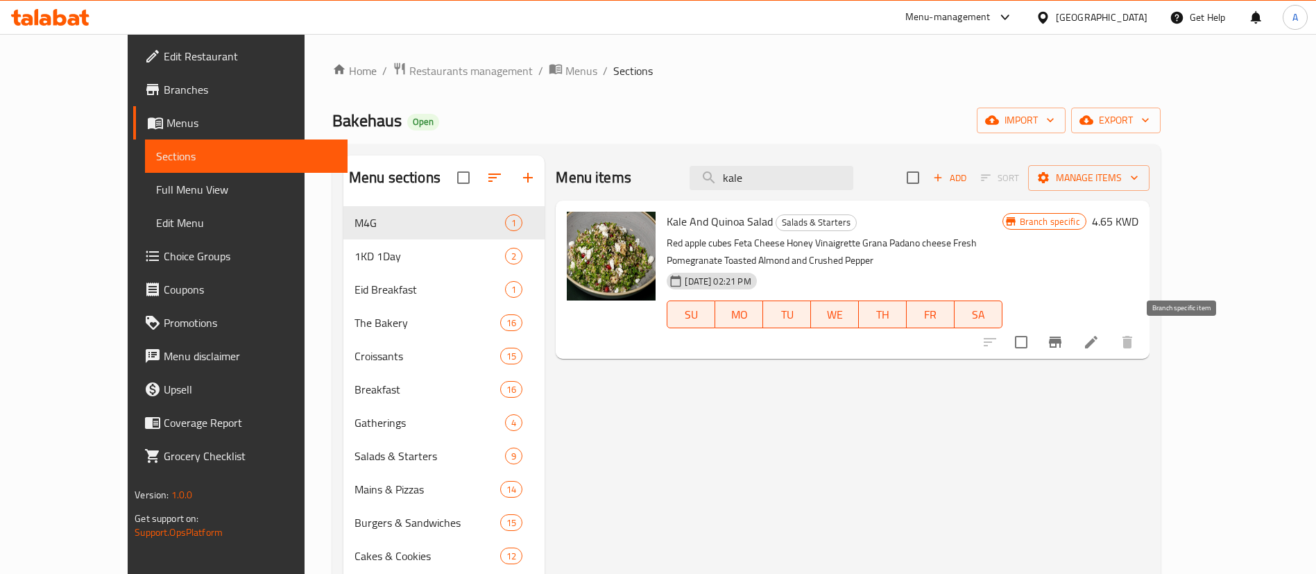
type input "kale"
click at [1061, 341] on icon "Branch-specific-item" at bounding box center [1055, 341] width 12 height 11
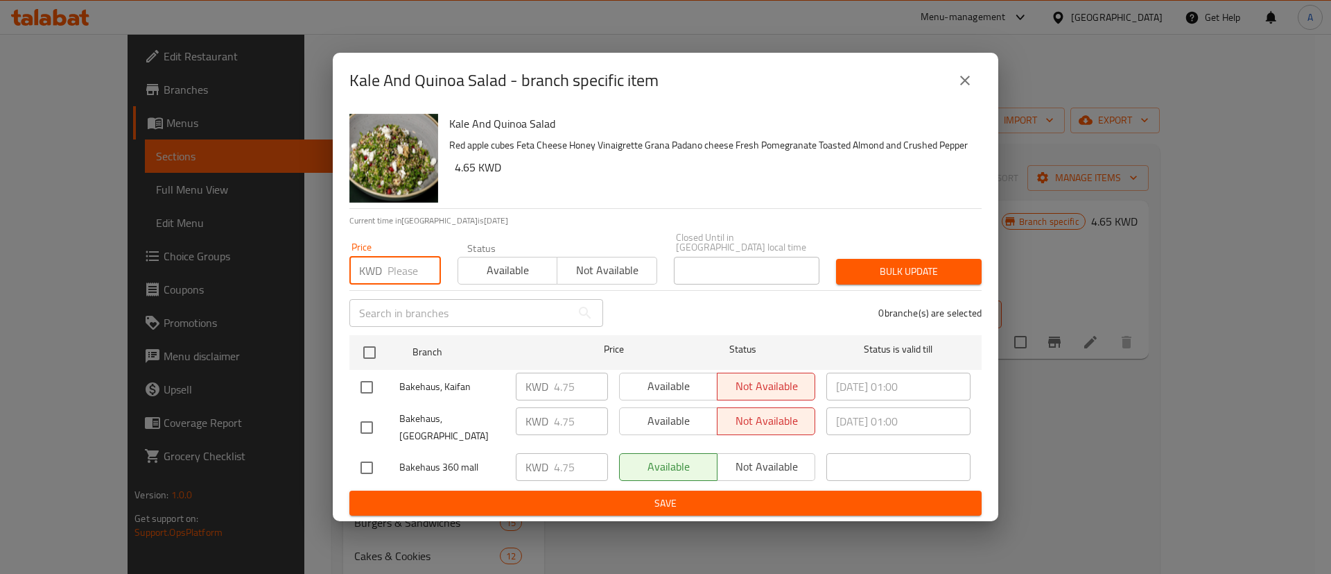
click at [397, 273] on input "number" at bounding box center [414, 271] width 53 height 28
paste input "4"
type input "4.6"
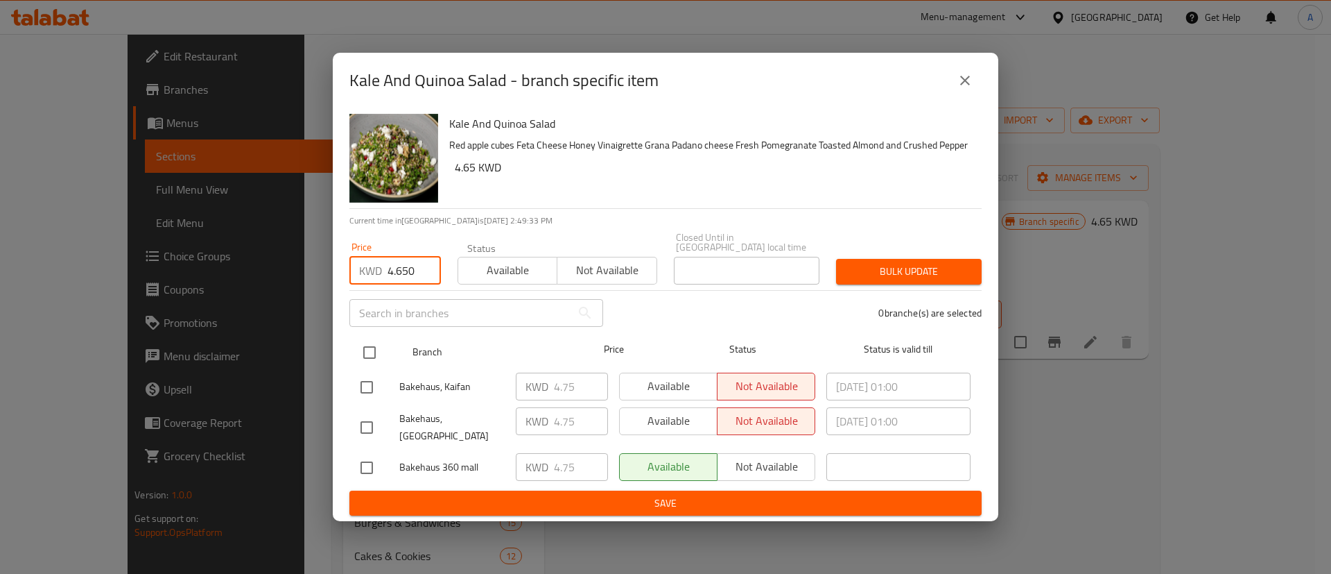
type input "4.650"
click at [390, 354] on div at bounding box center [381, 352] width 52 height 40
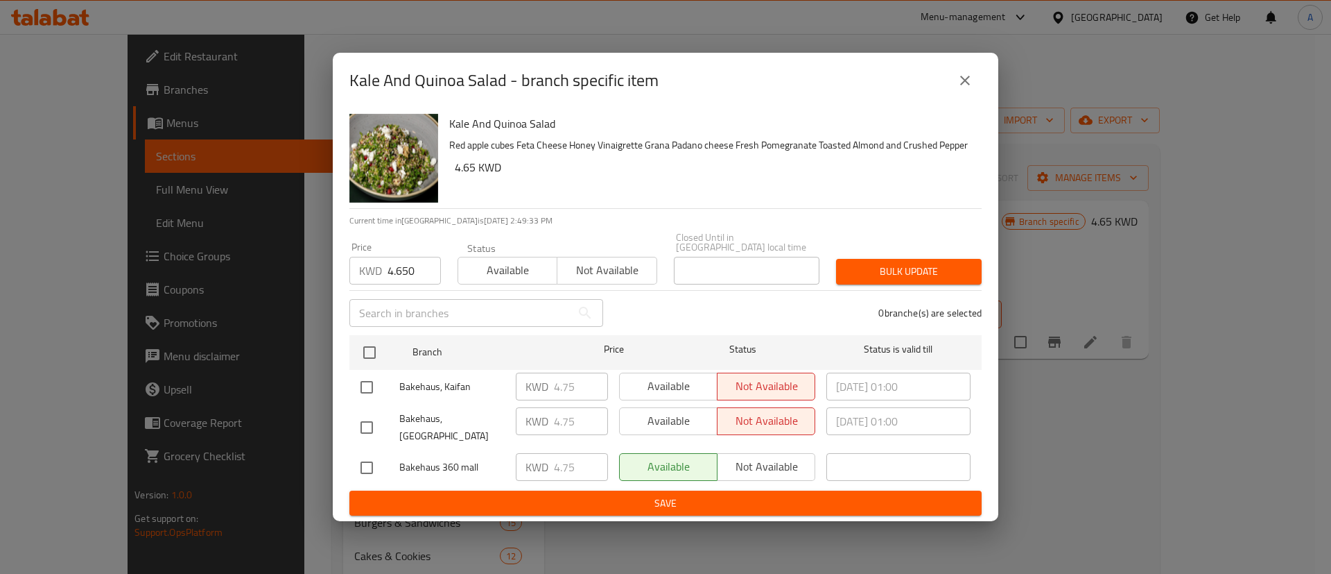
click at [531, 249] on div "Available Not available" at bounding box center [558, 264] width 200 height 42
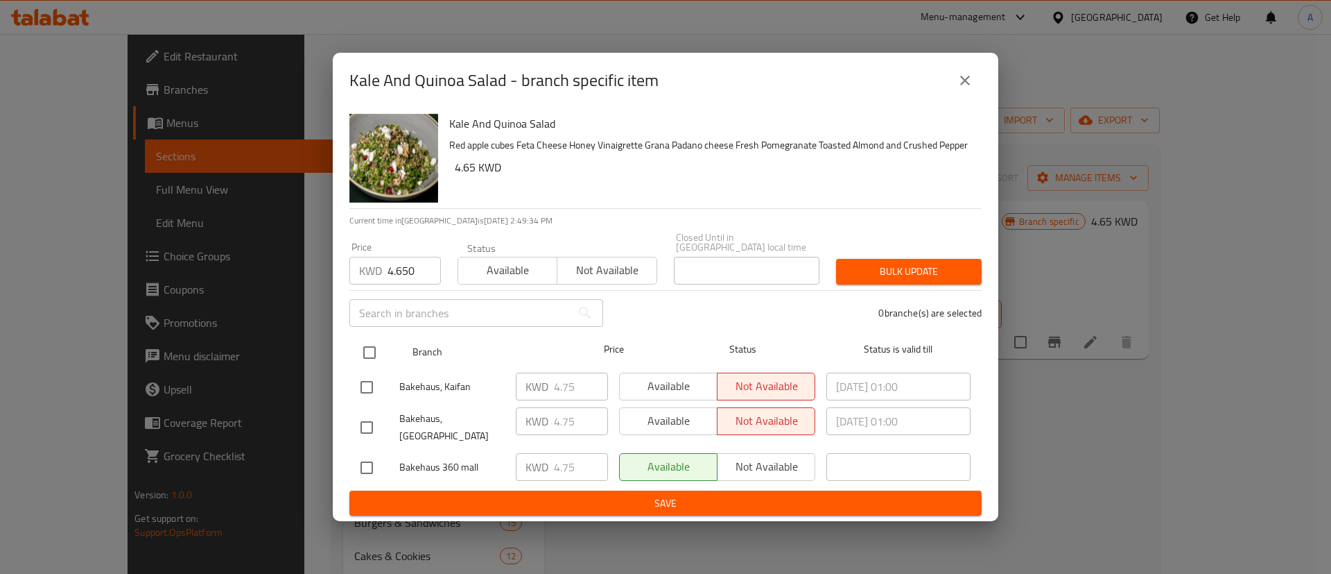
click at [357, 361] on input "checkbox" at bounding box center [369, 352] width 29 height 29
checkbox input "true"
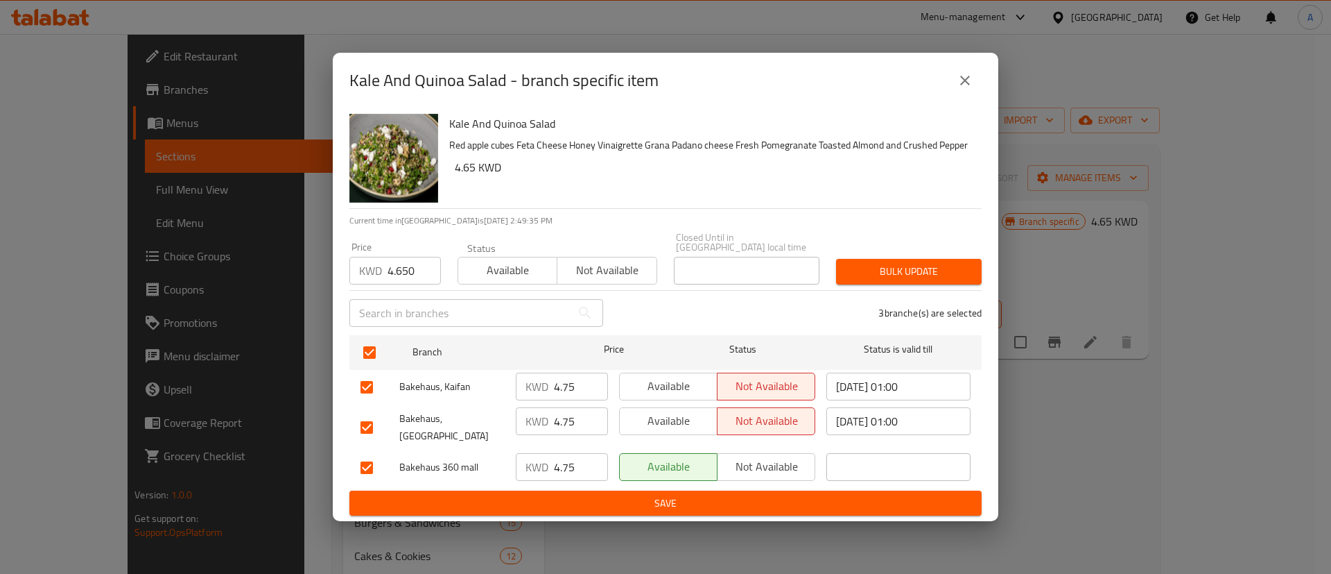
click at [885, 270] on span "Bulk update" at bounding box center [908, 271] width 123 height 17
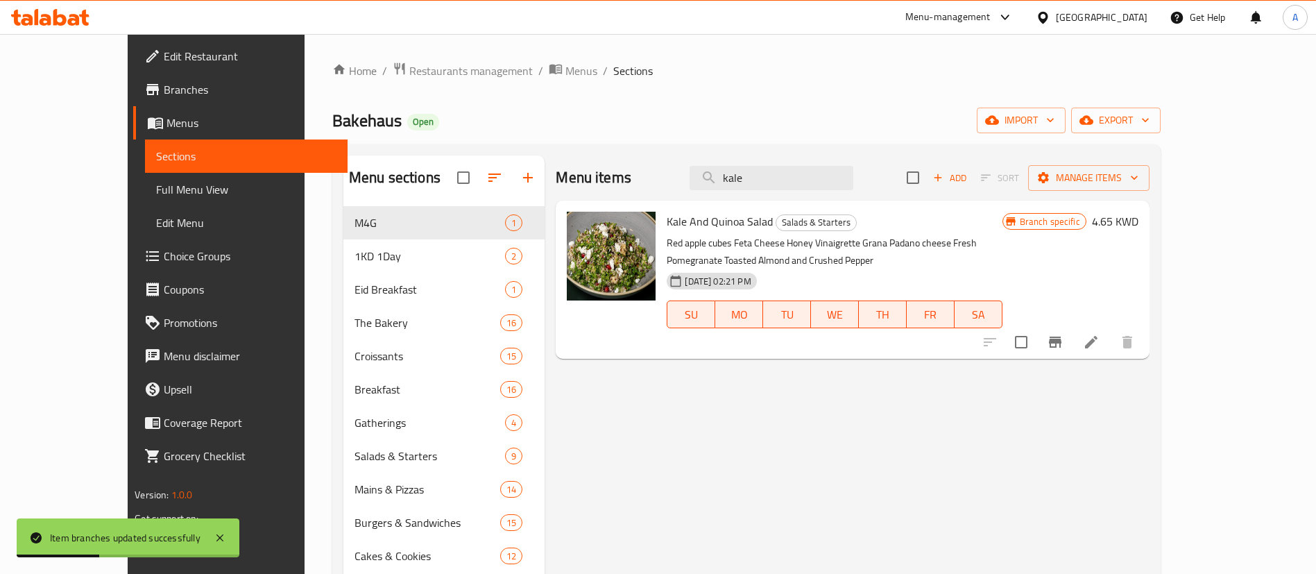
drag, startPoint x: 410, startPoint y: 69, endPoint x: 451, endPoint y: 97, distance: 50.0
click at [411, 69] on span "Restaurants management" at bounding box center [470, 70] width 123 height 17
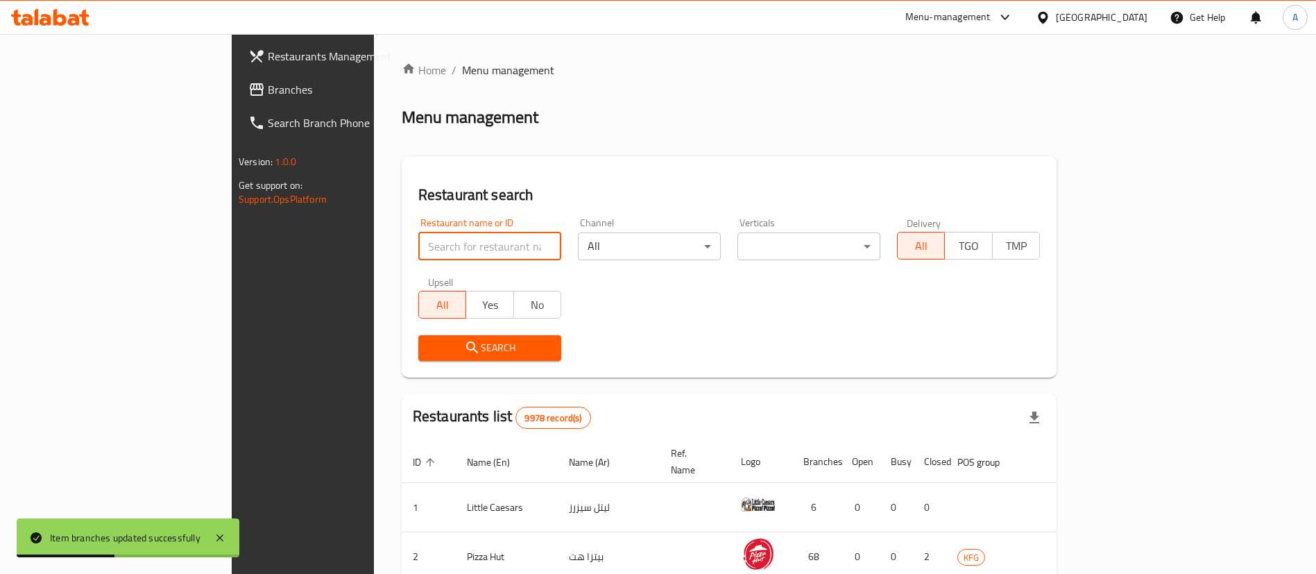
click at [497, 239] on input "search" at bounding box center [489, 246] width 143 height 28
type input "zo bakery"
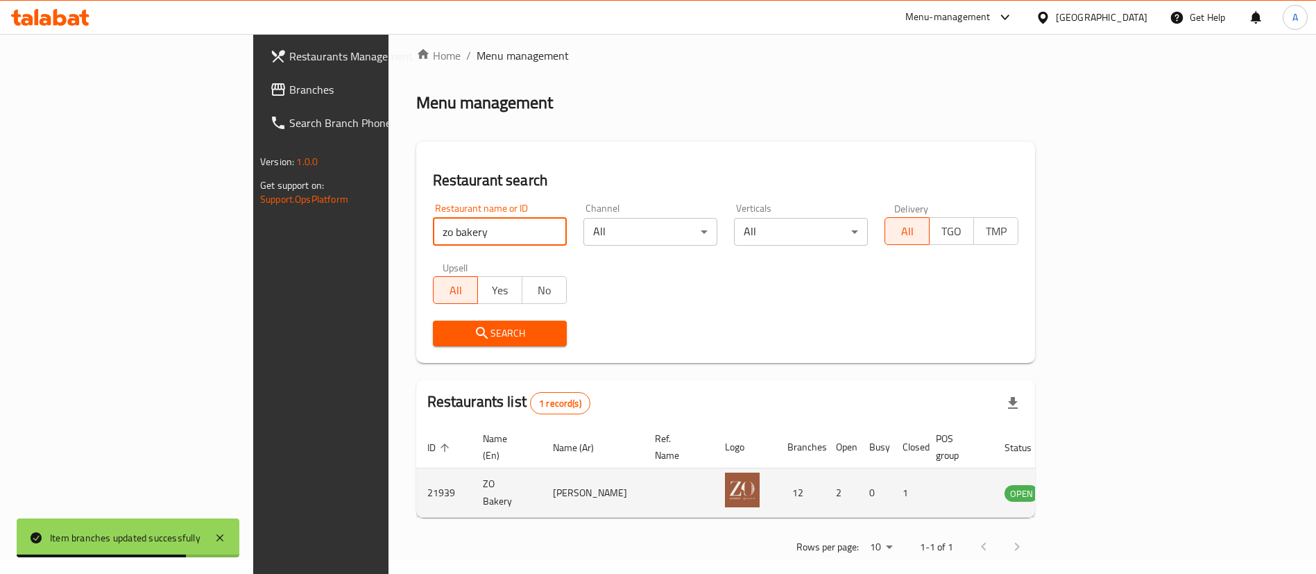
scroll to position [18, 0]
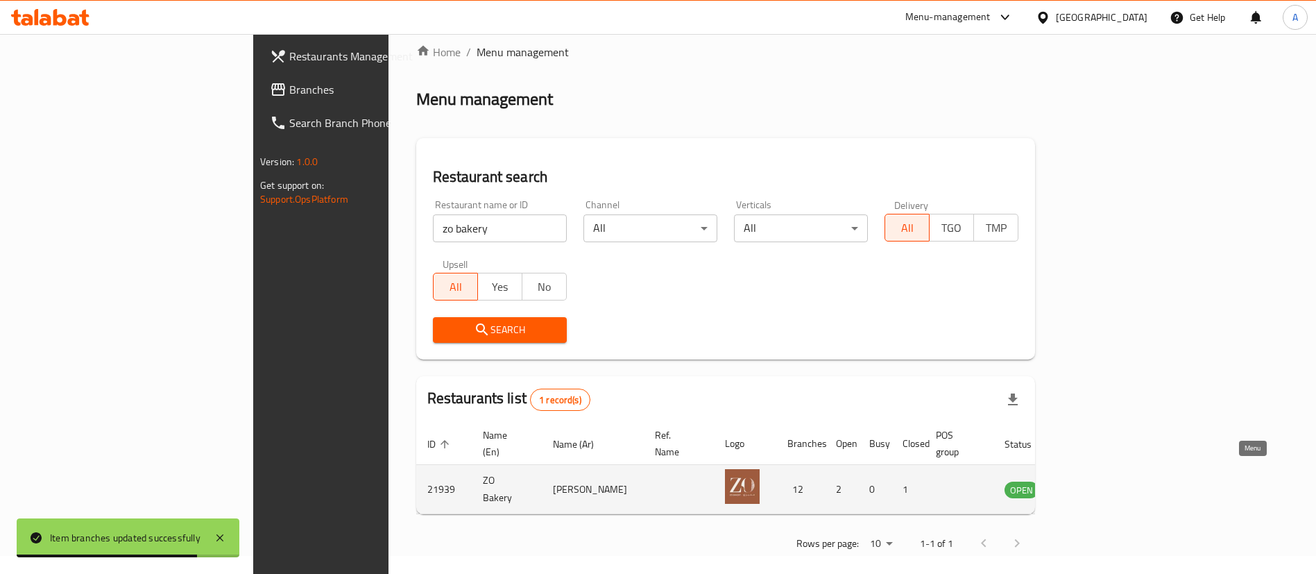
click at [1093, 484] on icon "enhanced table" at bounding box center [1085, 490] width 15 height 12
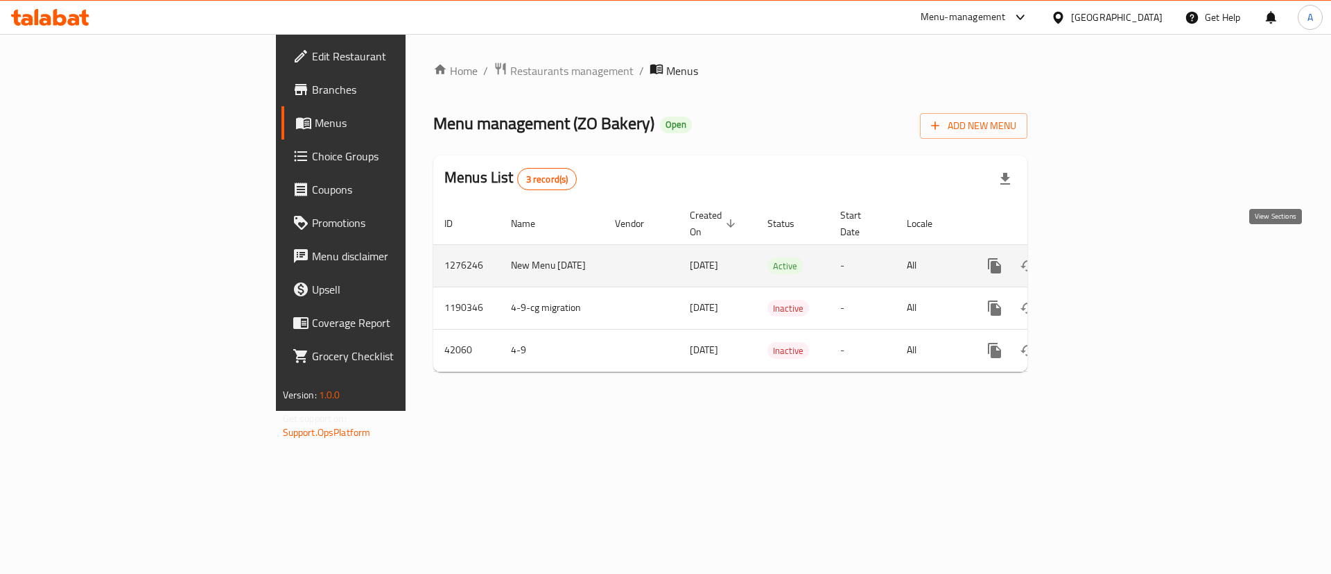
click at [1103, 257] on icon "enhanced table" at bounding box center [1095, 265] width 17 height 17
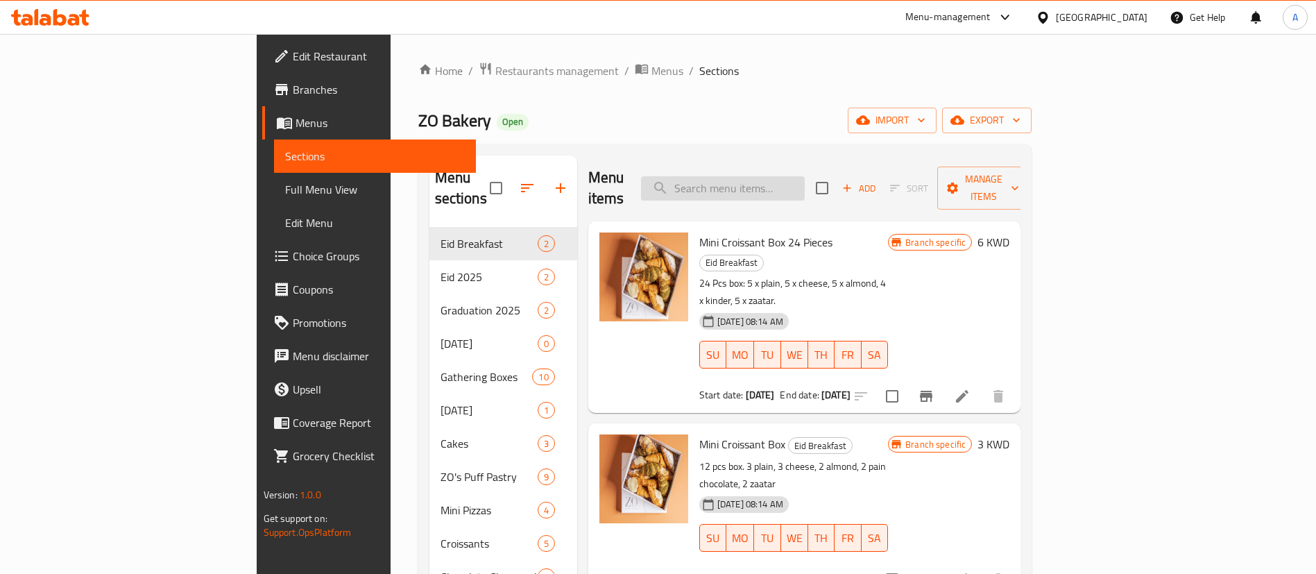
click at [804, 176] on input "search" at bounding box center [723, 188] width 164 height 24
paste input "fried chicken toastie"
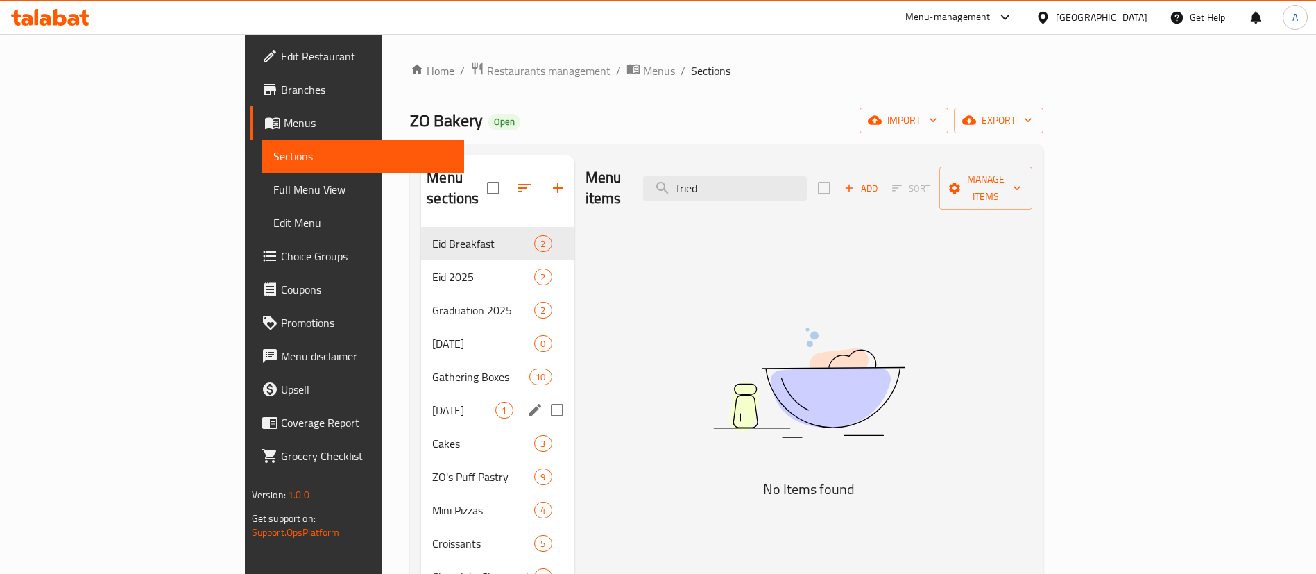
type input "fried"
click at [421, 371] on div "Gathering Boxes 10" at bounding box center [497, 376] width 153 height 33
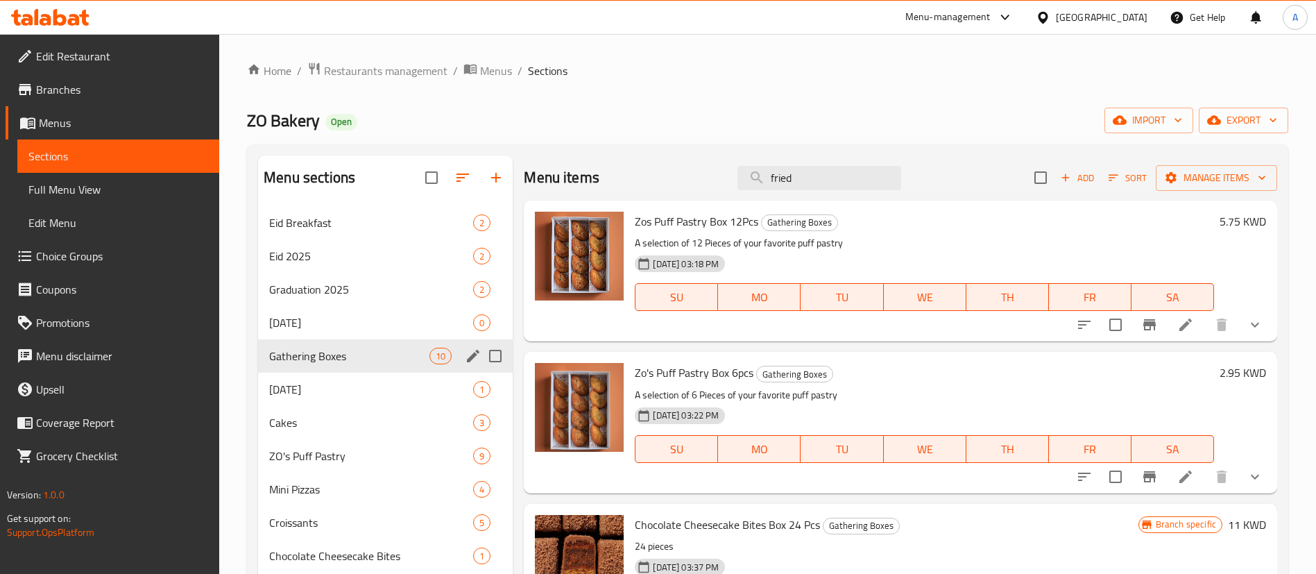
click at [384, 351] on span "Gathering Boxes" at bounding box center [349, 355] width 160 height 17
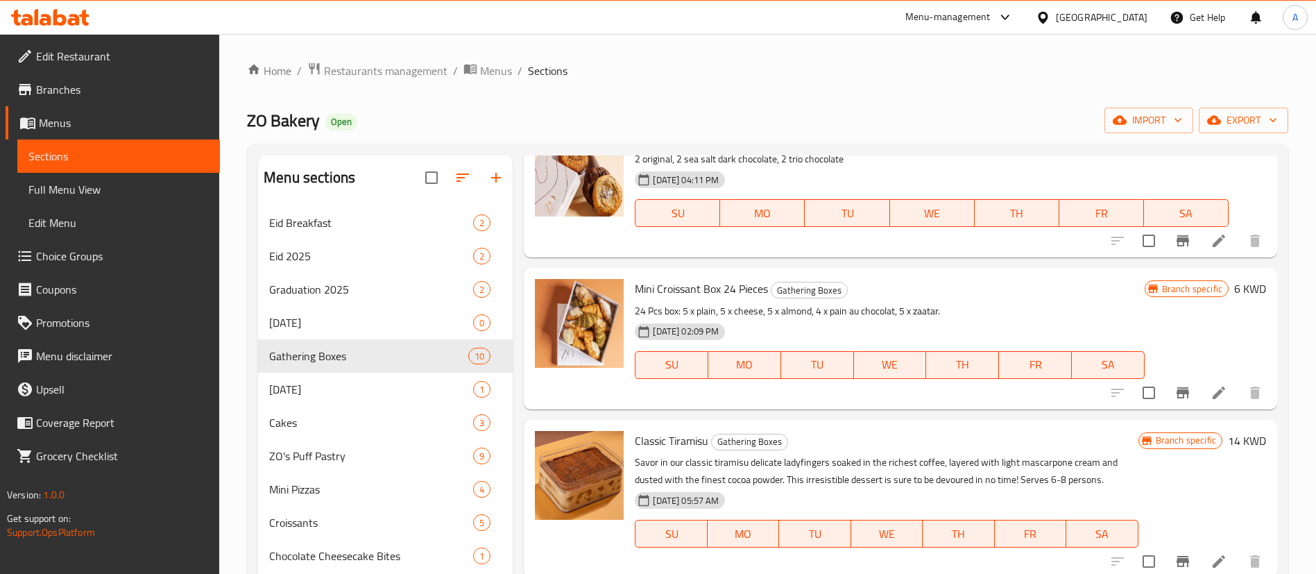
scroll to position [994, 0]
drag, startPoint x: 406, startPoint y: 69, endPoint x: 456, endPoint y: 97, distance: 57.7
click at [406, 69] on span "Restaurants management" at bounding box center [385, 70] width 123 height 17
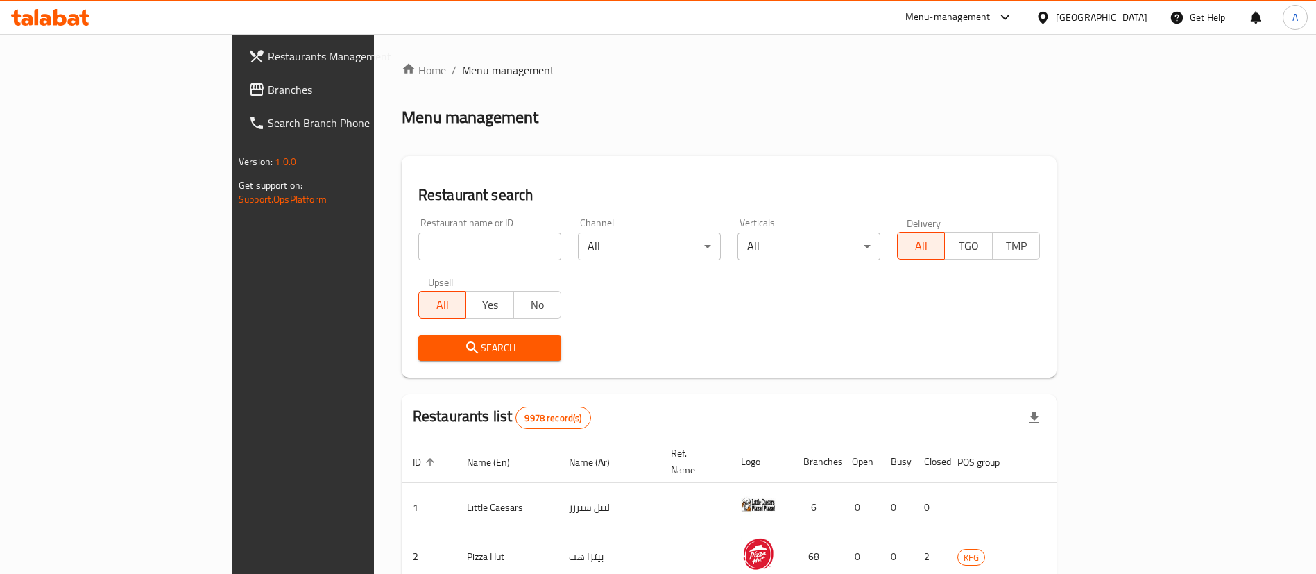
click at [490, 245] on input "search" at bounding box center [489, 246] width 143 height 28
type input "zo eatery"
click button "Search" at bounding box center [489, 348] width 143 height 26
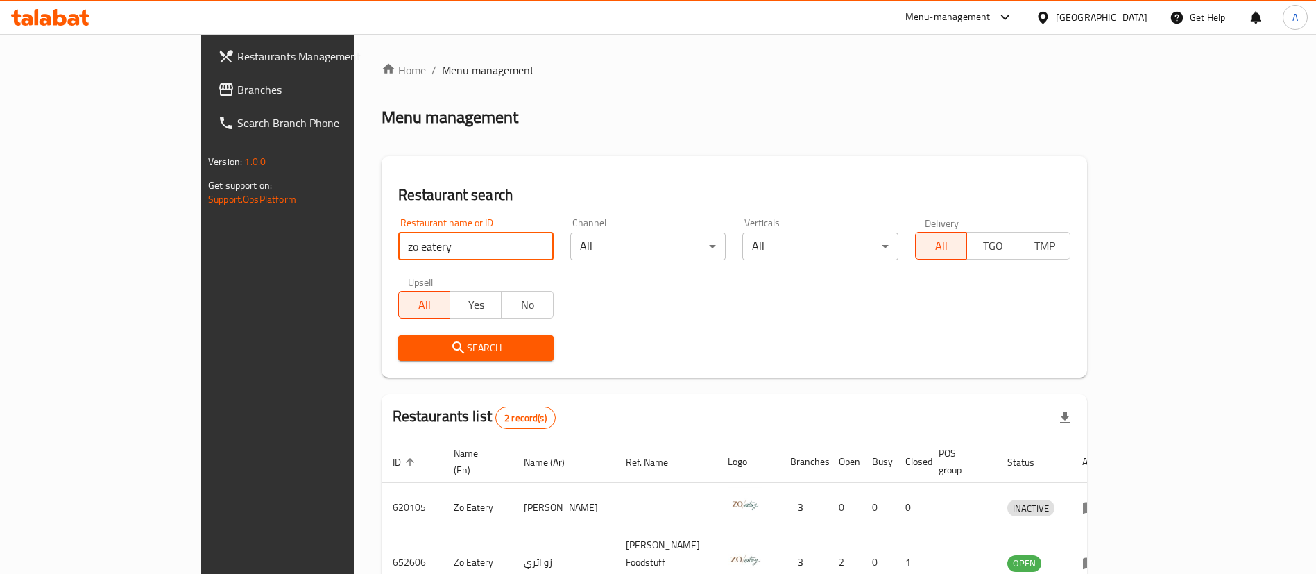
scroll to position [67, 0]
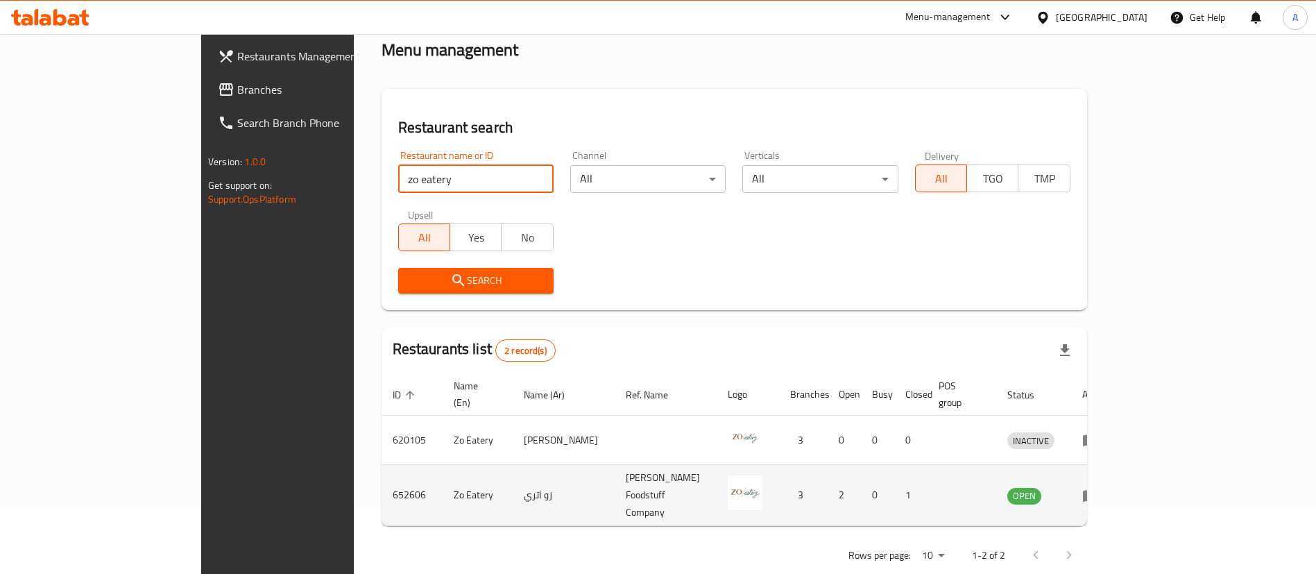
click at [1119, 483] on td "enhanced table" at bounding box center [1095, 495] width 48 height 61
click at [1096, 493] on icon "enhanced table" at bounding box center [1093, 496] width 5 height 6
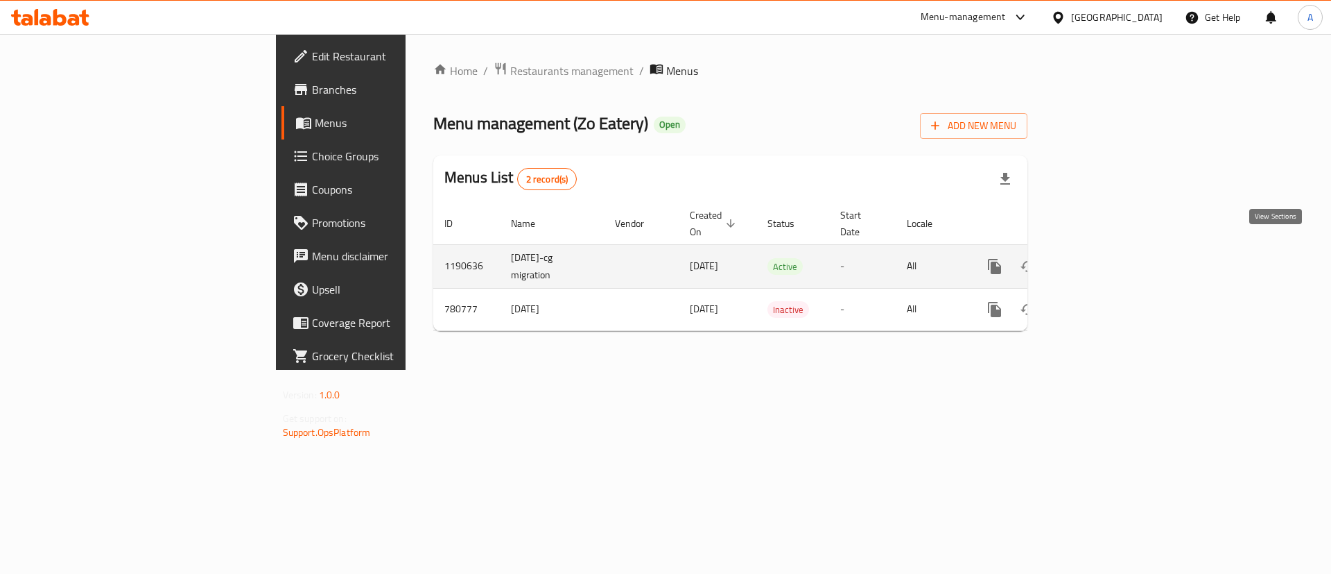
click at [1112, 250] on link "enhanced table" at bounding box center [1094, 266] width 33 height 33
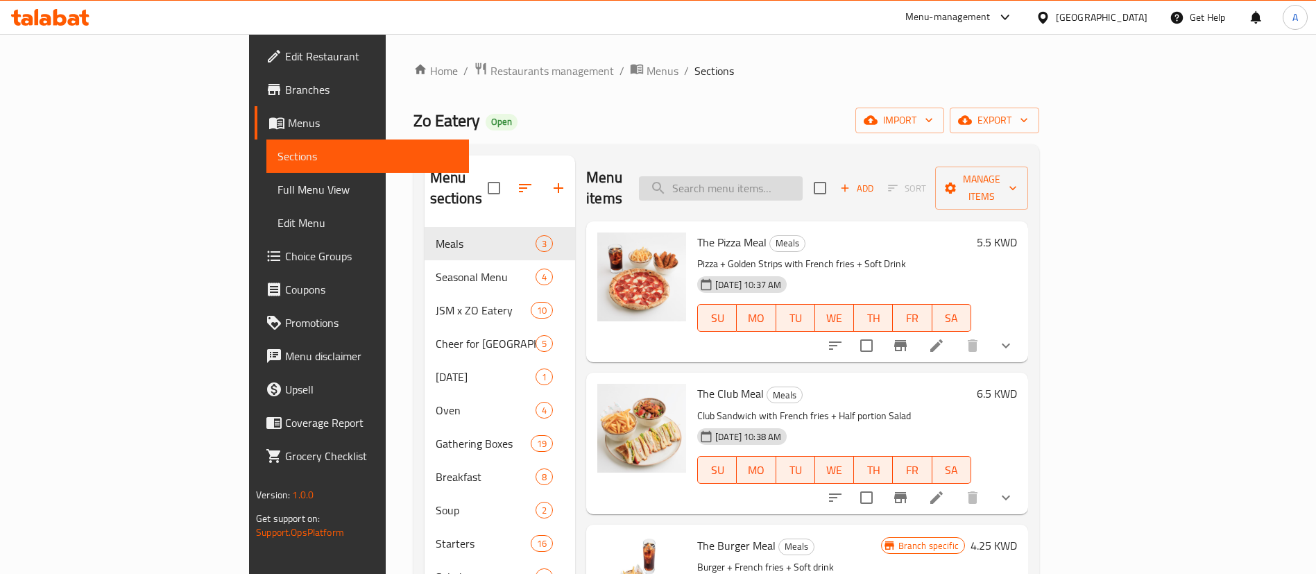
click at [802, 179] on input "search" at bounding box center [721, 188] width 164 height 24
paste input "fried chicken toastie"
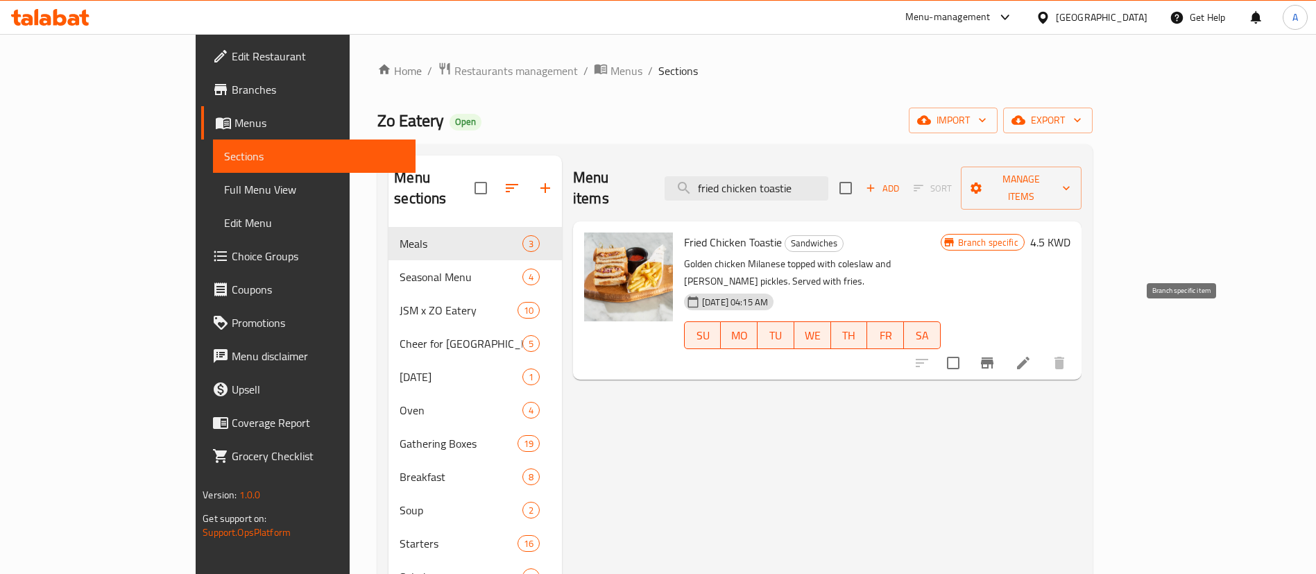
type input "fried chicken toastie"
click at [1003, 346] on button "Branch-specific-item" at bounding box center [986, 362] width 33 height 33
click at [1031, 354] on icon at bounding box center [1023, 362] width 17 height 17
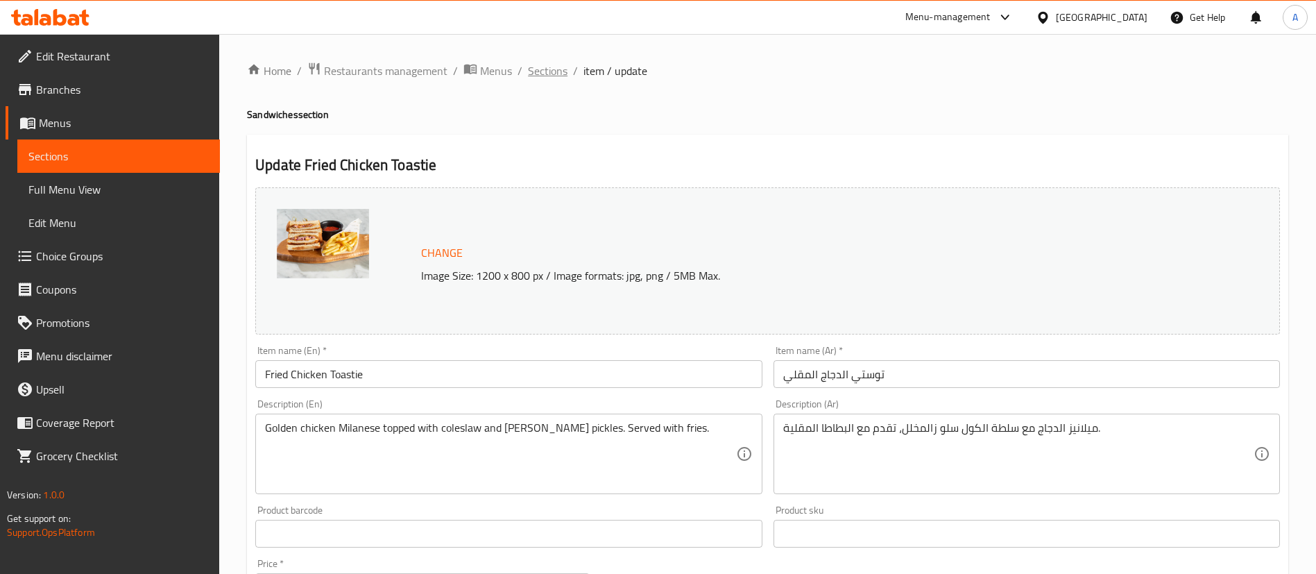
click at [544, 74] on span "Sections" at bounding box center [548, 70] width 40 height 17
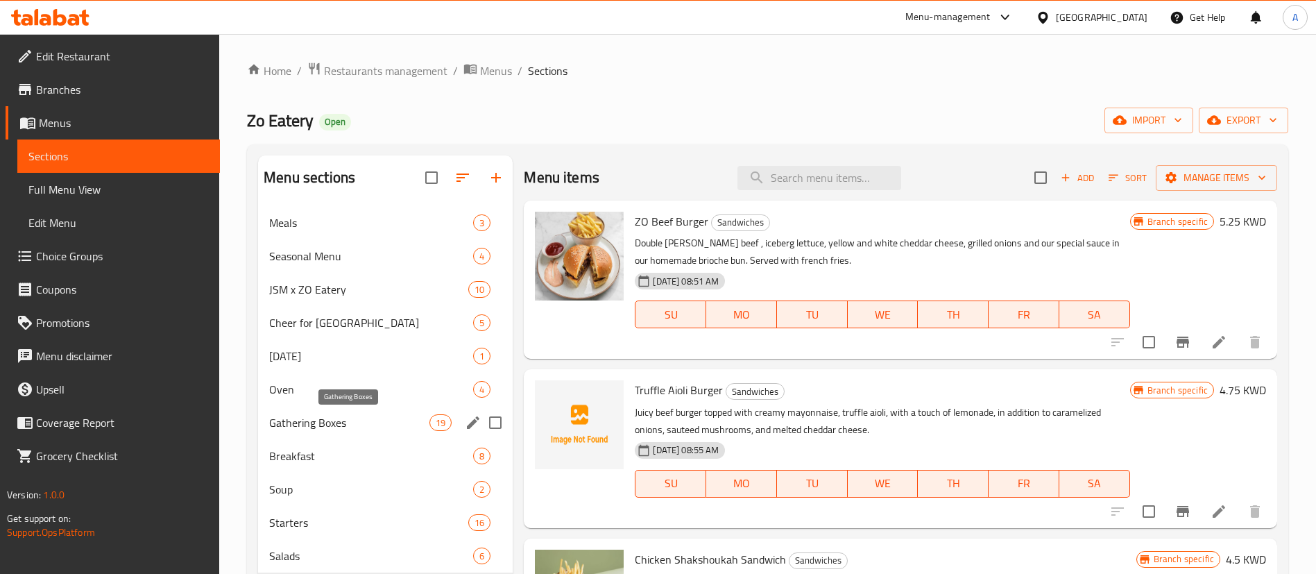
click at [356, 416] on span "Gathering Boxes" at bounding box center [349, 422] width 160 height 17
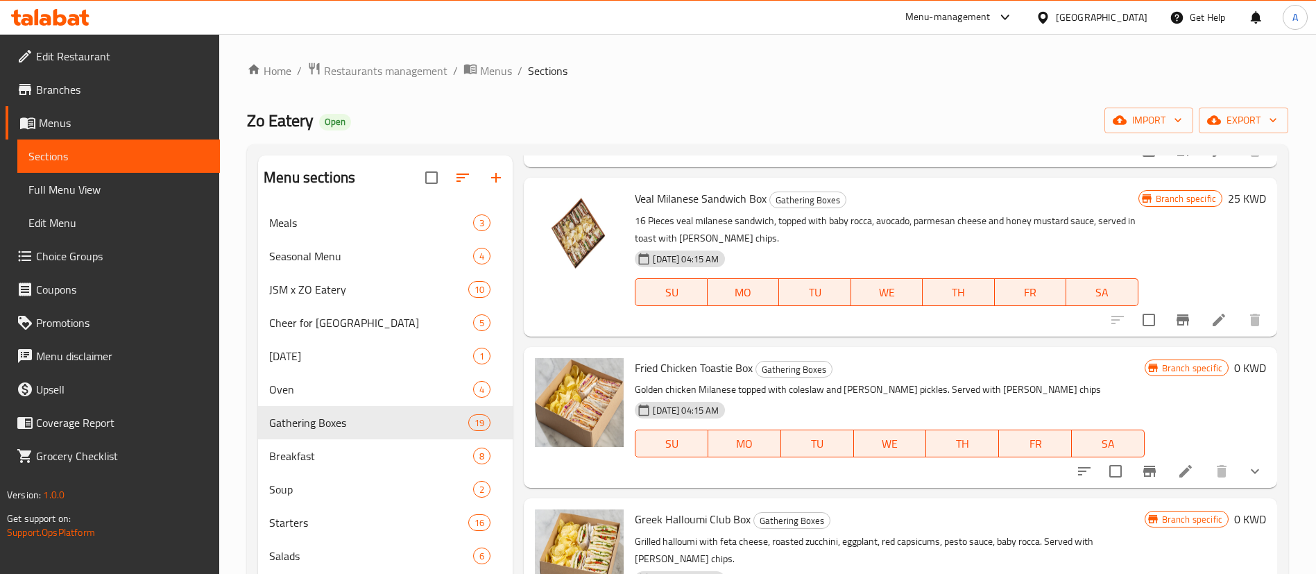
scroll to position [1768, 0]
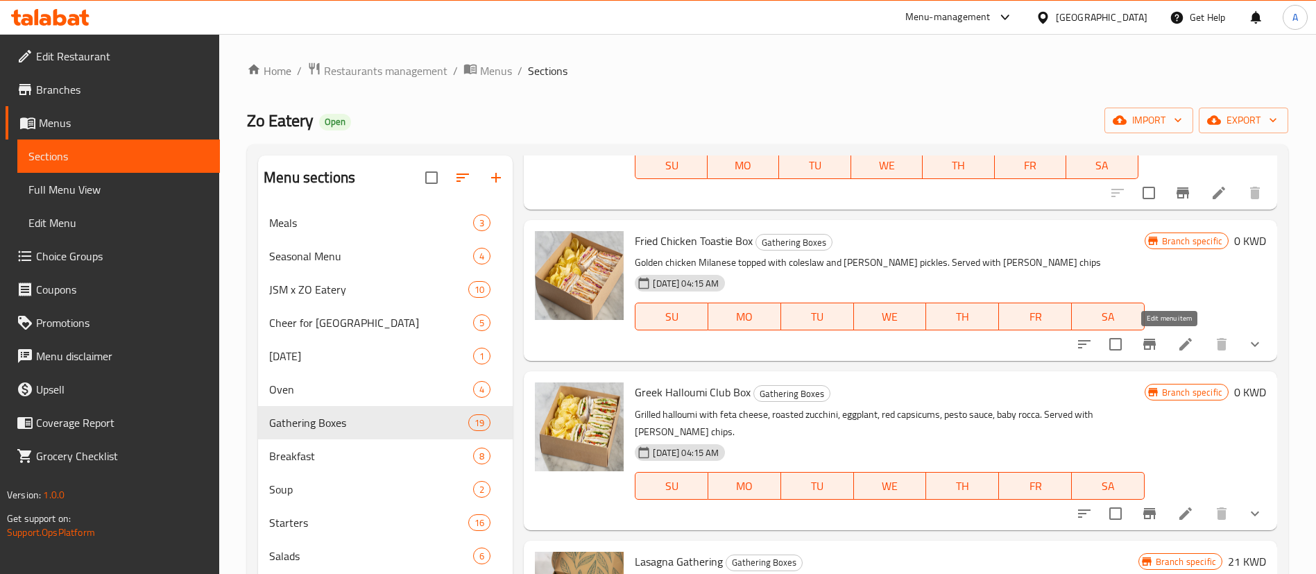
click at [1177, 347] on icon at bounding box center [1185, 344] width 17 height 17
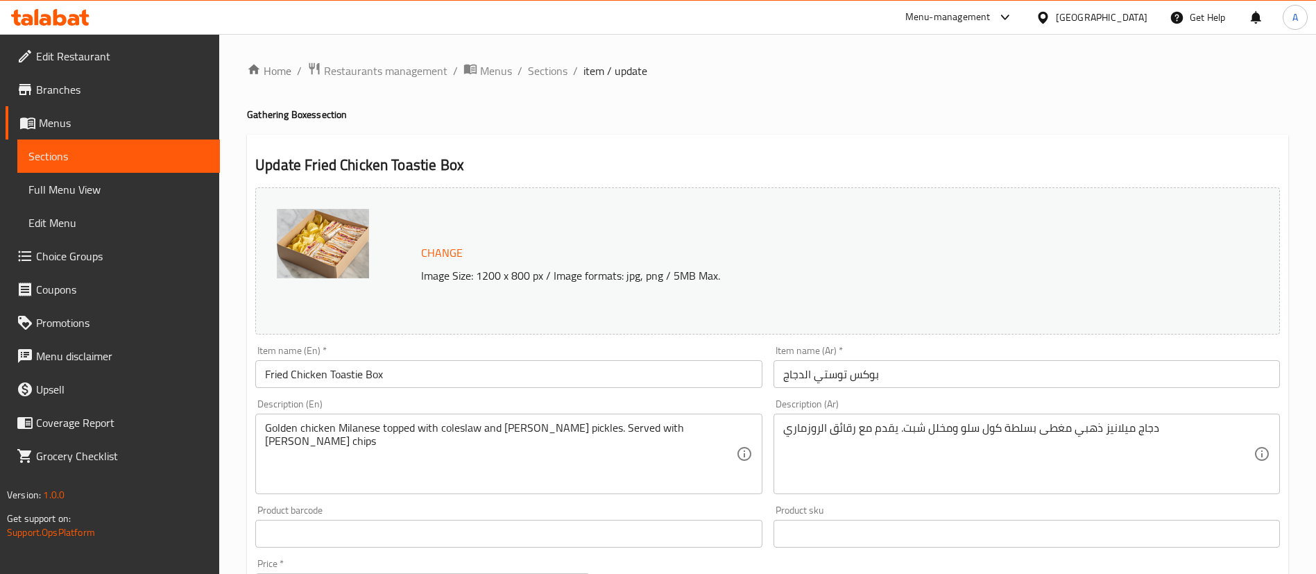
drag, startPoint x: 542, startPoint y: 70, endPoint x: 587, endPoint y: 135, distance: 78.9
click at [542, 70] on span "Sections" at bounding box center [548, 70] width 40 height 17
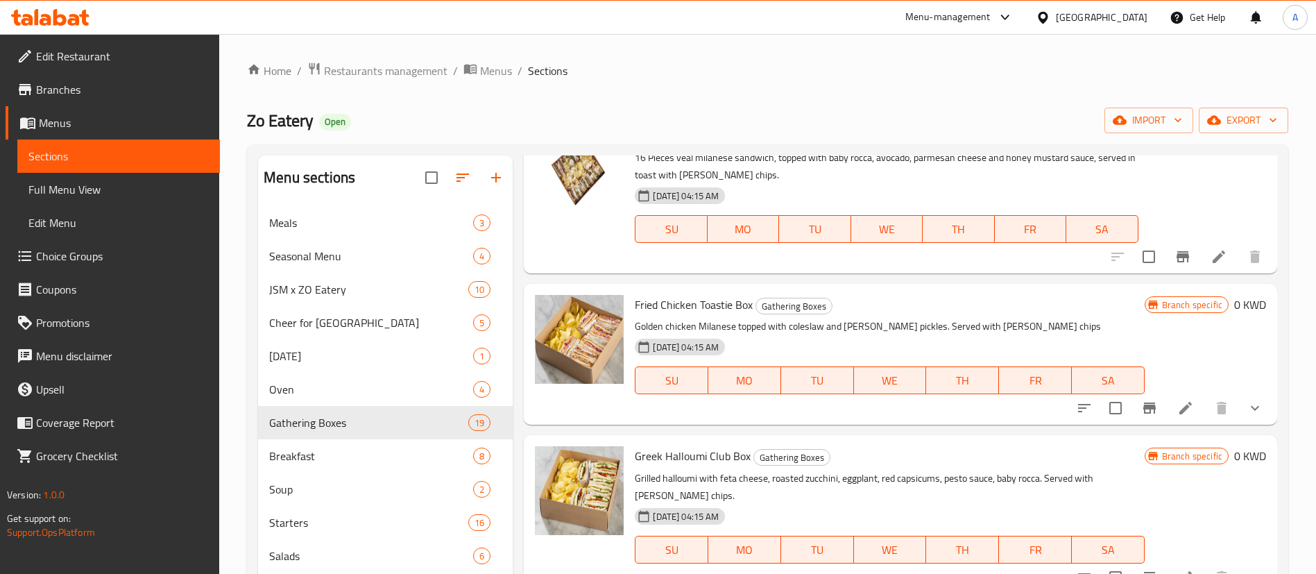
scroll to position [1768, 0]
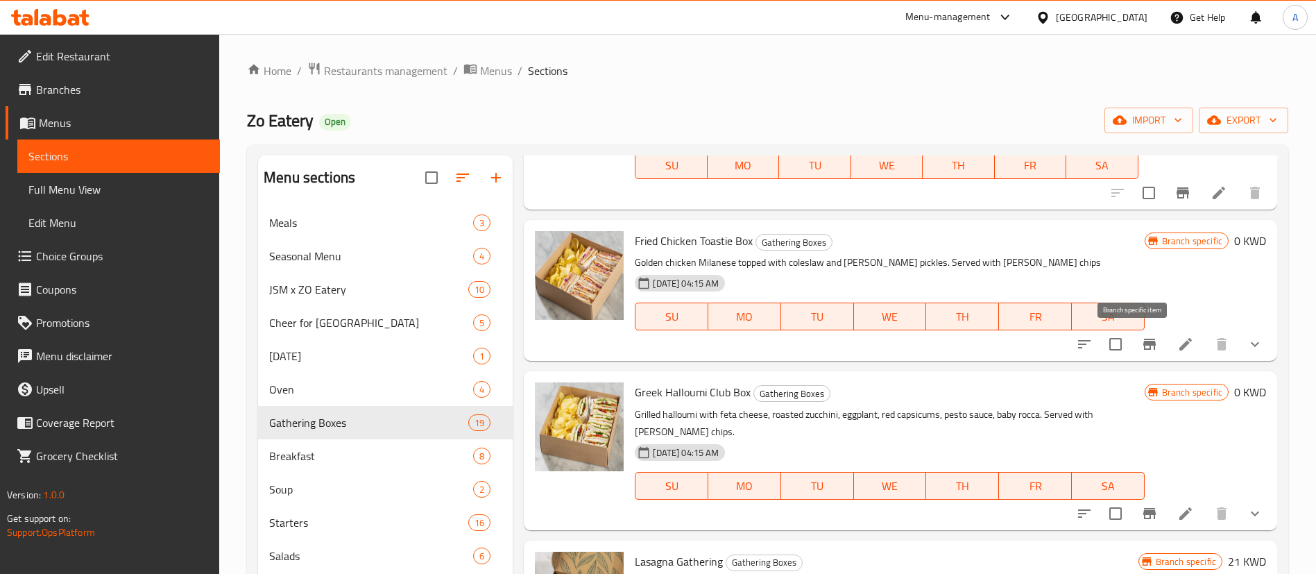
click at [1143, 344] on icon "Branch-specific-item" at bounding box center [1149, 343] width 12 height 11
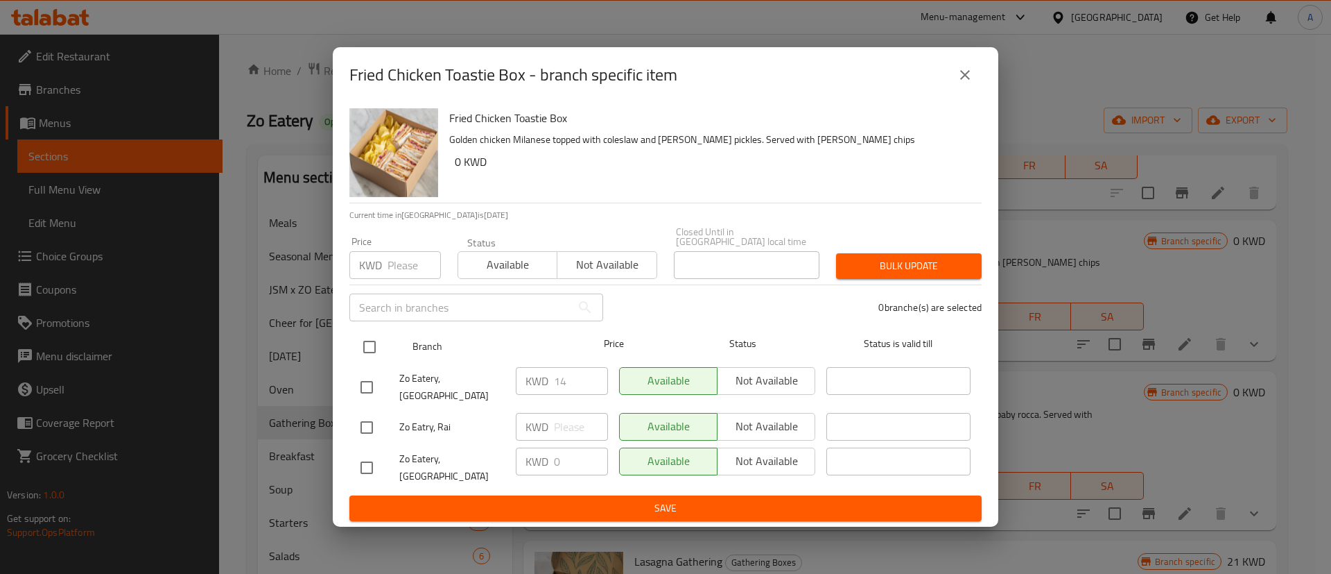
click at [369, 336] on div at bounding box center [381, 347] width 52 height 40
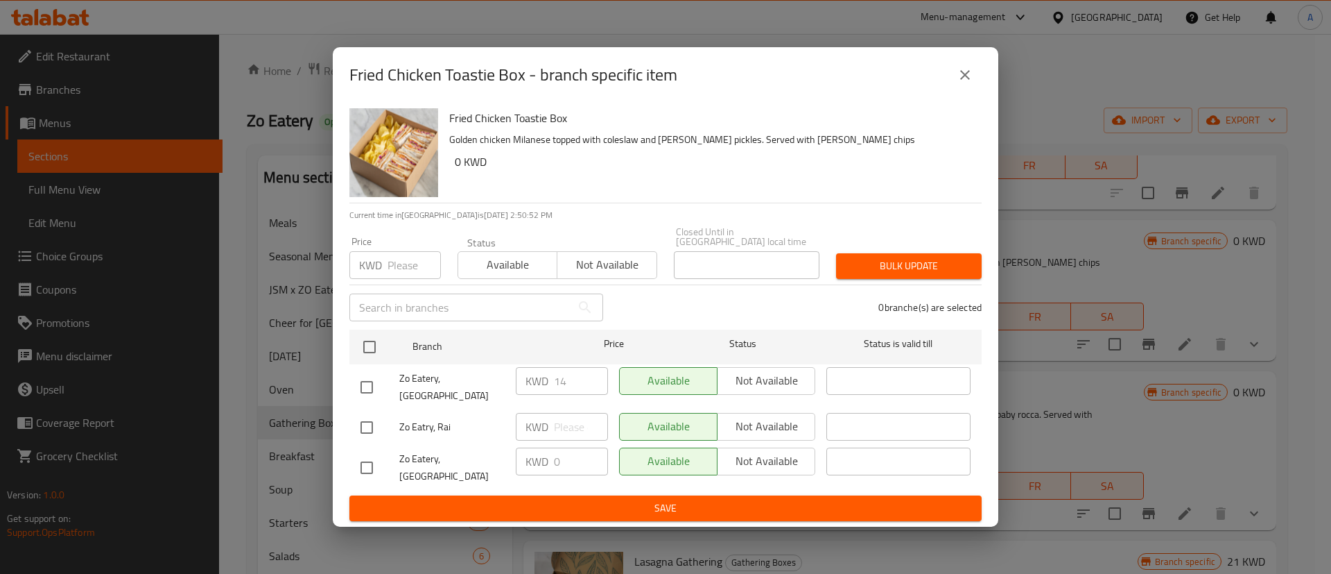
click at [395, 279] on input "number" at bounding box center [414, 265] width 53 height 28
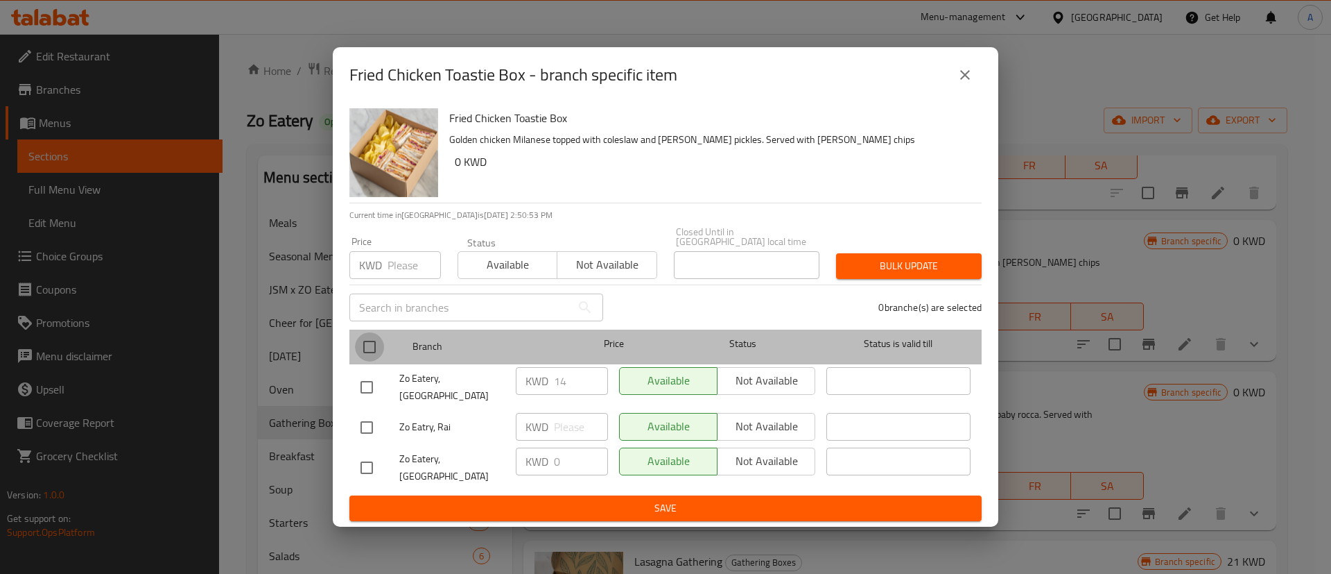
click at [374, 347] on input "checkbox" at bounding box center [369, 346] width 29 height 29
checkbox input "true"
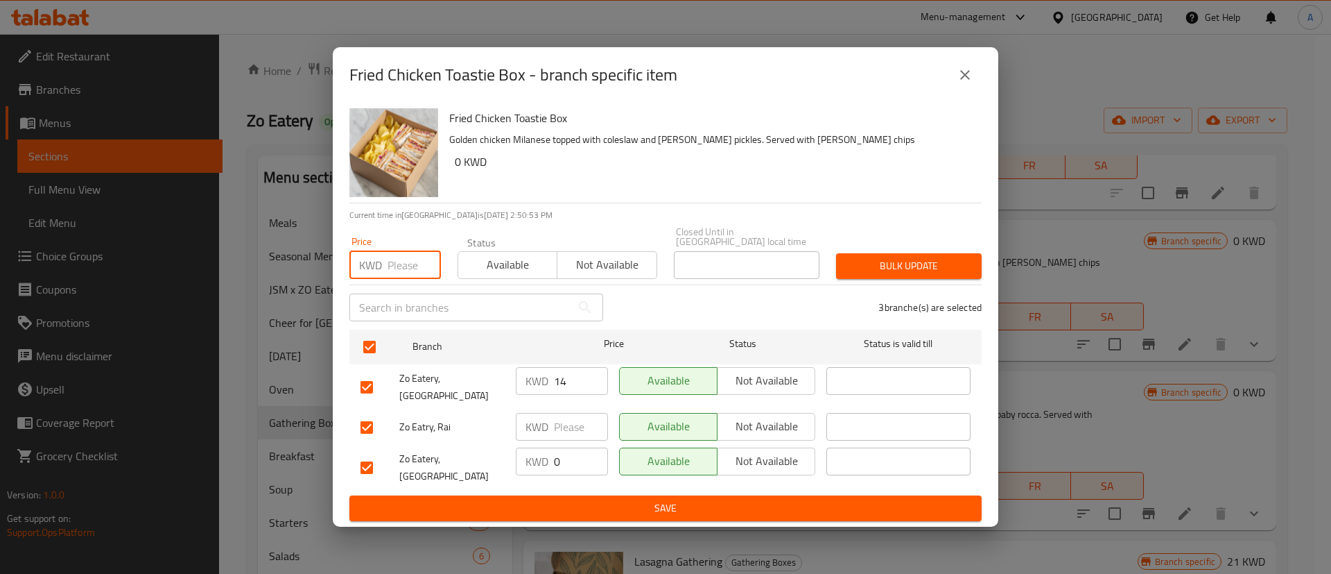
click at [396, 273] on input "number" at bounding box center [414, 265] width 53 height 28
type input "9"
type input "0"
click at [911, 270] on span "Bulk update" at bounding box center [908, 265] width 123 height 17
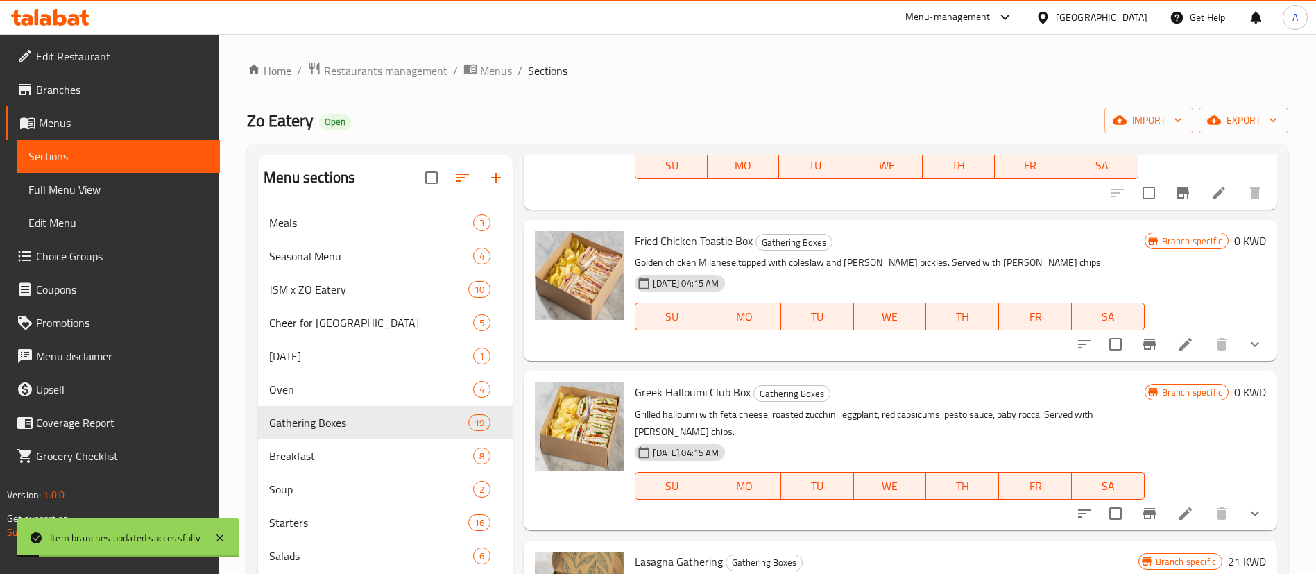
scroll to position [2080, 0]
